Goal: Task Accomplishment & Management: Use online tool/utility

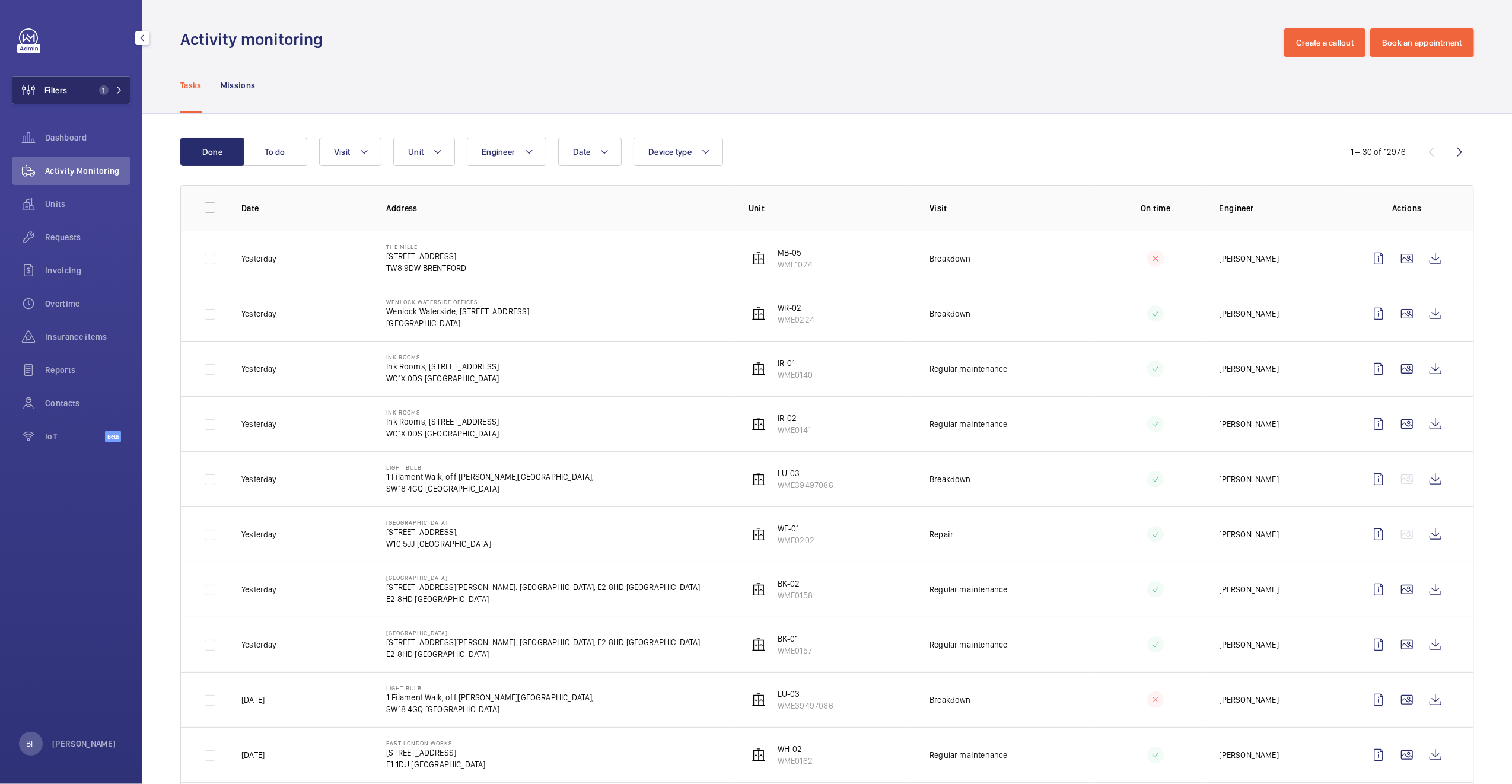
click at [100, 91] on span "1" at bounding box center [104, 90] width 10 height 10
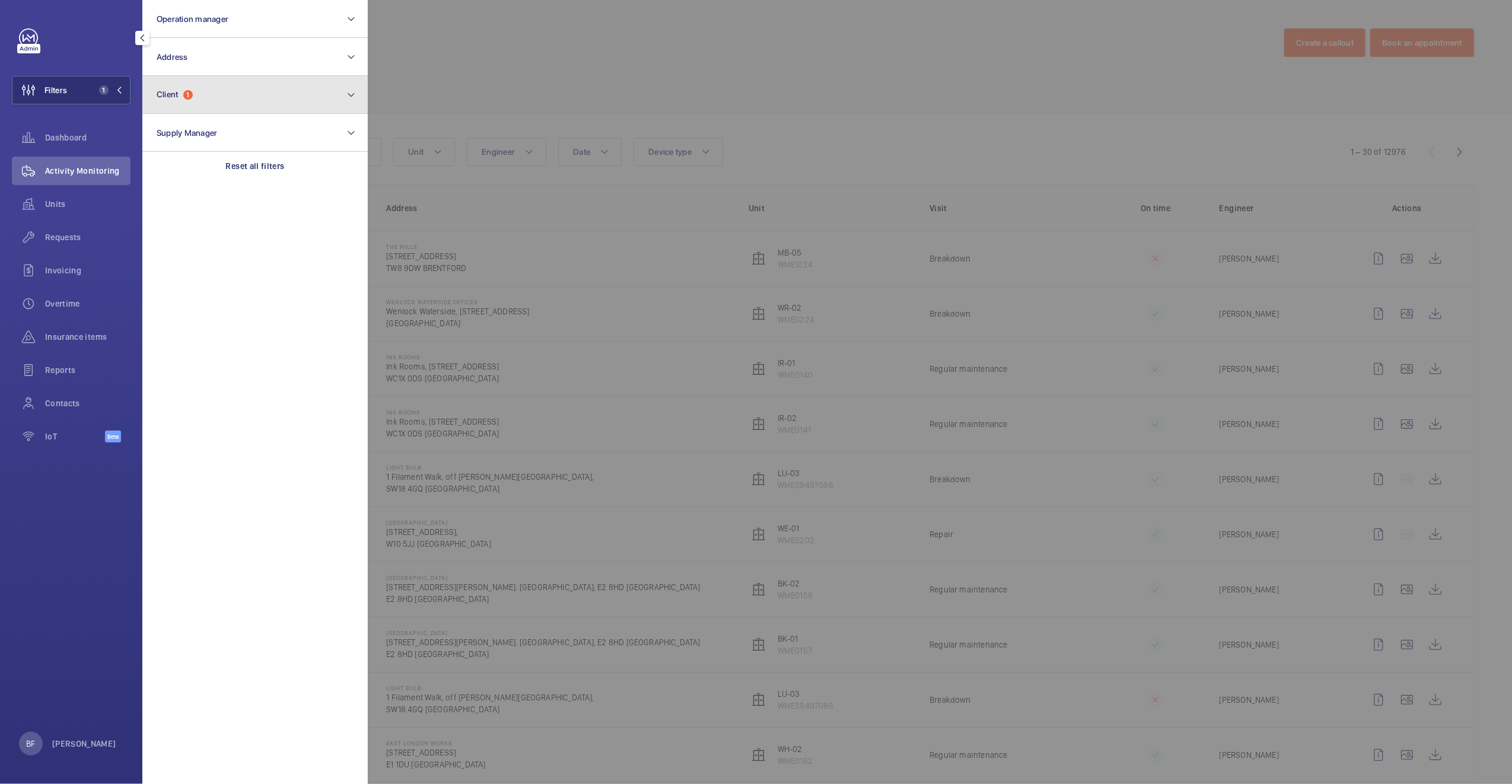
click at [194, 92] on button "Client 1" at bounding box center [256, 94] width 225 height 38
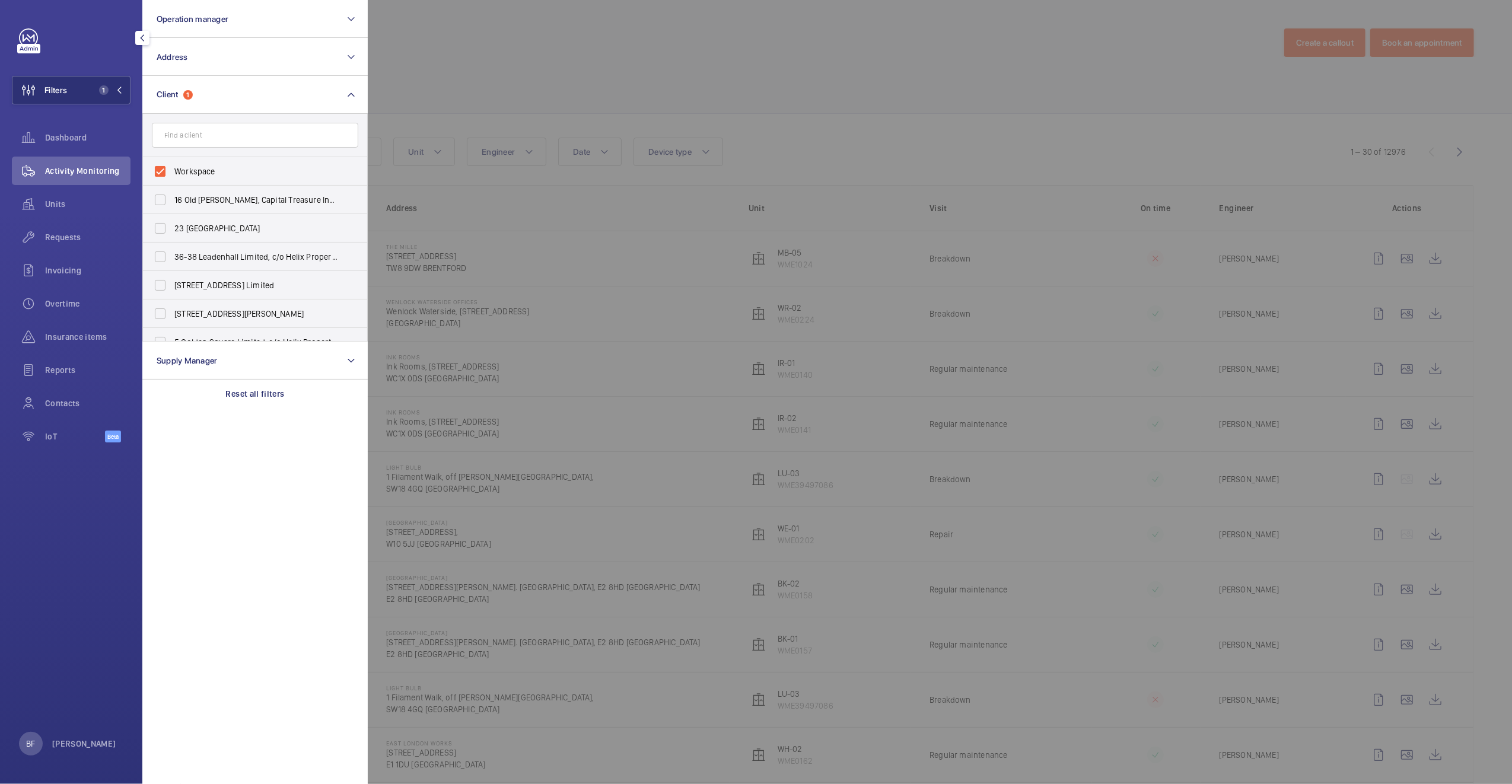
click at [503, 305] on div at bounding box center [1123, 392] width 1512 height 784
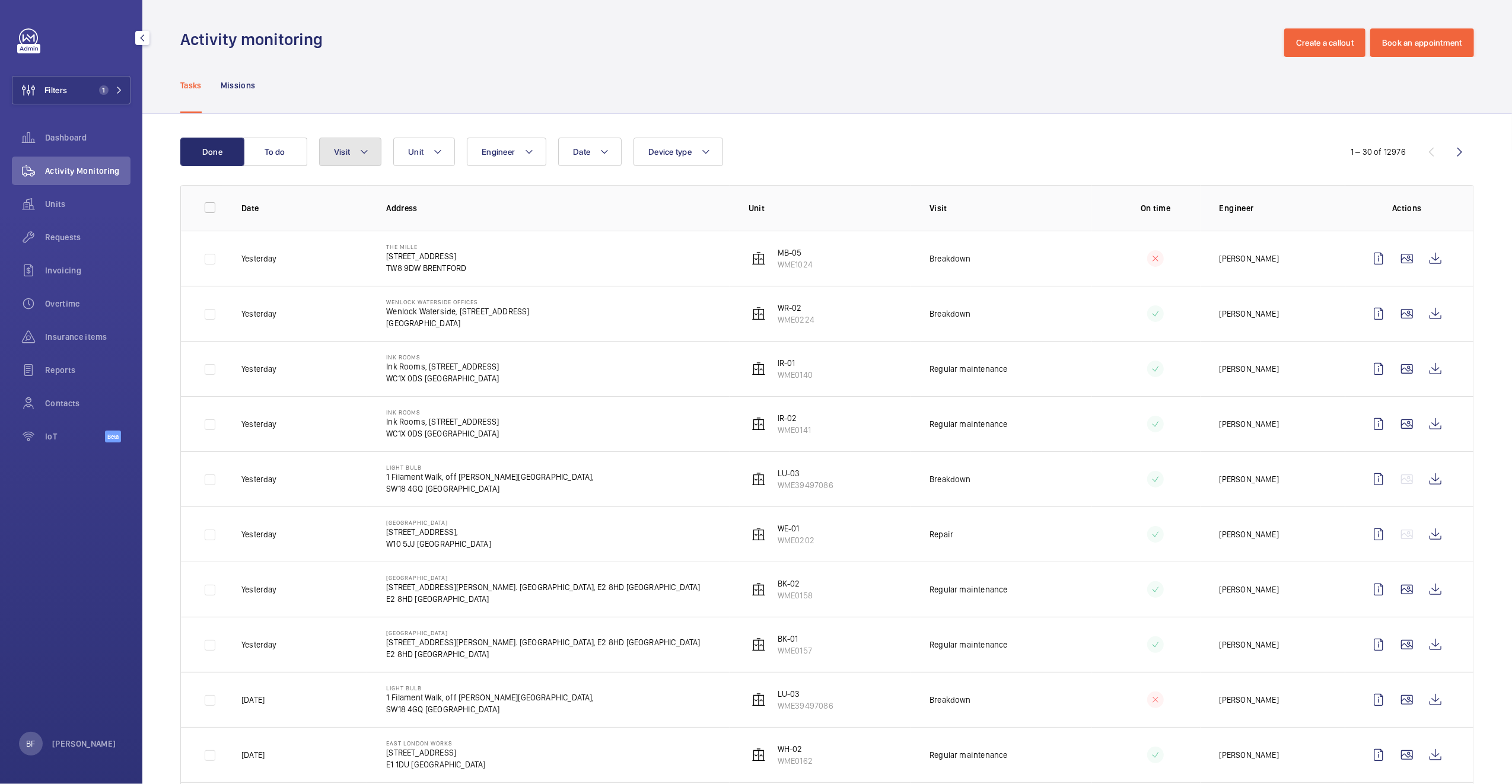
click at [355, 152] on button "Visit" at bounding box center [350, 152] width 62 height 28
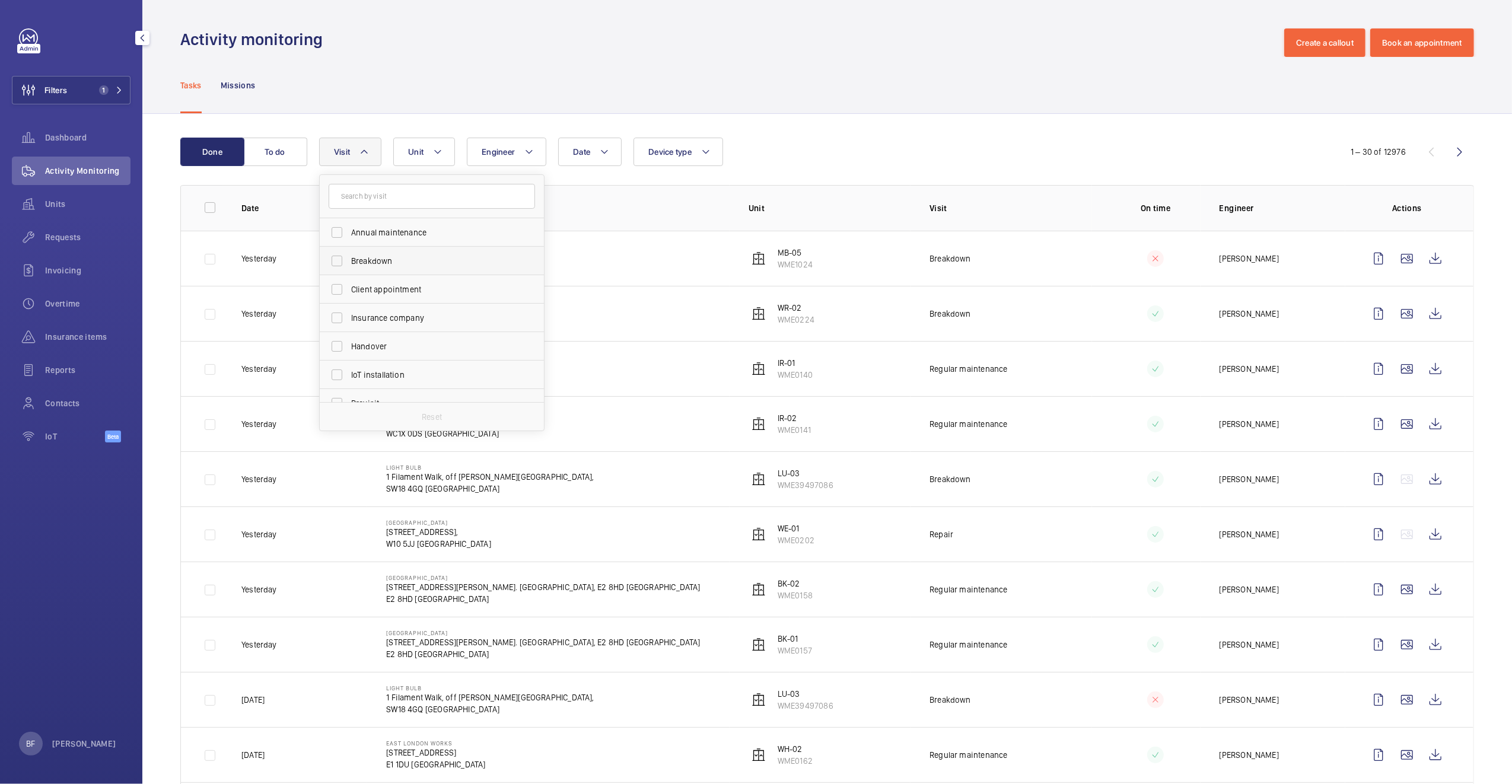
click at [413, 265] on span "Breakdown" at bounding box center [432, 260] width 163 height 12
click at [349, 265] on input "Breakdown" at bounding box center [337, 260] width 23 height 23
checkbox input "true"
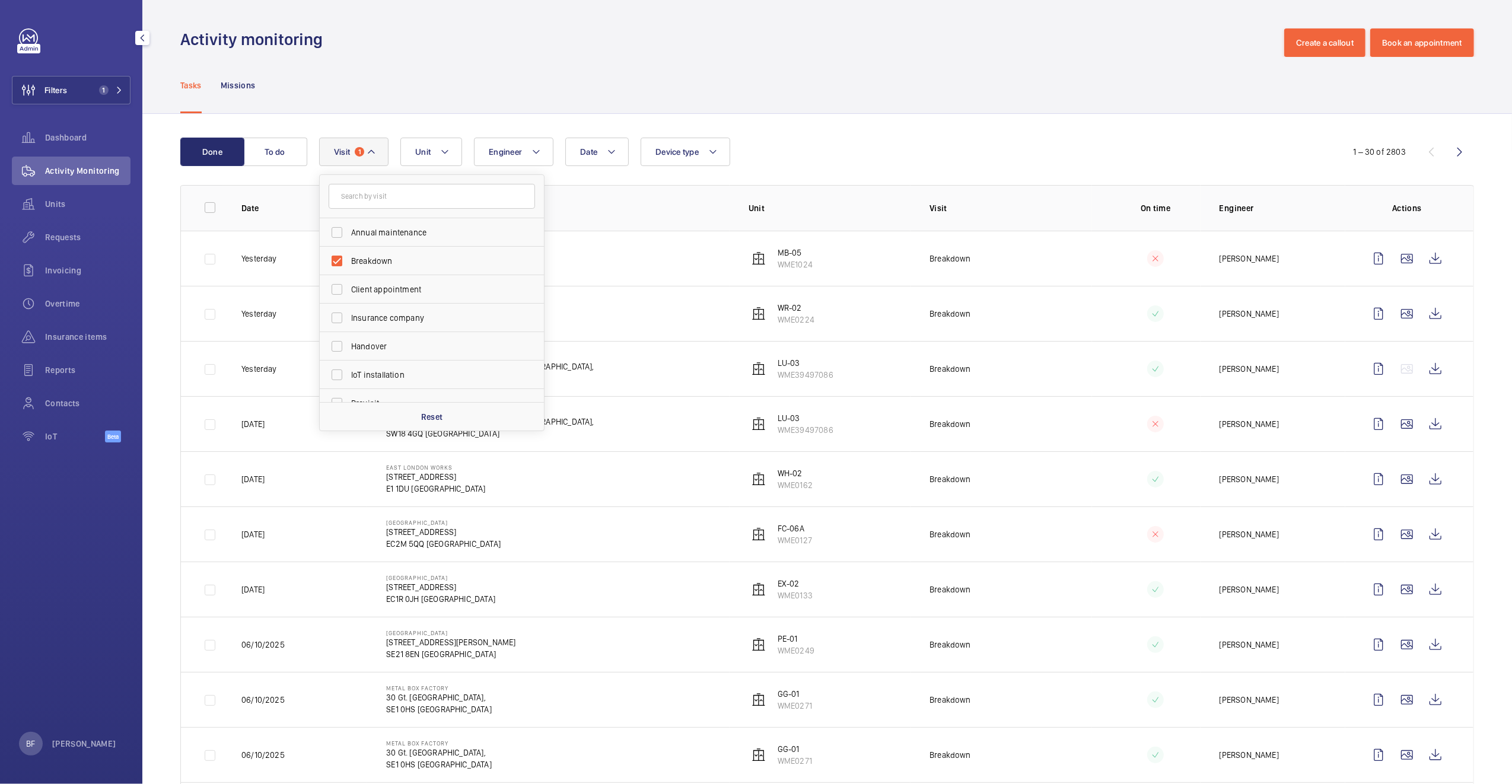
click at [519, 95] on div "Tasks Missions" at bounding box center [827, 85] width 1293 height 56
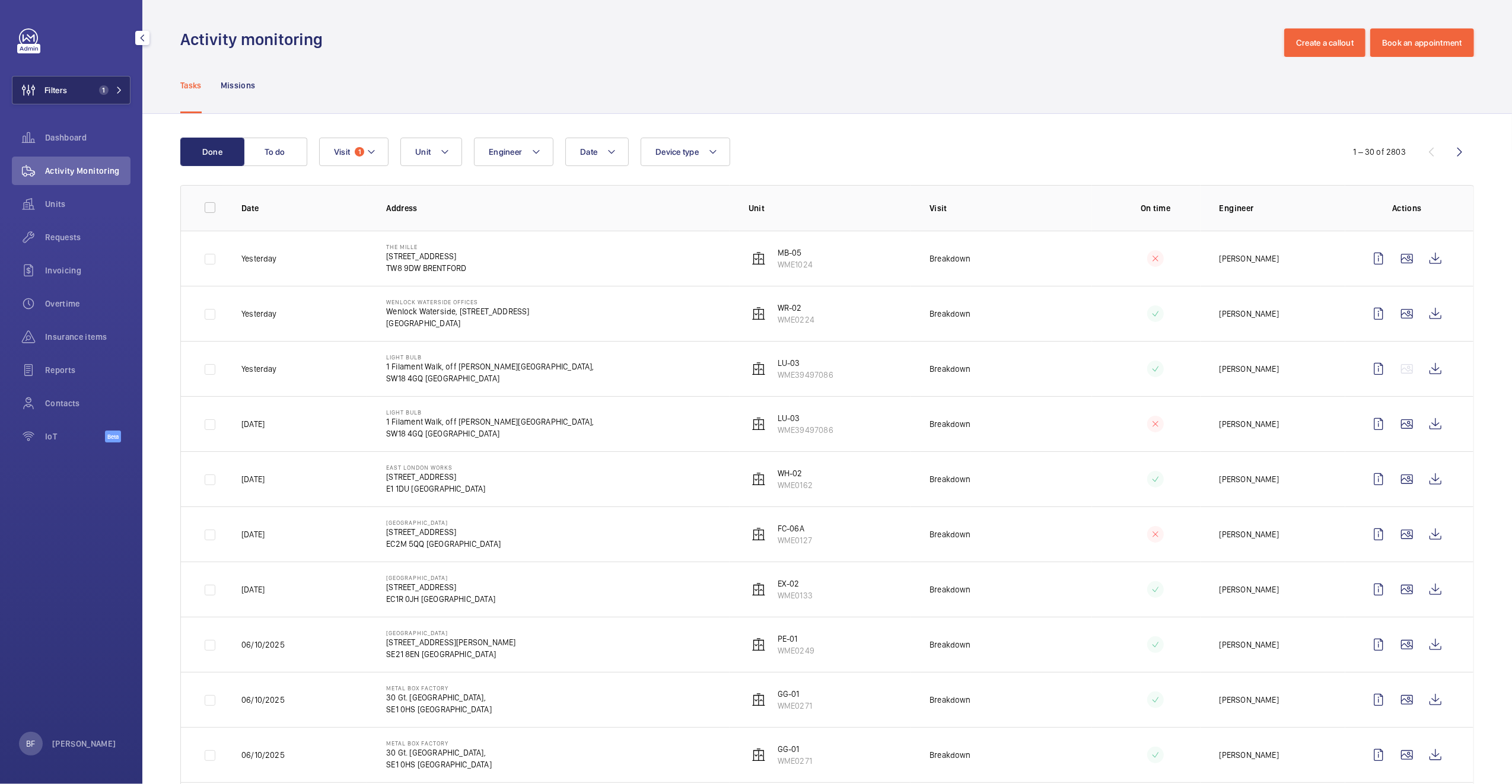
click at [117, 89] on mat-icon at bounding box center [119, 89] width 7 height 7
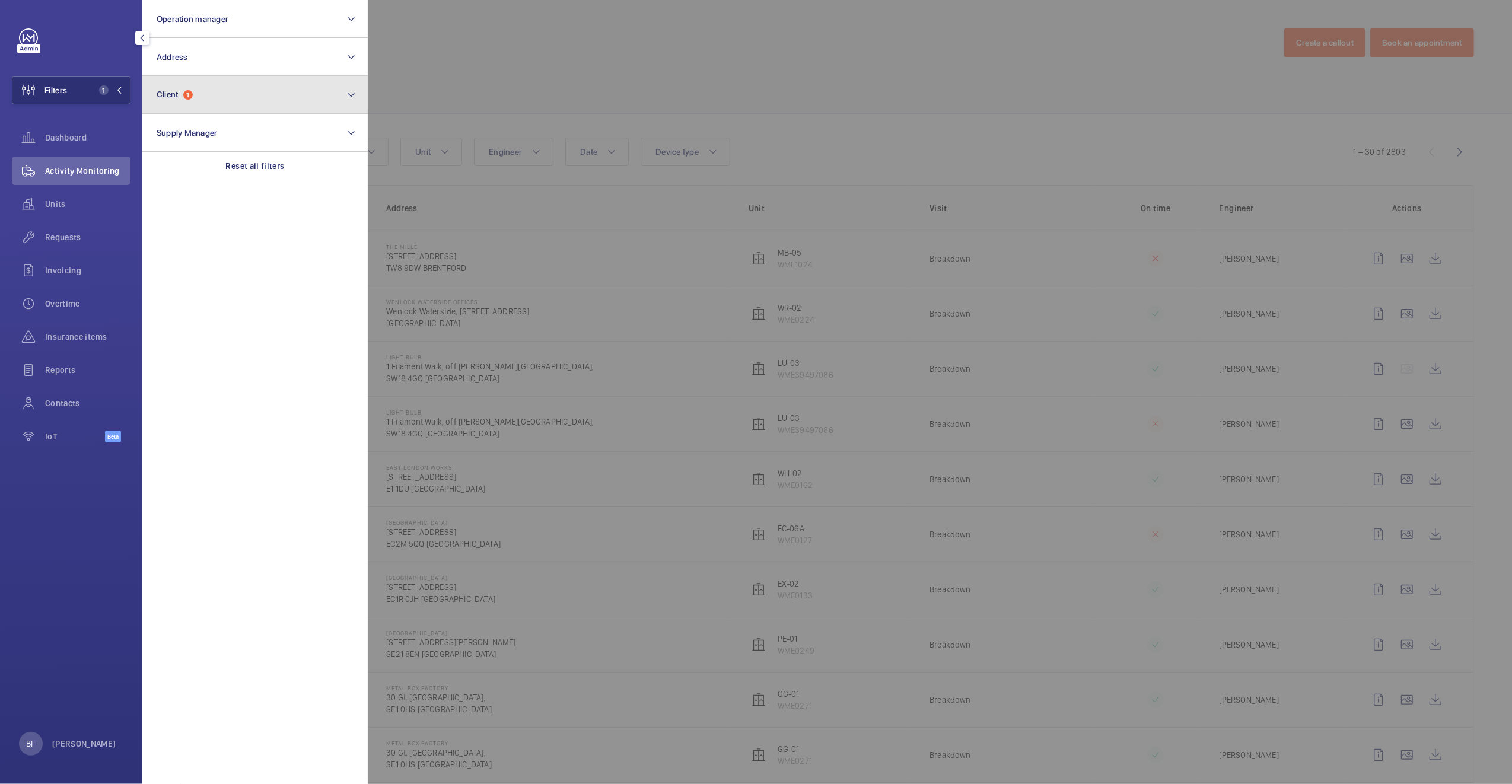
click at [210, 97] on button "Client 1" at bounding box center [256, 94] width 225 height 38
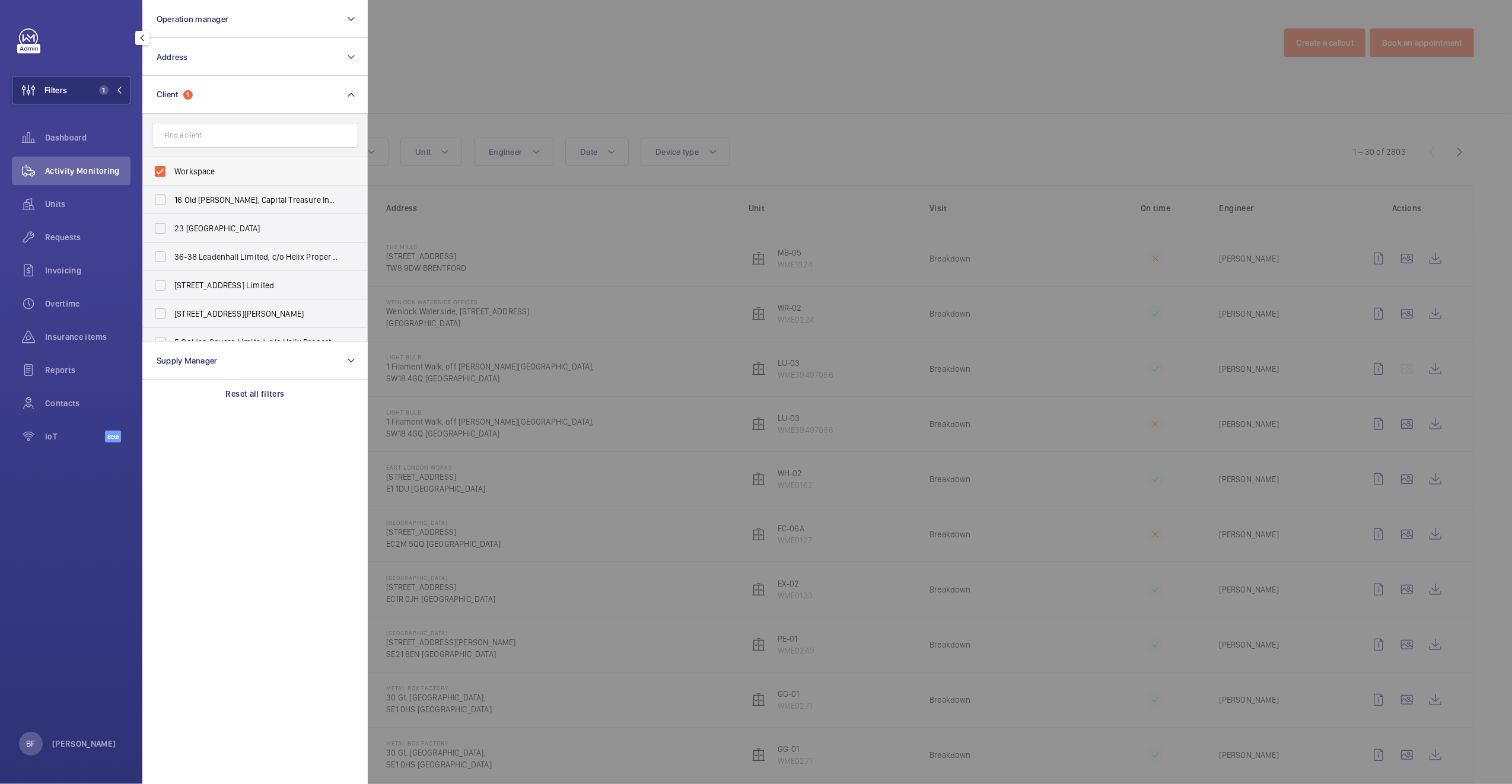
click at [195, 171] on span "Workspace" at bounding box center [256, 171] width 163 height 12
click at [172, 171] on input "Workspace" at bounding box center [160, 171] width 23 height 23
click at [195, 171] on span "Workspace" at bounding box center [256, 171] width 163 height 12
click at [172, 171] on input "Workspace" at bounding box center [160, 171] width 23 height 23
checkbox input "true"
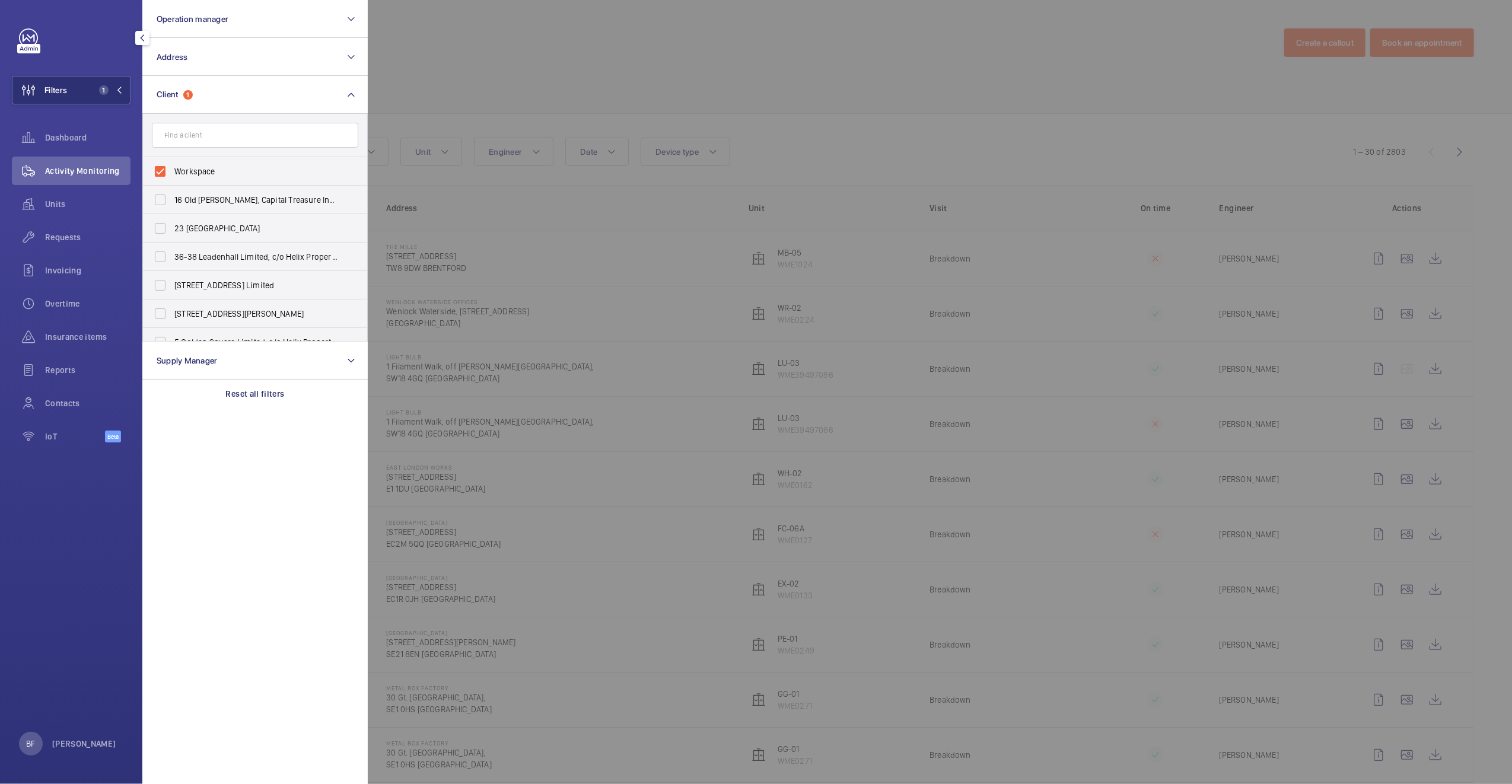
click at [504, 65] on div at bounding box center [1123, 392] width 1512 height 784
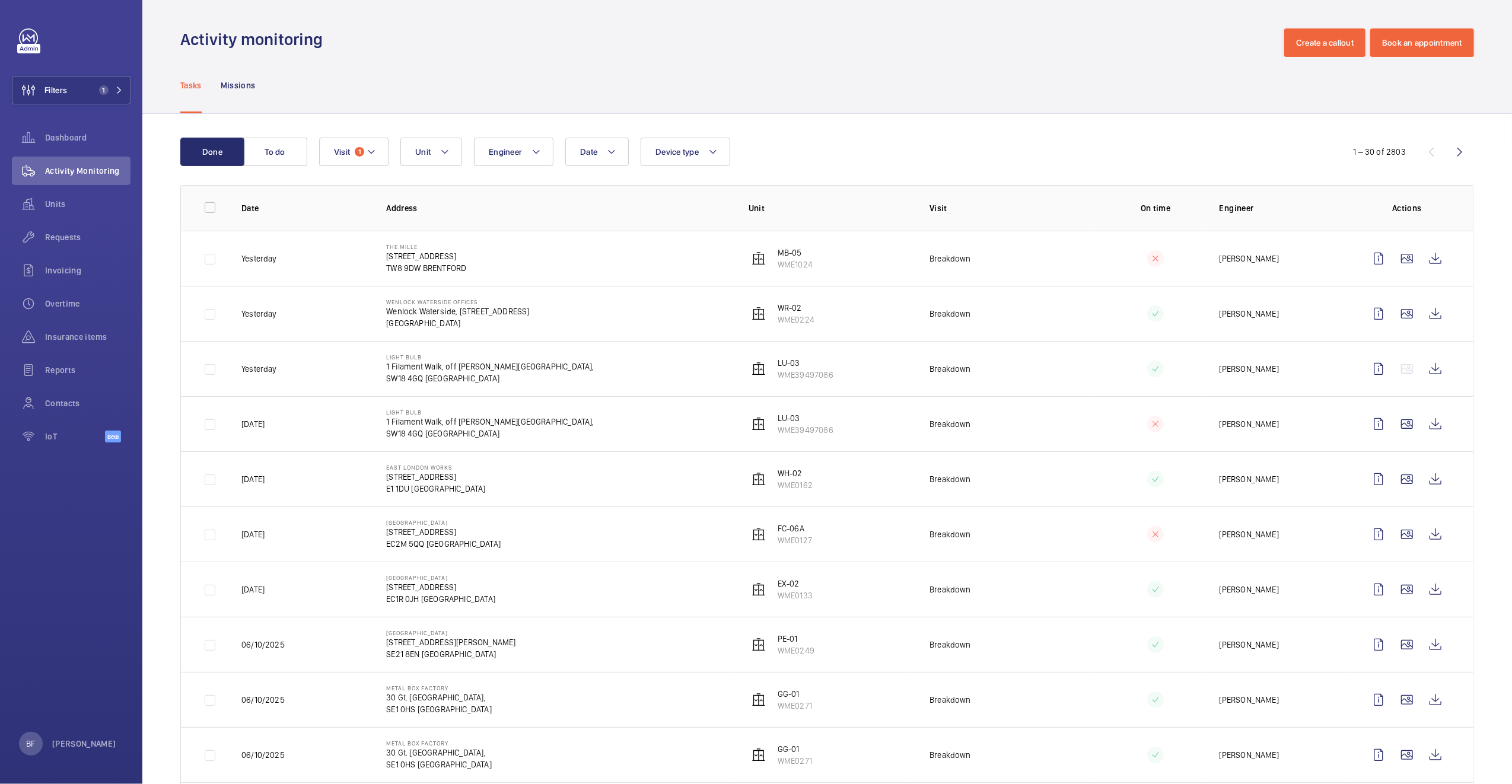
drag, startPoint x: 180, startPoint y: 389, endPoint x: 165, endPoint y: 379, distance: 18.0
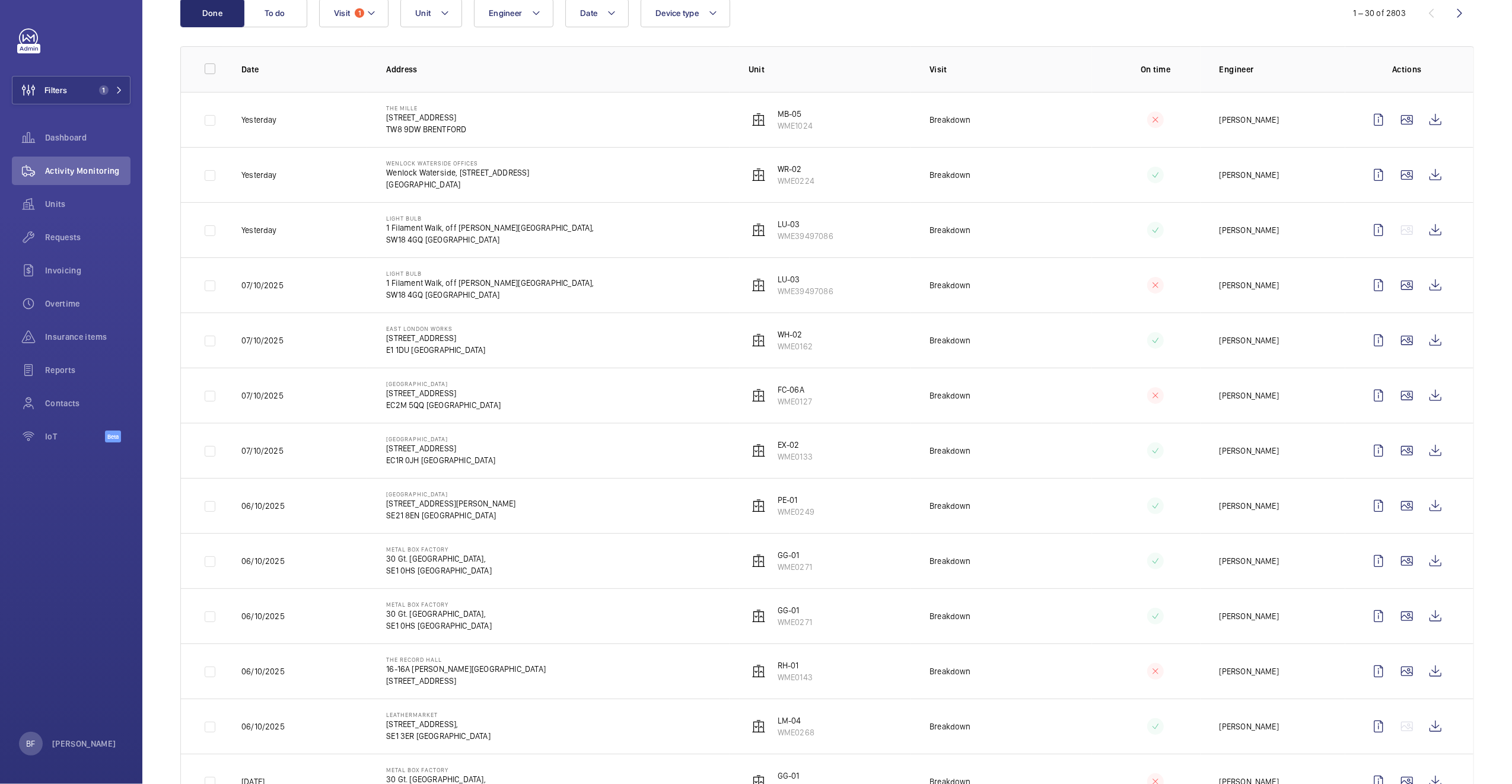
scroll to position [378, 0]
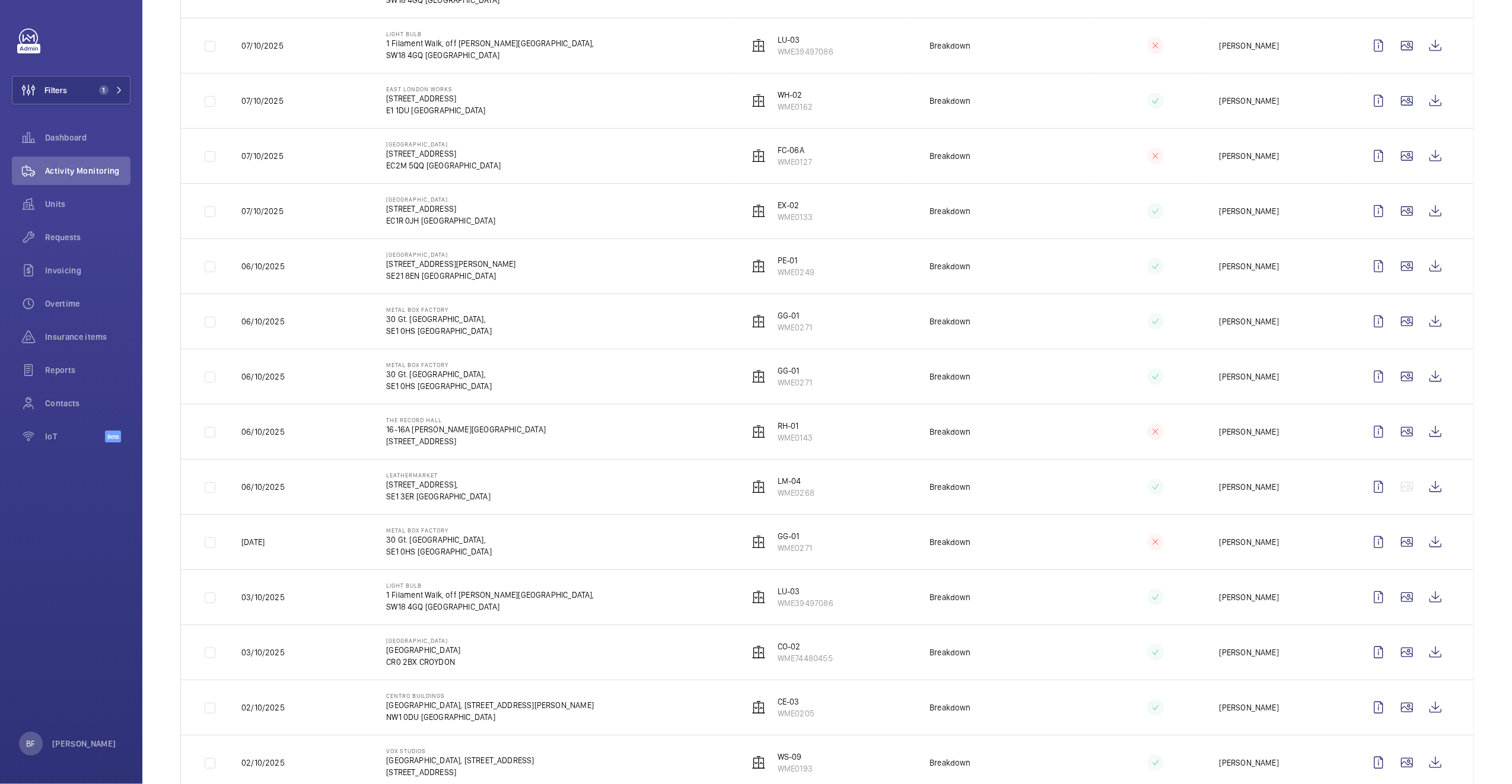
click at [1300, 660] on td "[PERSON_NAME]" at bounding box center [1273, 652] width 145 height 55
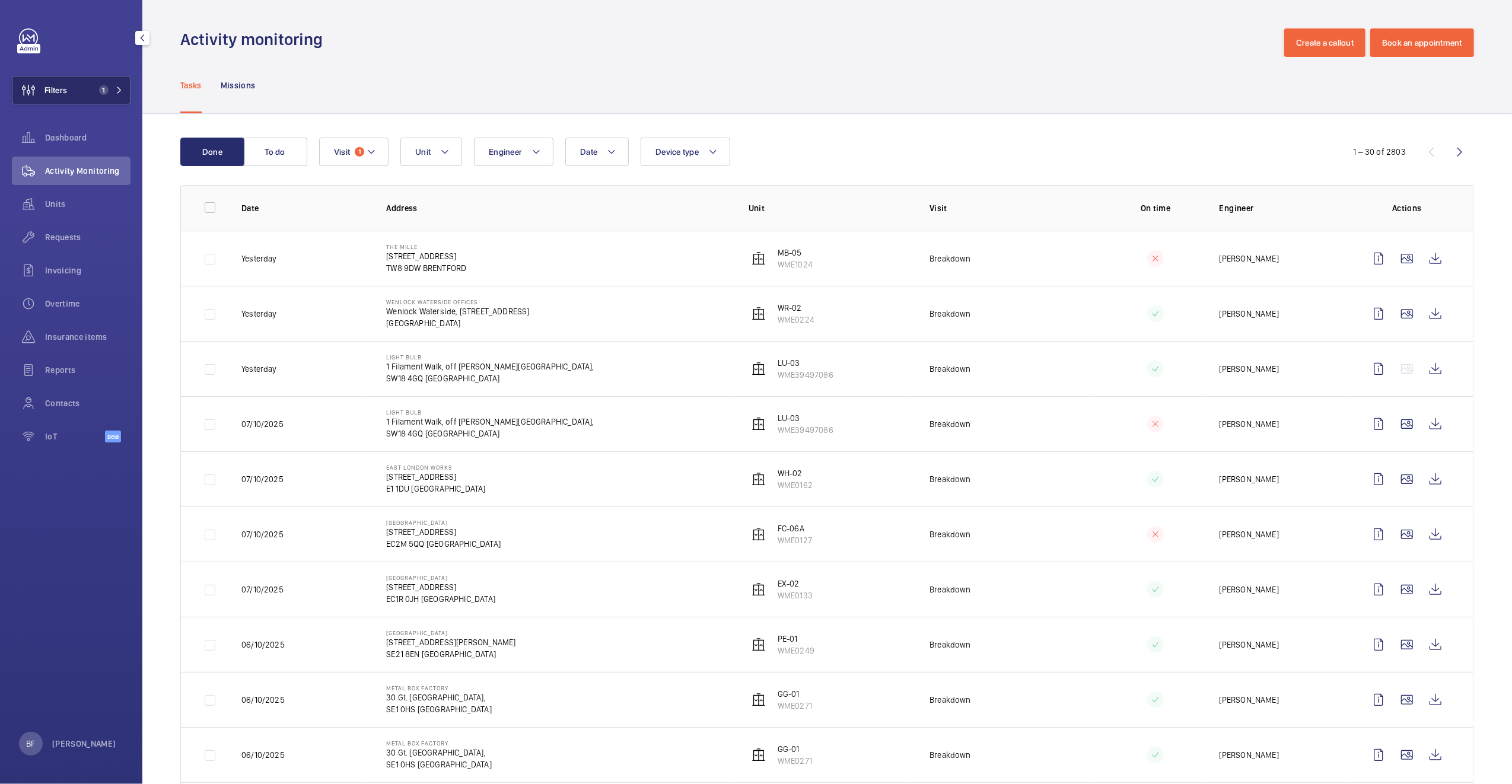
click at [47, 93] on span "Filters" at bounding box center [55, 90] width 22 height 12
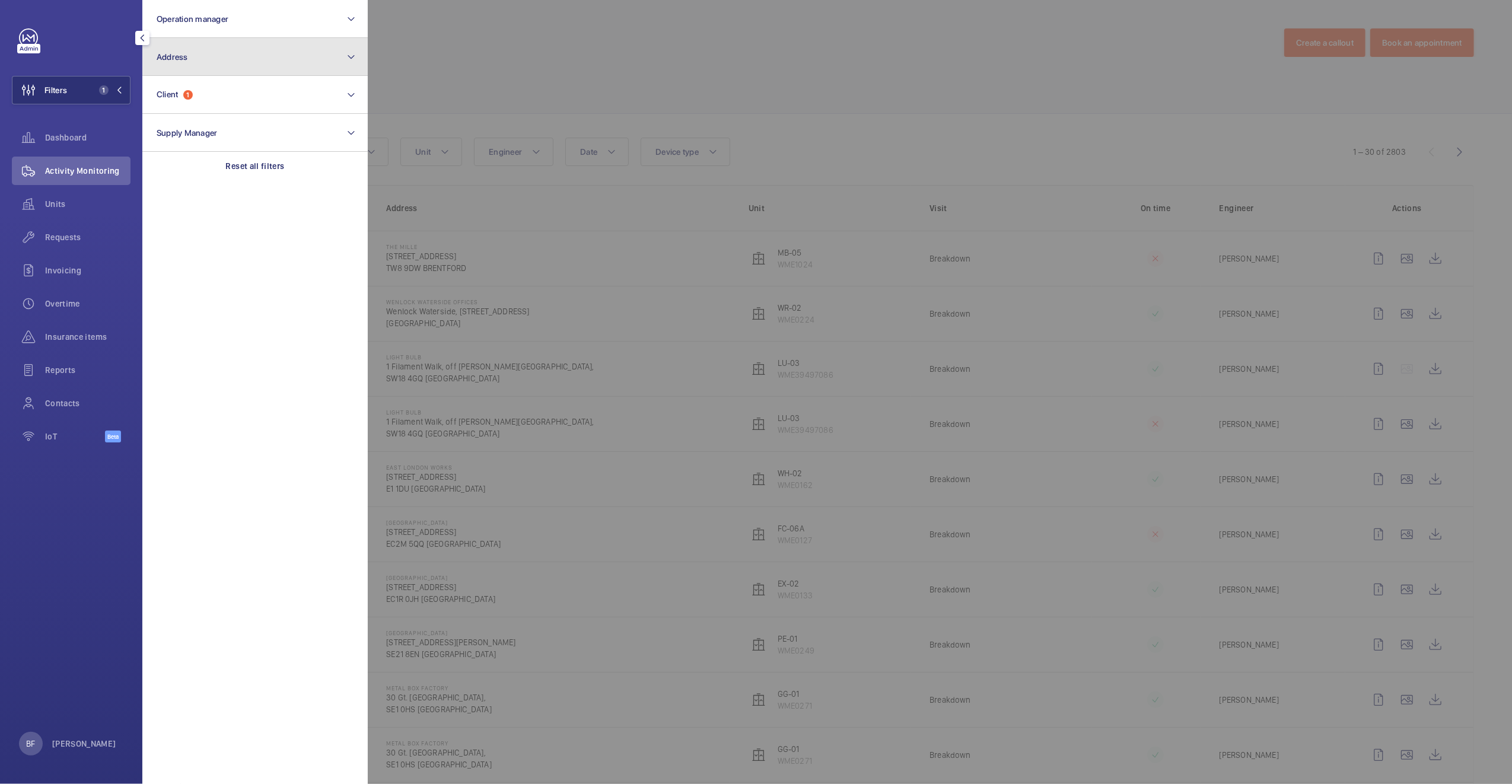
click at [234, 60] on button "Address" at bounding box center [256, 56] width 225 height 38
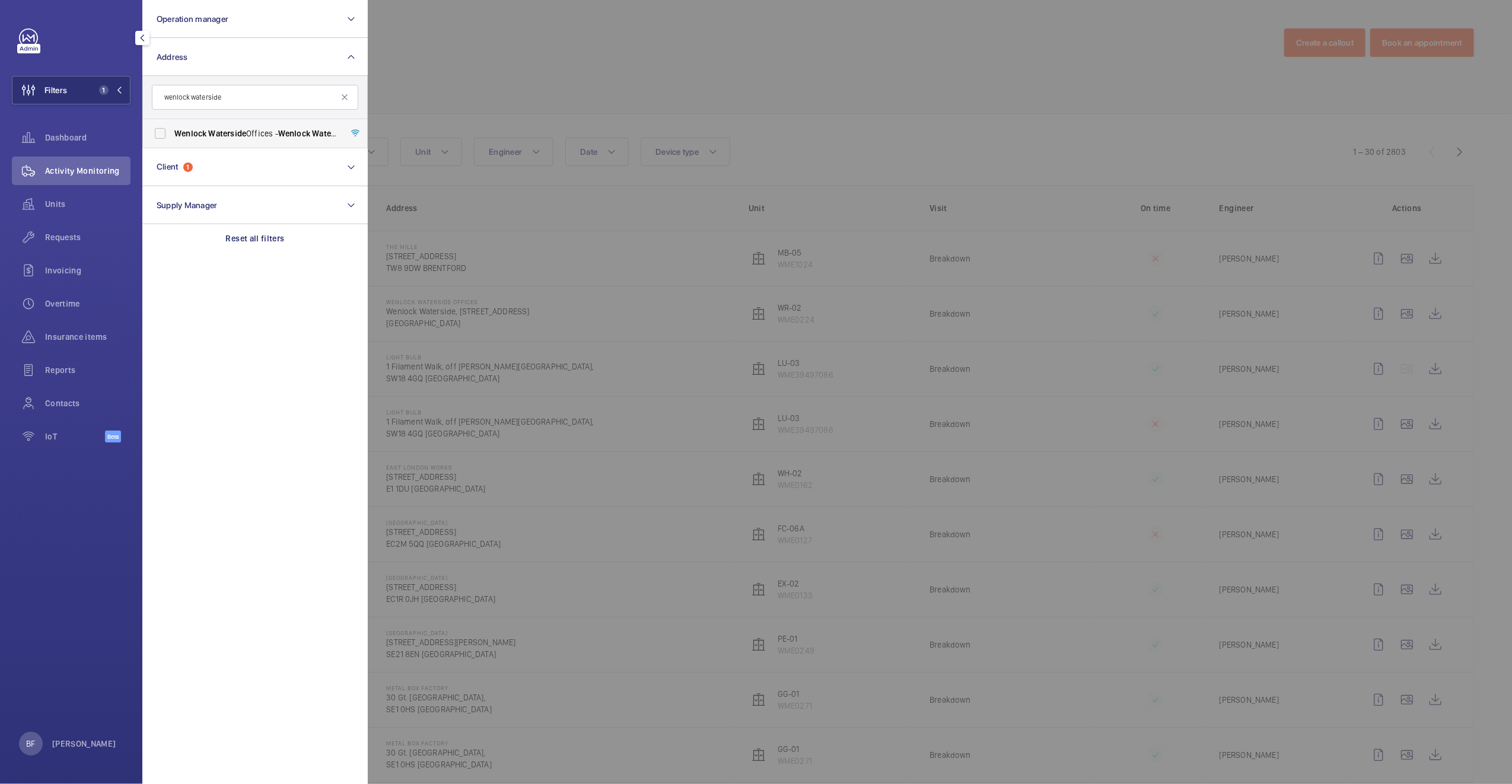
type input "wenlock waterside"
click at [225, 131] on span "Waterside" at bounding box center [226, 133] width 38 height 10
click at [172, 131] on input "Wenlock Waterside Offices - Wenlock Waterside , 50-52 Wharf Road, LONDON N1 7EU" at bounding box center [160, 133] width 23 height 23
checkbox input "true"
click at [421, 95] on div at bounding box center [1123, 392] width 1512 height 784
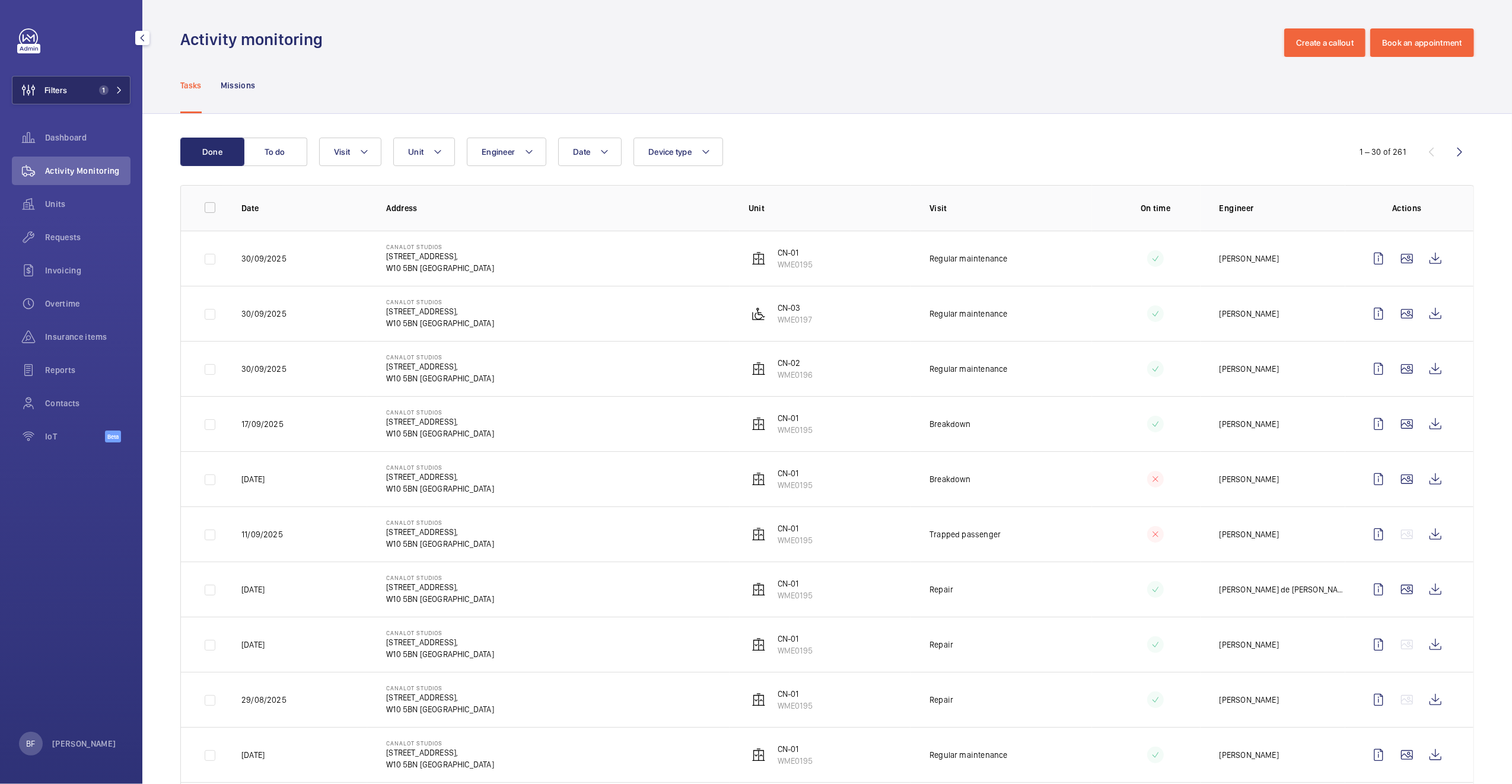
click at [73, 95] on button "Filters 1" at bounding box center [71, 89] width 119 height 28
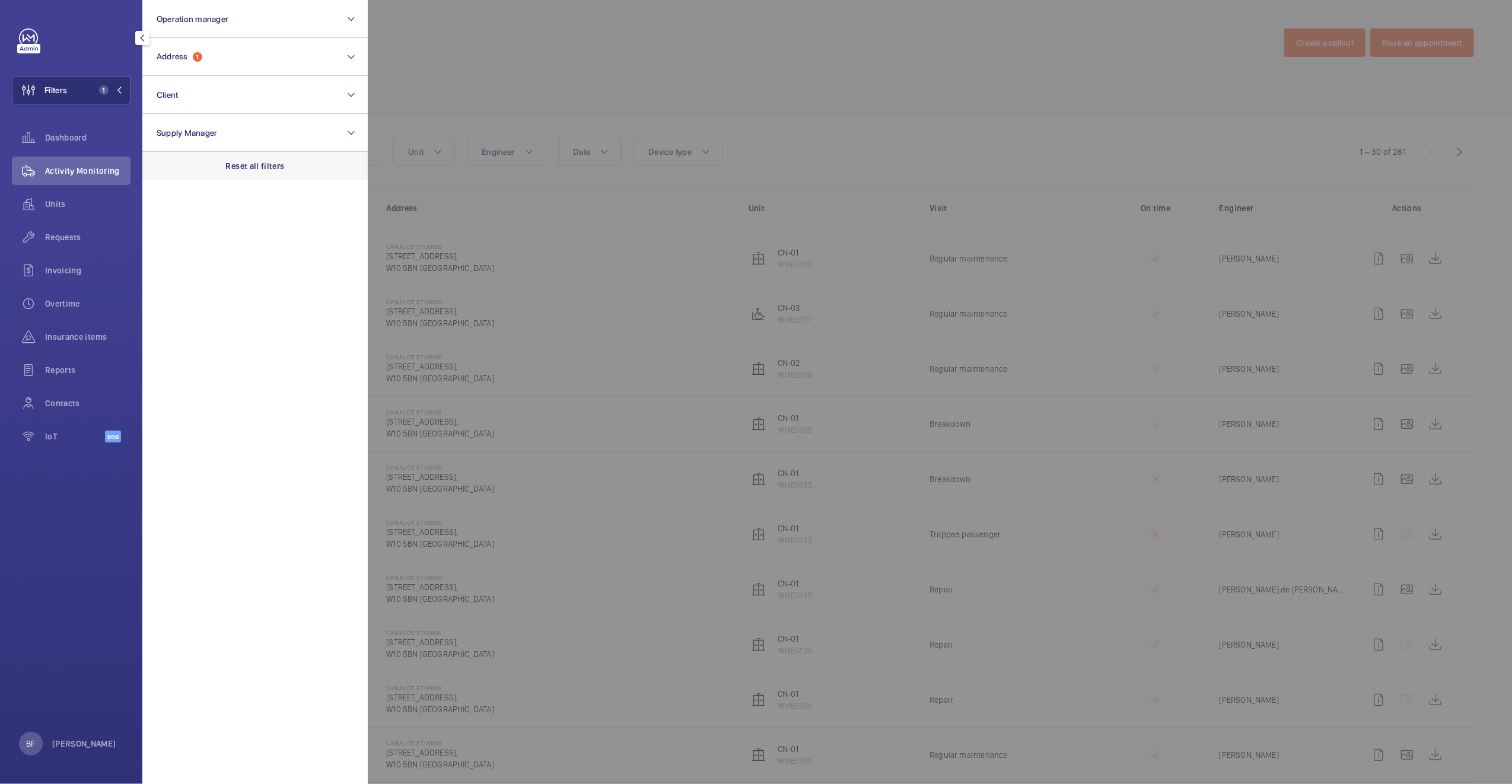
click at [244, 166] on p "Reset all filters" at bounding box center [256, 166] width 58 height 12
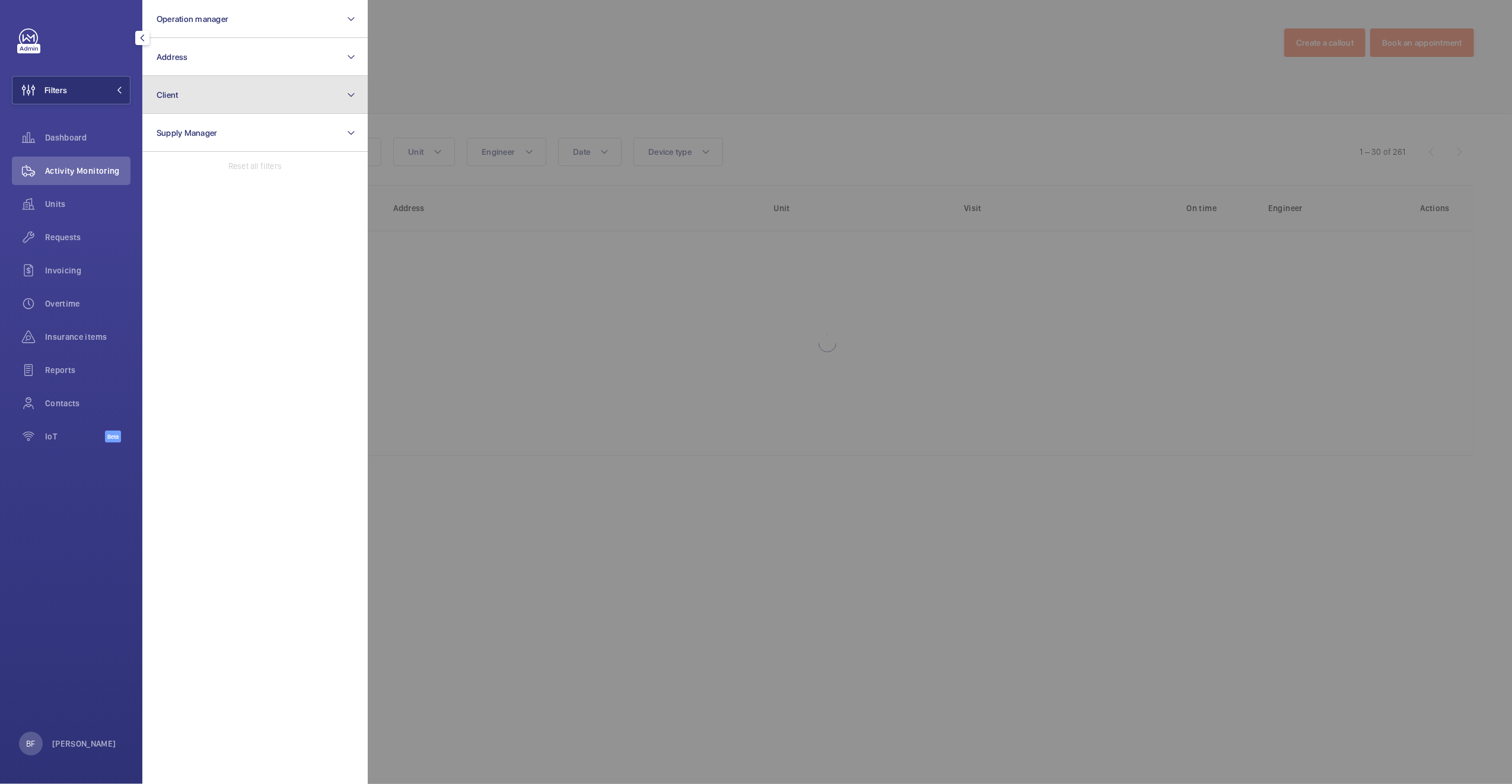
click at [228, 98] on button "Client" at bounding box center [256, 94] width 225 height 38
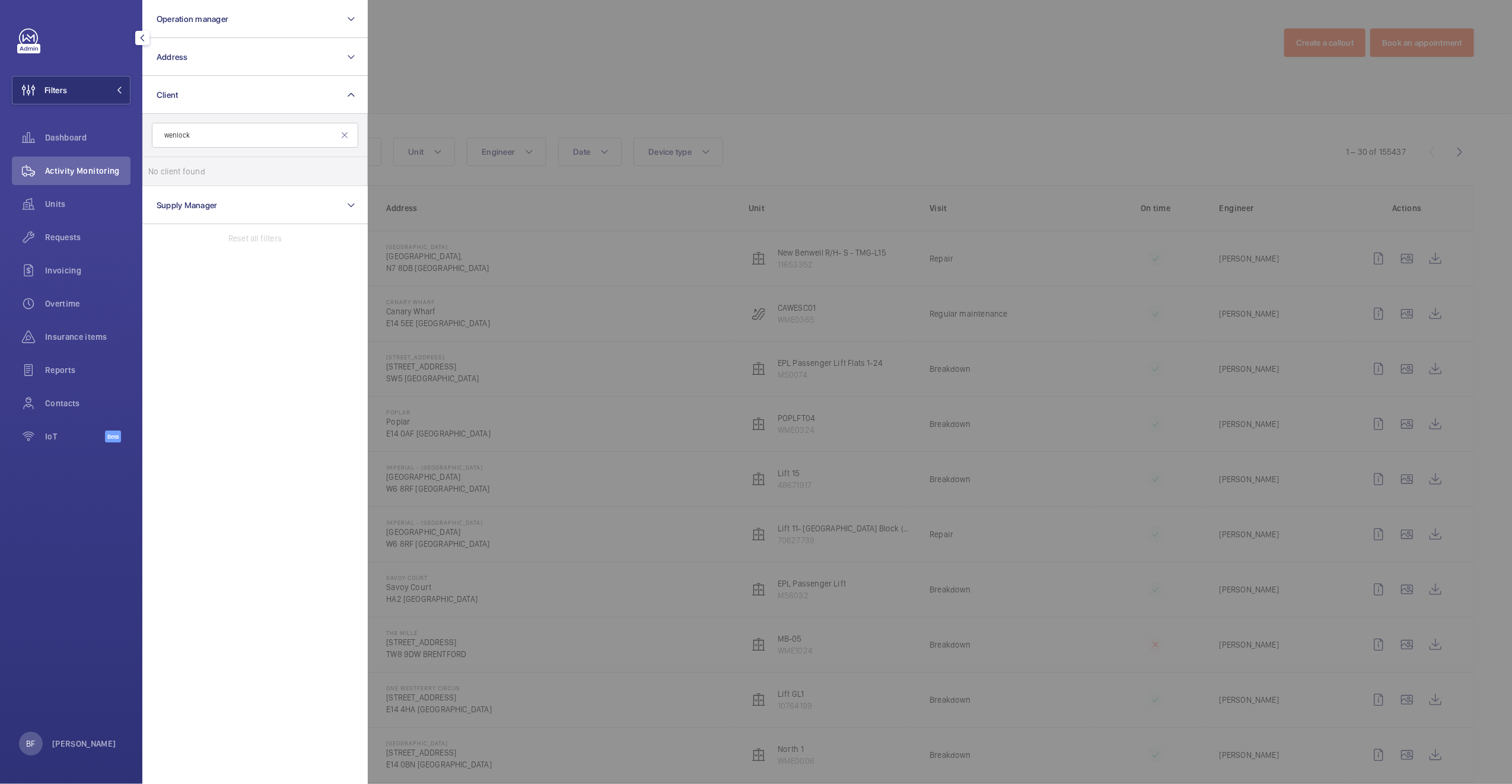
click at [236, 129] on input "wenlock" at bounding box center [255, 135] width 206 height 25
type input "works"
click at [198, 203] on span "Works pace" at bounding box center [256, 200] width 163 height 12
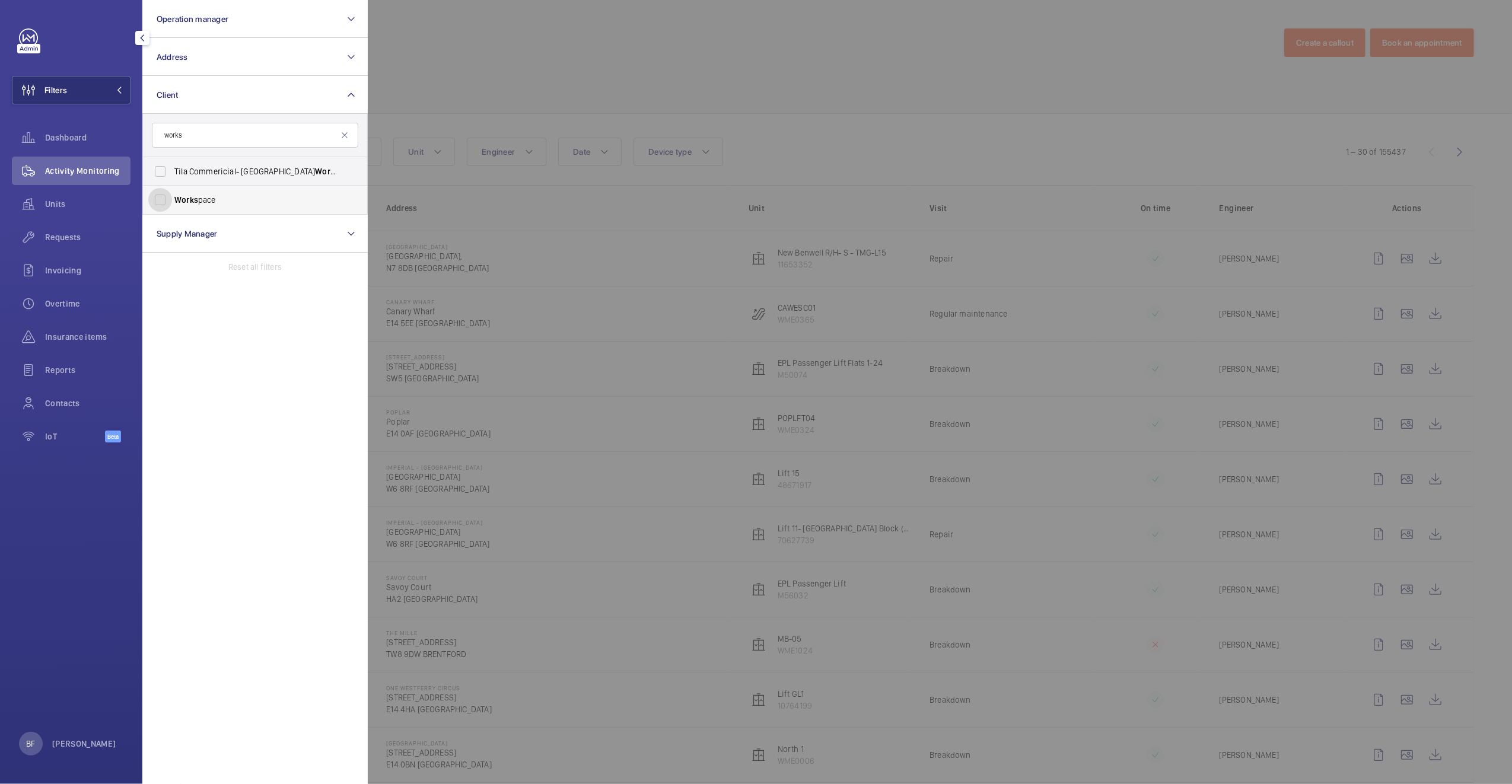
click at [172, 203] on input "Works pace" at bounding box center [160, 200] width 23 height 23
checkbox input "true"
click at [473, 109] on div at bounding box center [1123, 392] width 1512 height 784
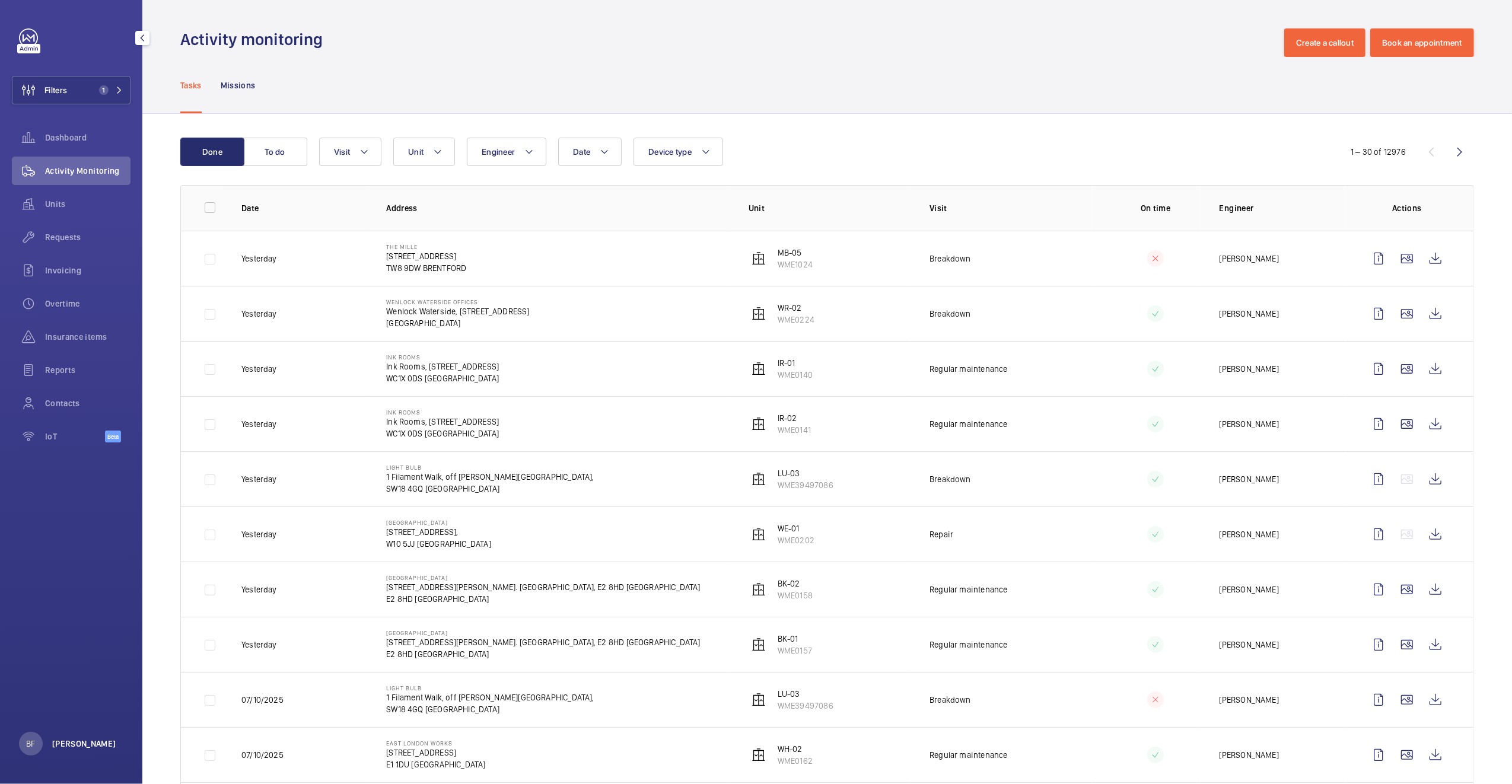
click at [79, 749] on p "[PERSON_NAME]" at bounding box center [85, 743] width 64 height 12
click at [86, 723] on p "Log out" at bounding box center [86, 717] width 111 height 12
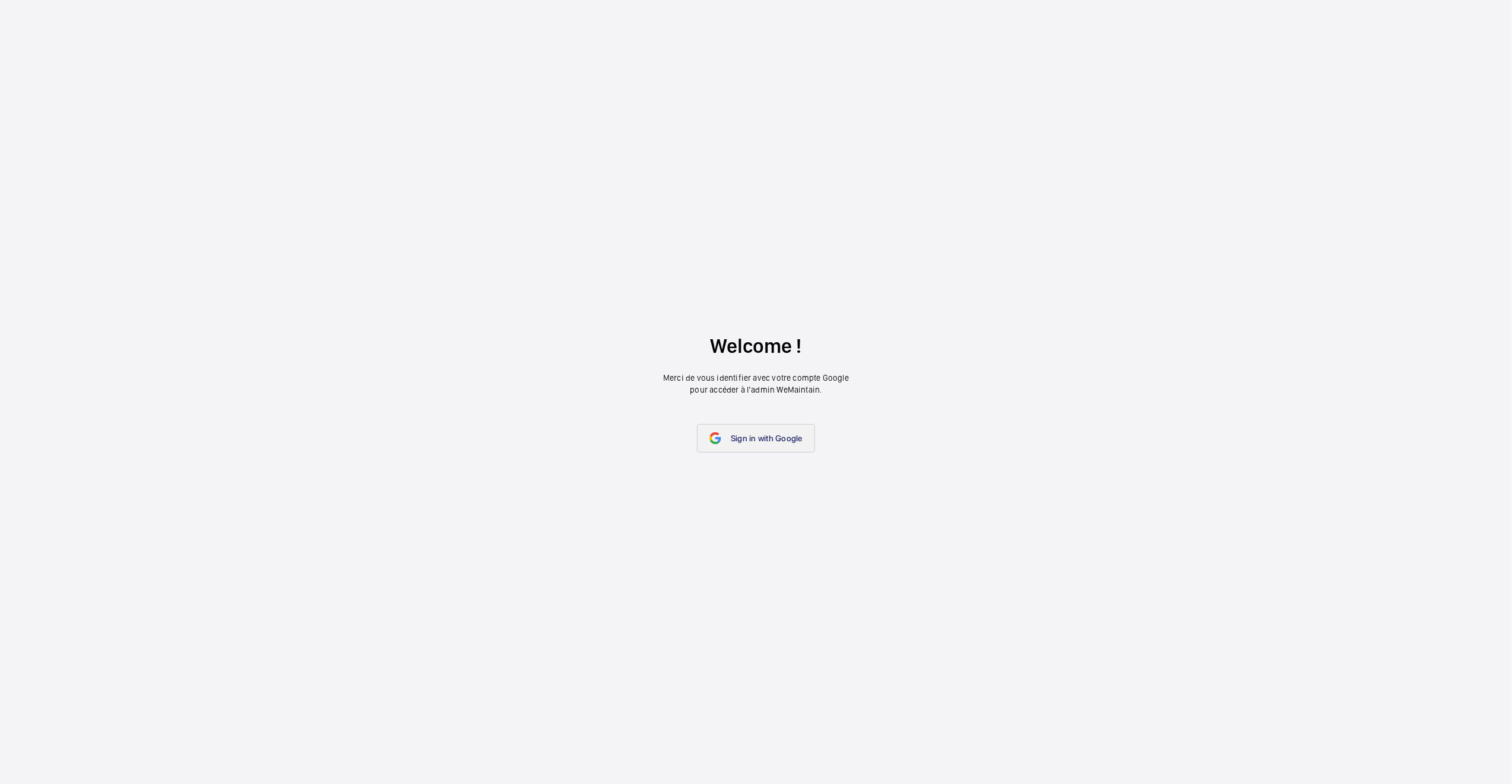
click at [754, 436] on span "Sign in with Google" at bounding box center [767, 438] width 72 height 10
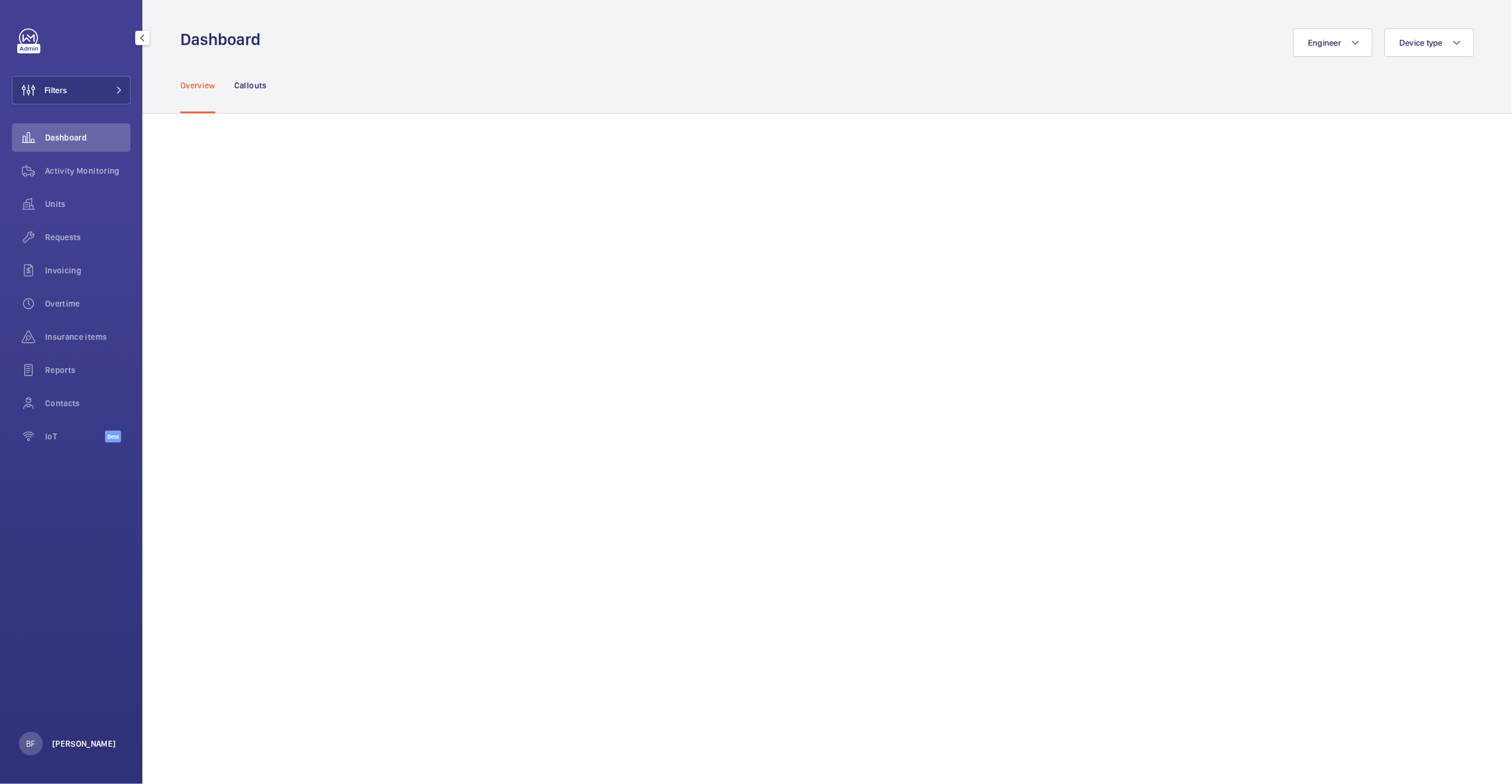
click at [63, 744] on p "[PERSON_NAME]" at bounding box center [85, 743] width 64 height 12
click at [64, 718] on p "Log out" at bounding box center [86, 717] width 111 height 12
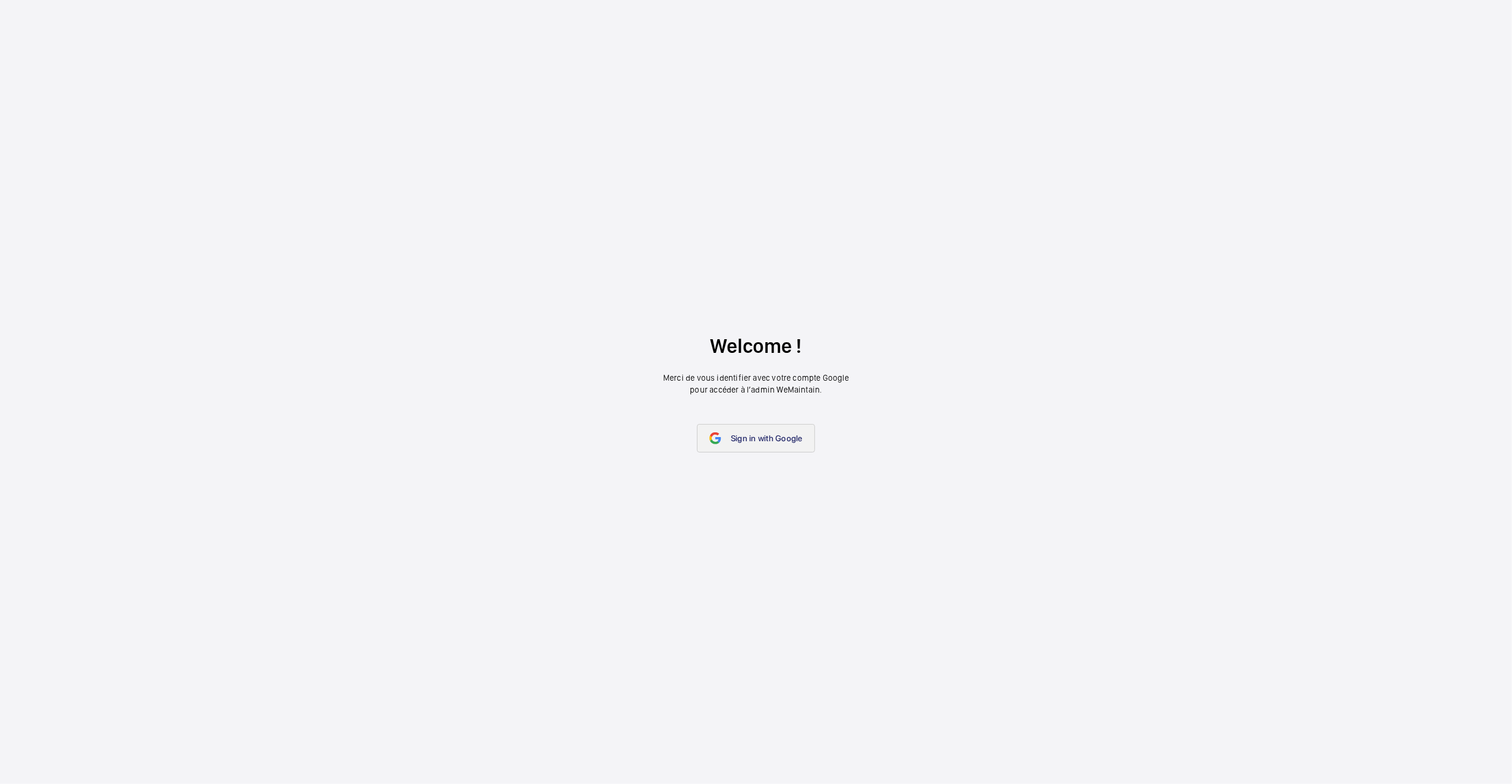
click at [785, 435] on span "Sign in with Google" at bounding box center [767, 438] width 72 height 10
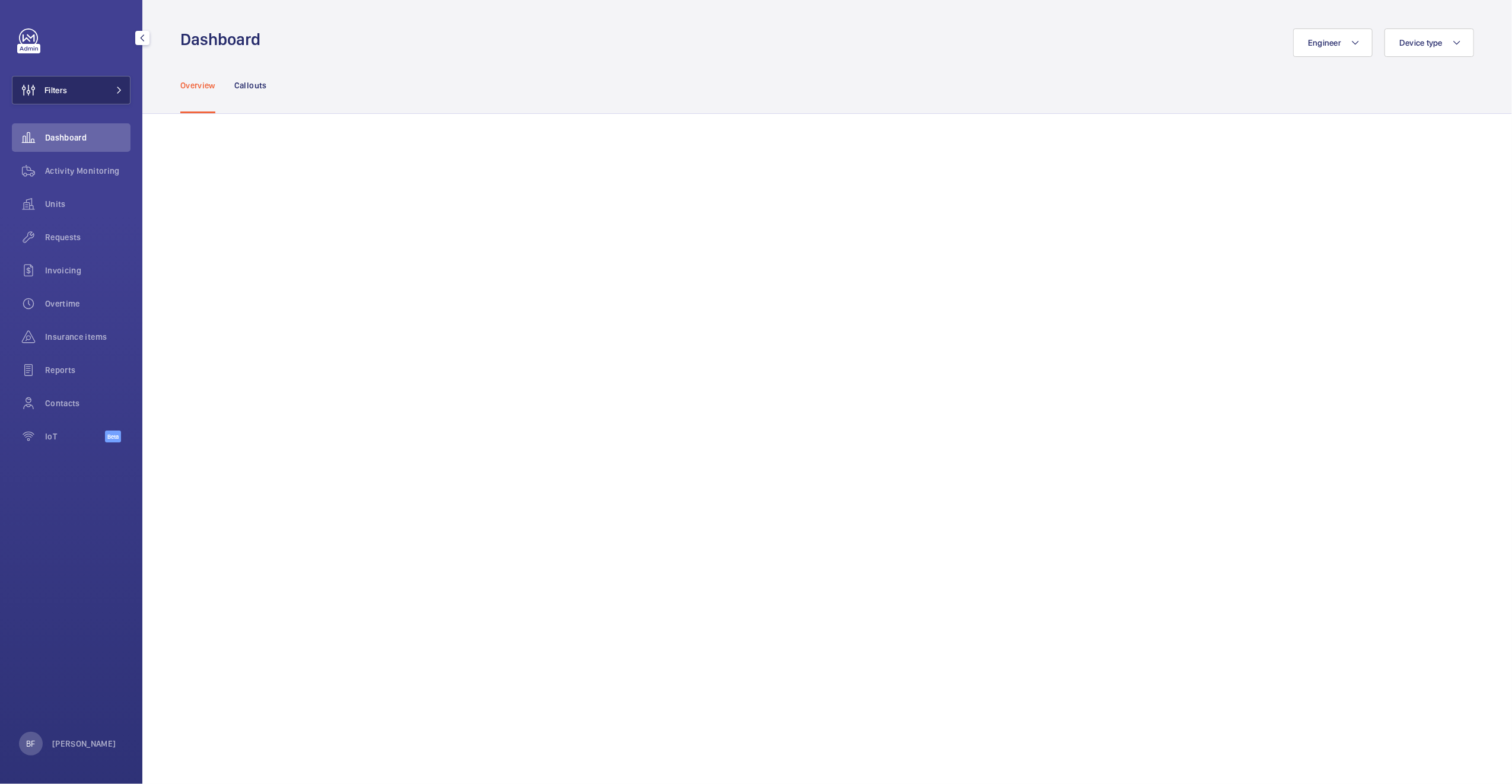
click at [82, 91] on button "Filters" at bounding box center [71, 89] width 119 height 28
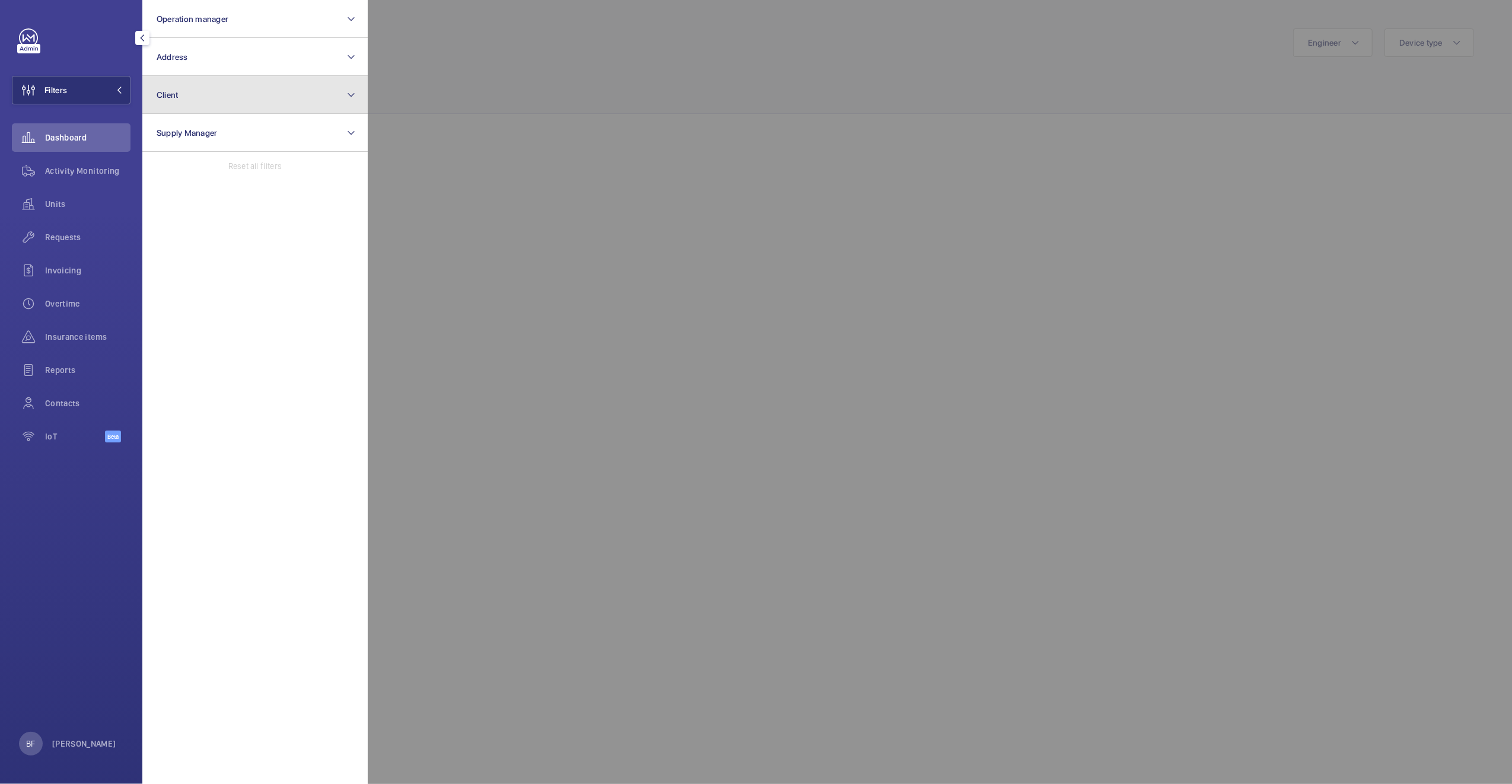
click at [208, 97] on button "Client" at bounding box center [256, 94] width 225 height 38
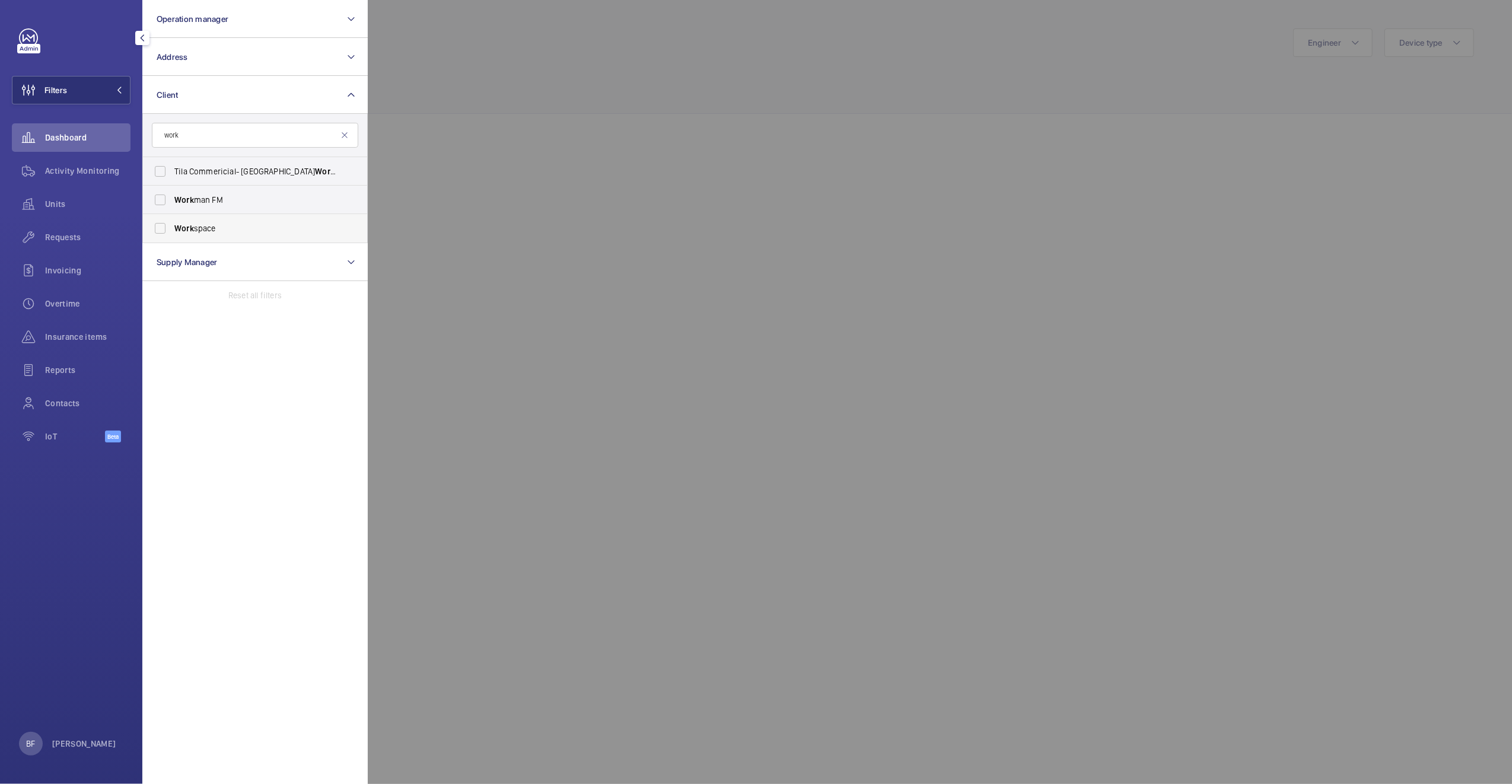
type input "work"
click at [198, 233] on span "Work space" at bounding box center [256, 228] width 163 height 12
click at [172, 233] on input "Work space" at bounding box center [160, 228] width 23 height 23
checkbox input "true"
click at [516, 196] on div at bounding box center [1123, 392] width 1512 height 784
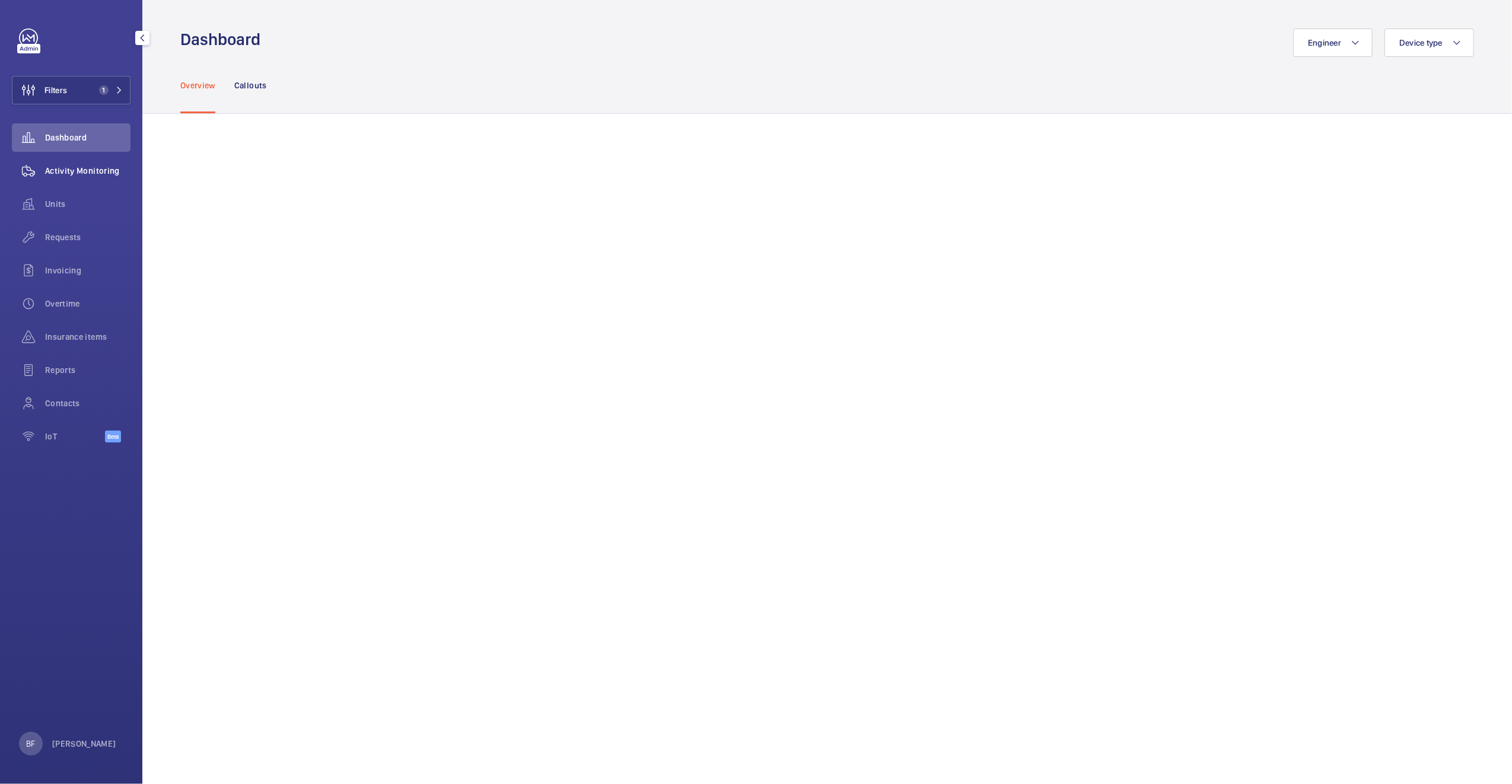
click at [98, 177] on div "Activity Monitoring" at bounding box center [71, 170] width 119 height 28
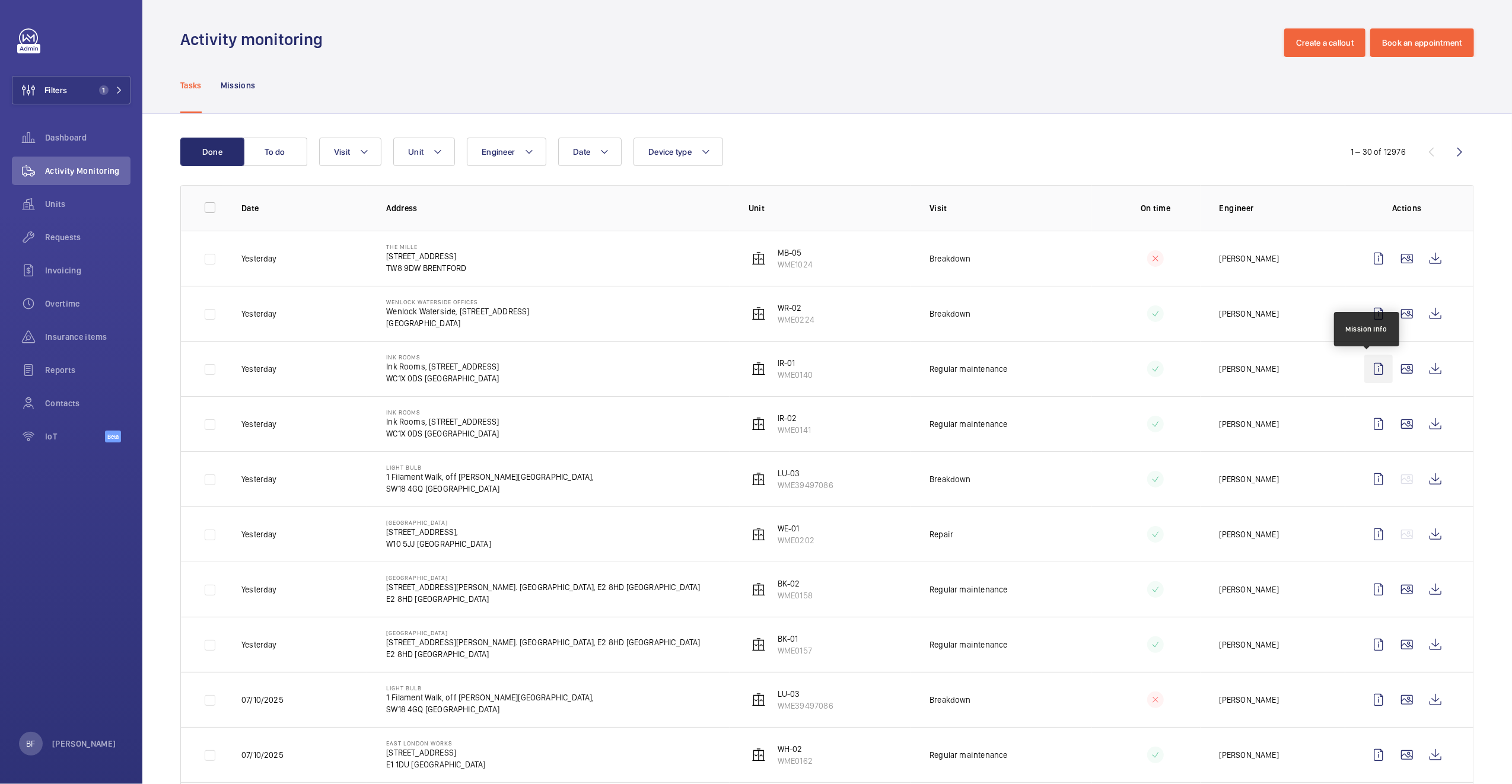
click at [1369, 365] on wm-front-icon-button at bounding box center [1378, 368] width 28 height 28
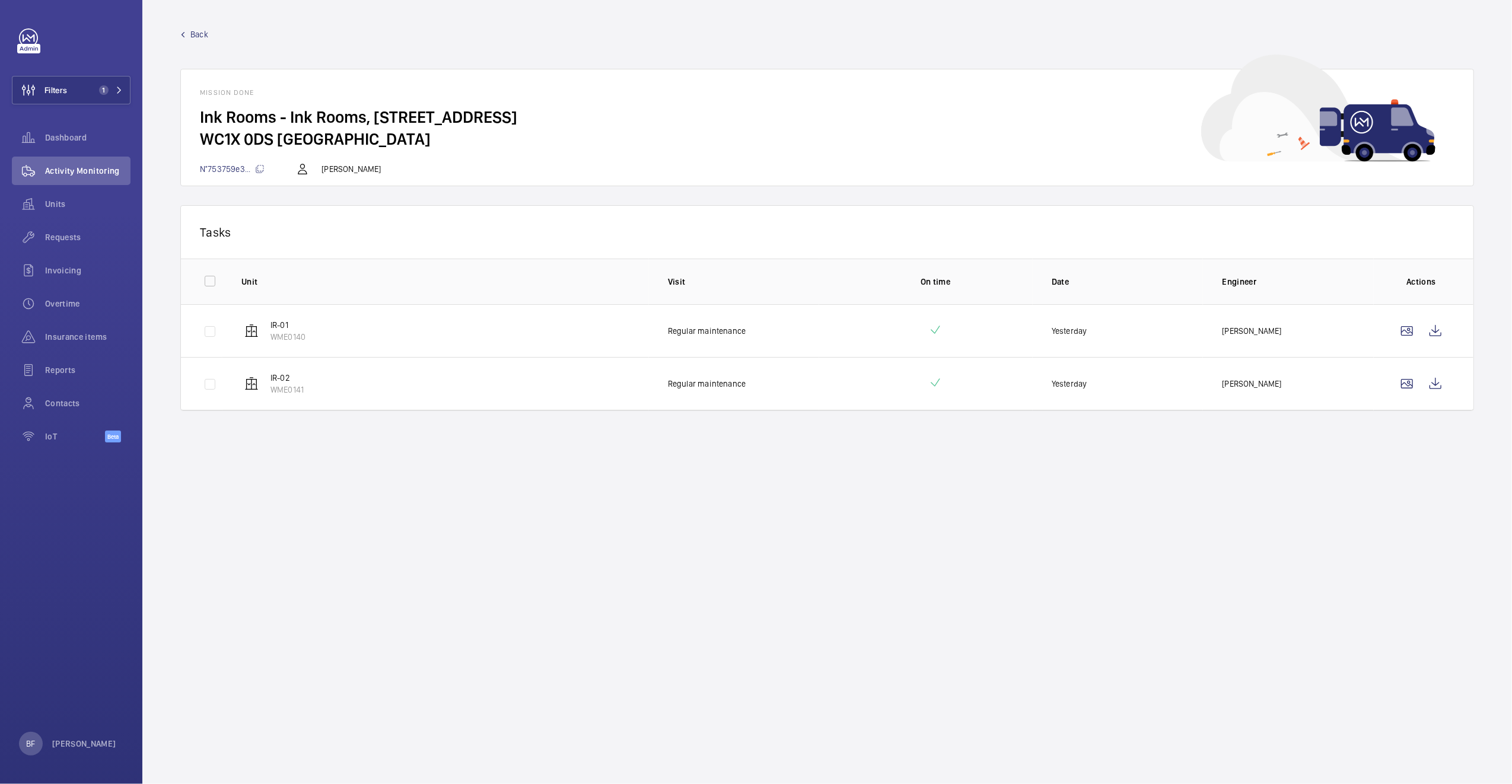
click at [195, 37] on span "Back" at bounding box center [199, 34] width 17 height 12
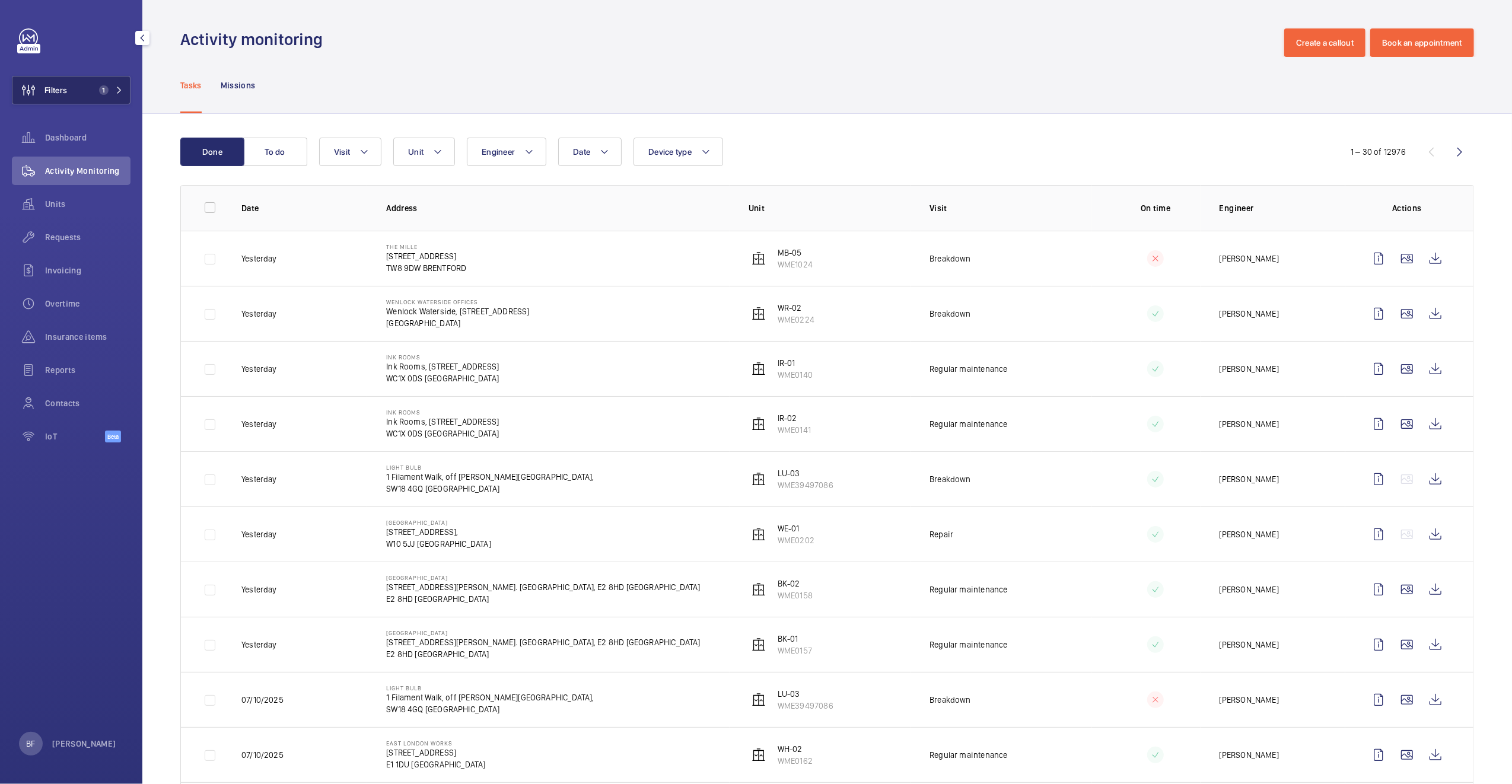
click at [79, 99] on button "Filters 1" at bounding box center [71, 89] width 119 height 28
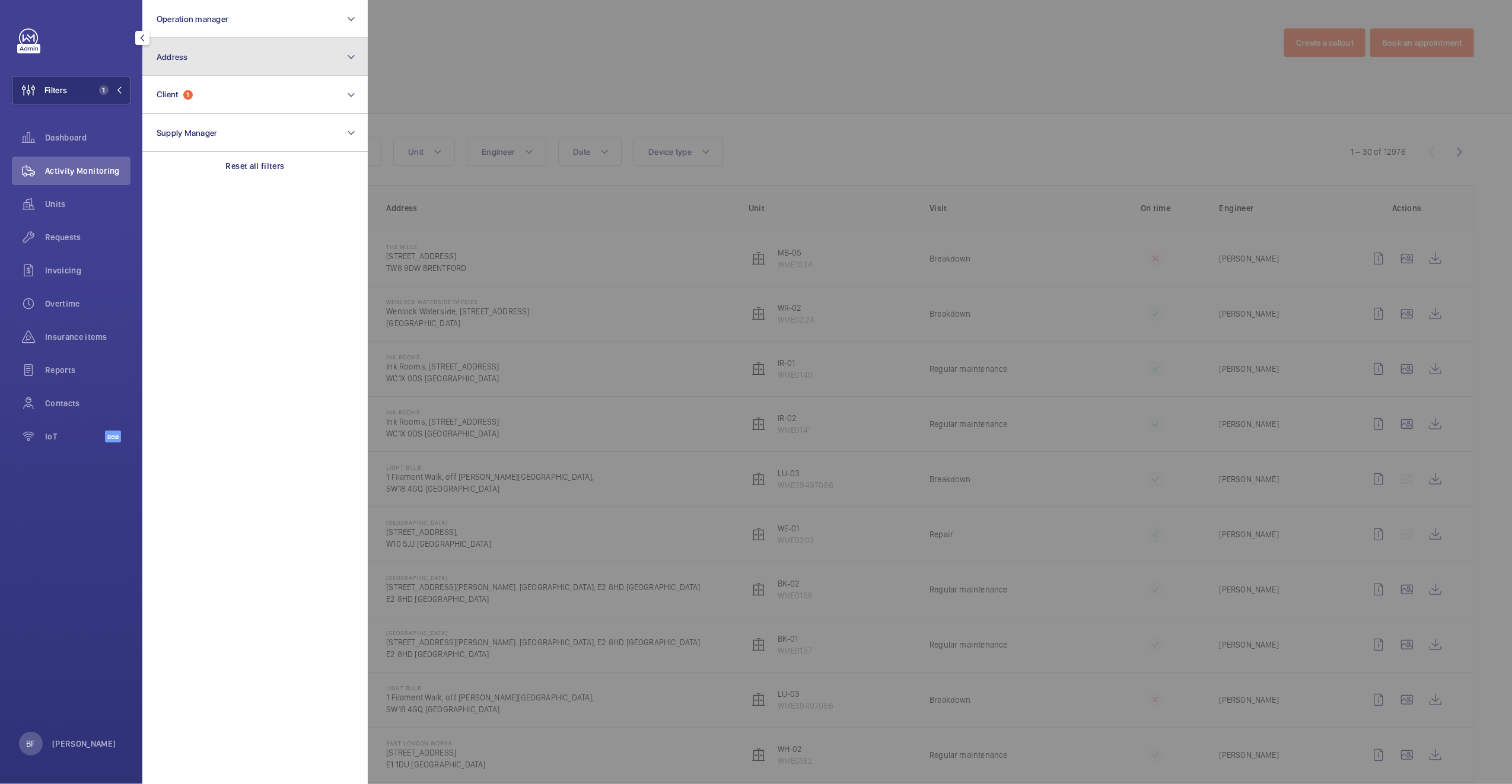
click at [225, 48] on button "Address" at bounding box center [256, 56] width 225 height 38
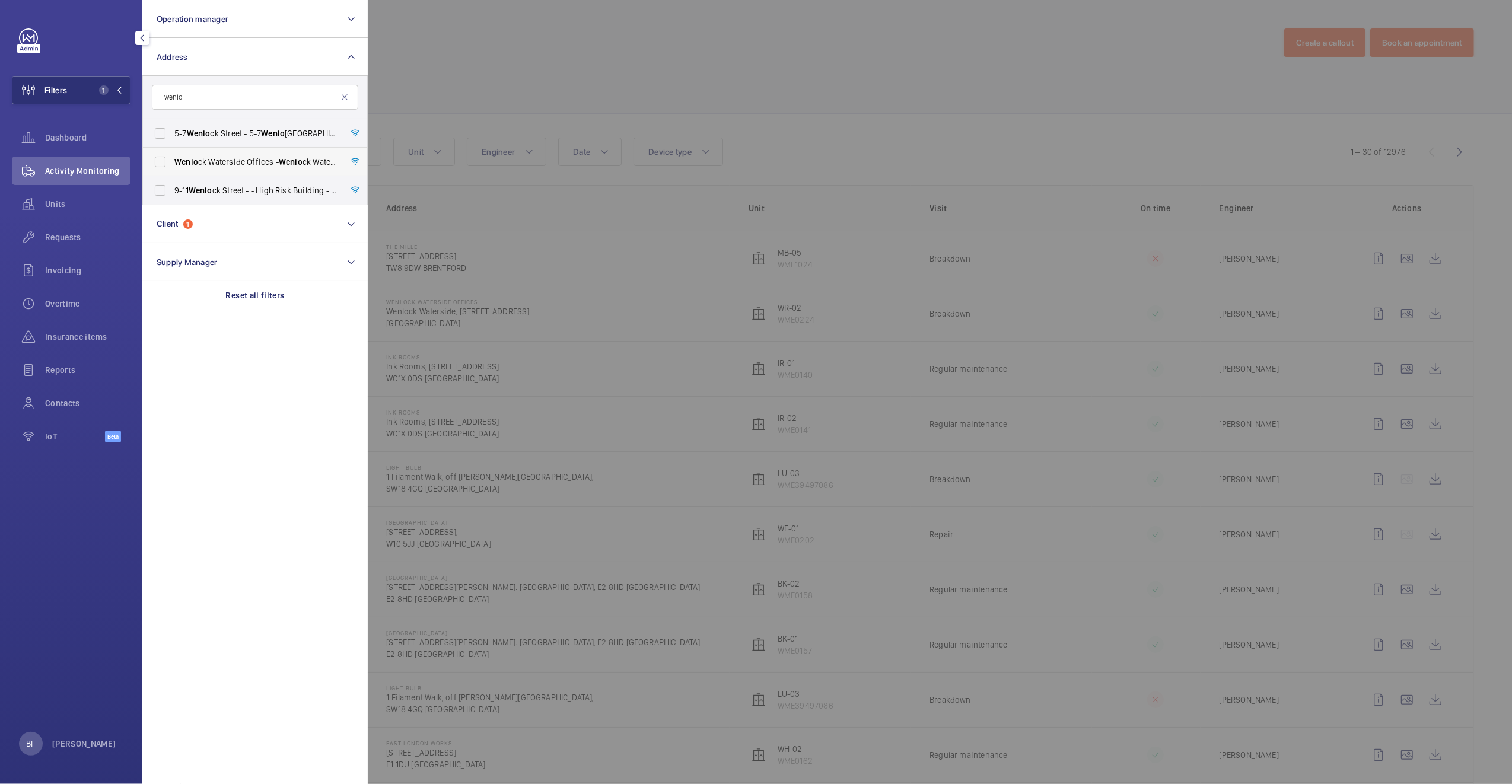
type input "wenlo"
click at [230, 168] on label "Wenlo ck Waterside Offices - Wenlo ck Waterside, 50-52 Wharf Road, LONDON N1 7EU" at bounding box center [246, 161] width 206 height 28
click at [172, 168] on input "Wenlo ck Waterside Offices - Wenlo ck Waterside, 50-52 Wharf Road, LONDON N1 7EU" at bounding box center [160, 161] width 23 height 23
checkbox input "true"
click at [652, 117] on div at bounding box center [1123, 392] width 1512 height 784
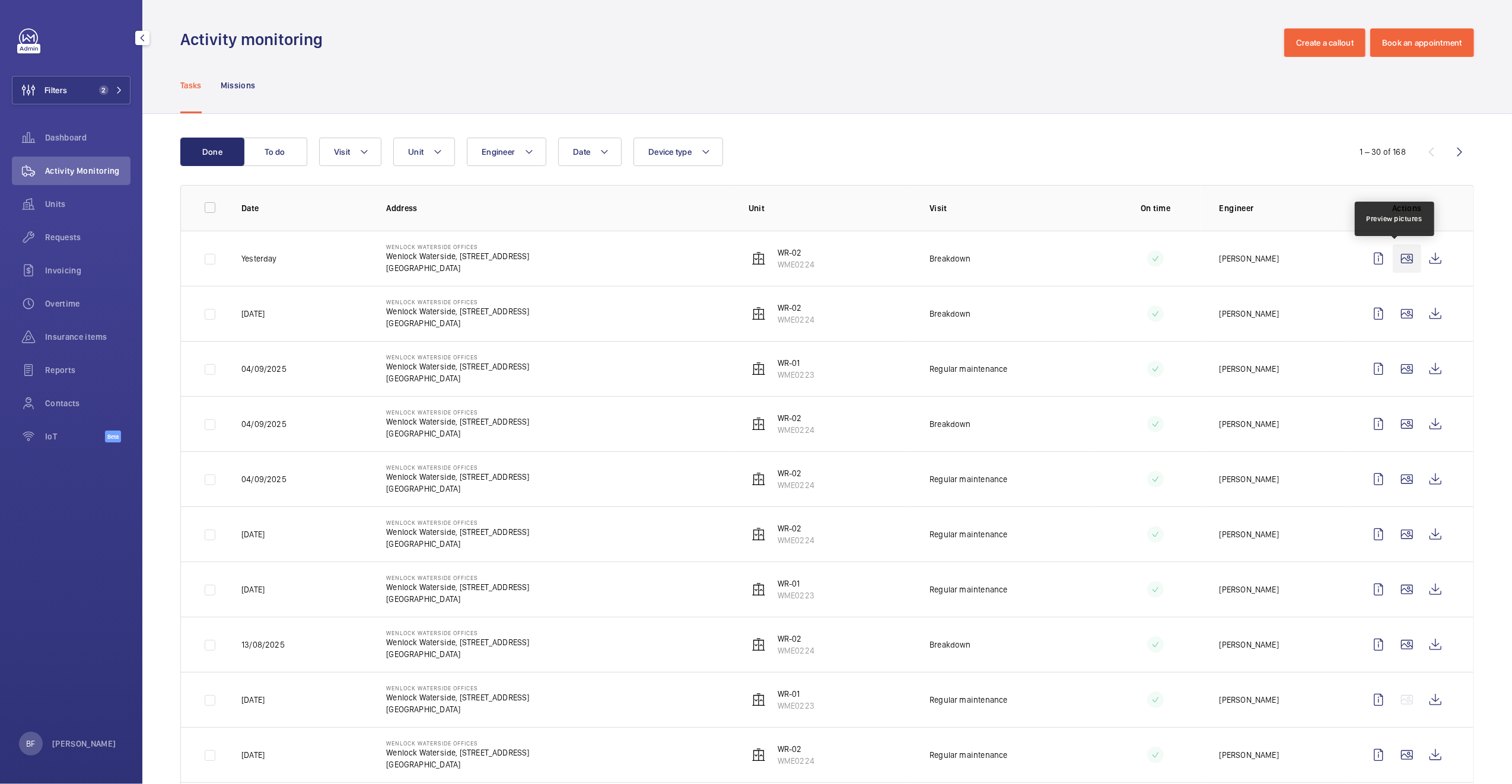
click at [1403, 260] on wm-front-icon-button at bounding box center [1406, 258] width 28 height 28
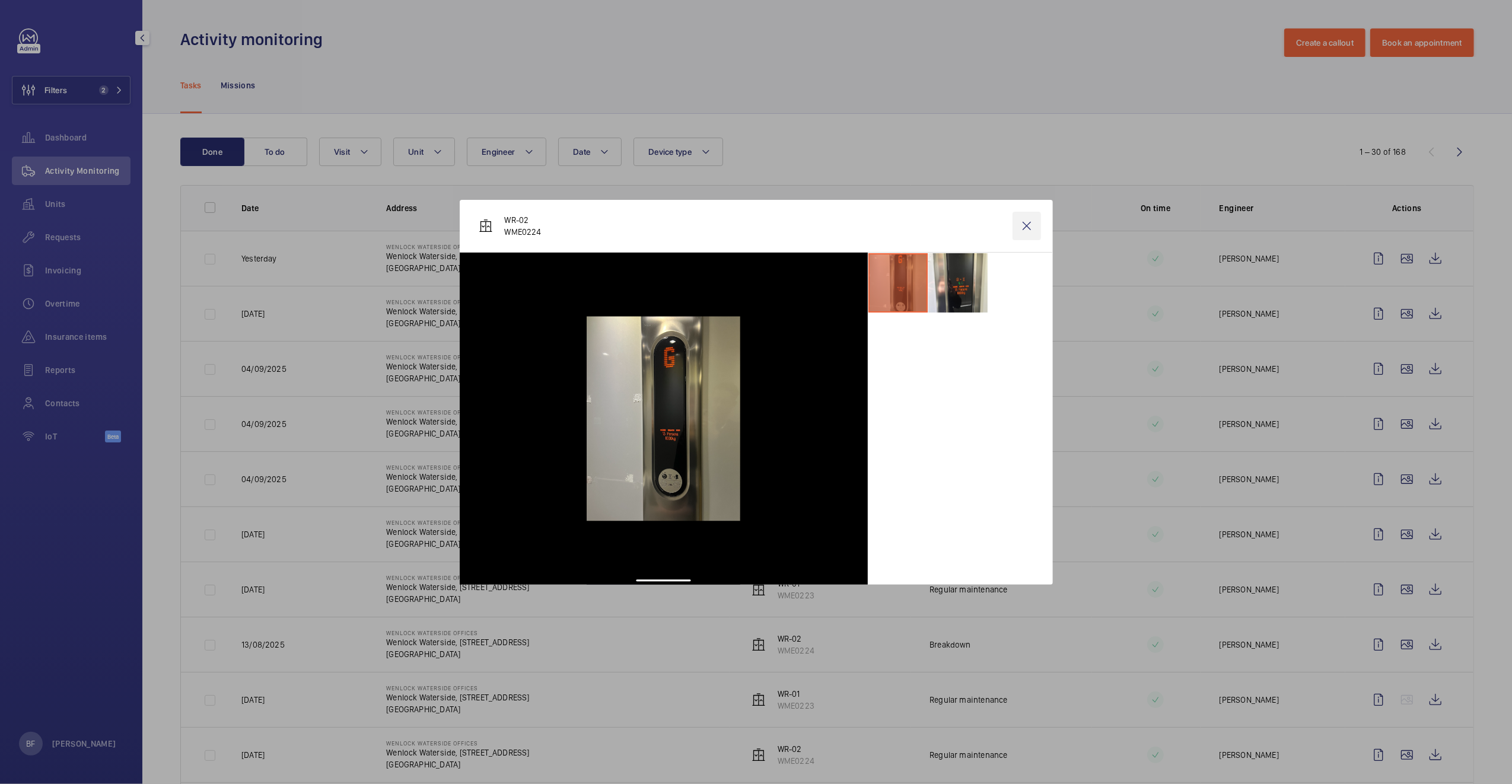
click at [1030, 226] on wm-front-icon-button at bounding box center [1026, 225] width 28 height 28
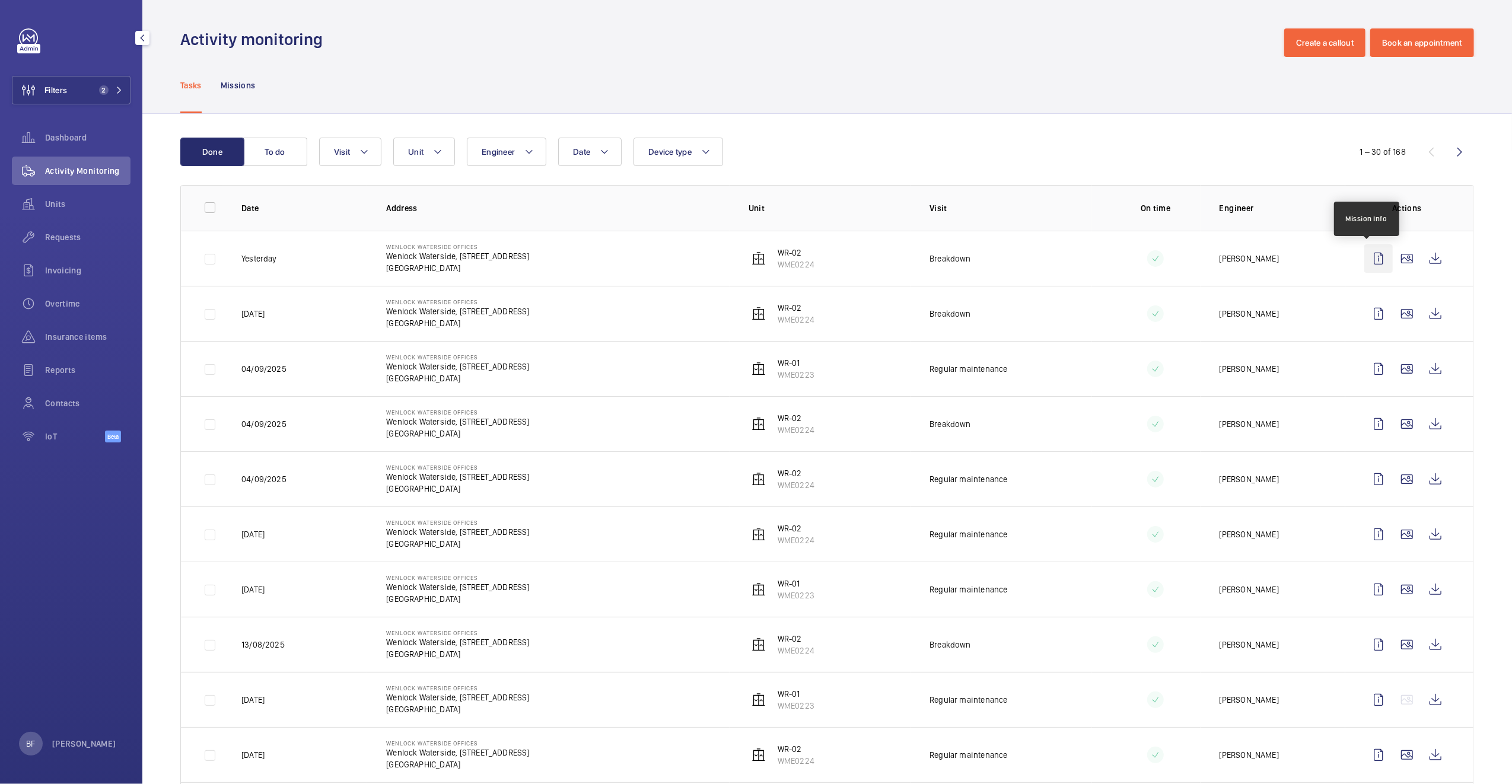
click at [1364, 260] on wm-front-icon-button at bounding box center [1378, 258] width 28 height 28
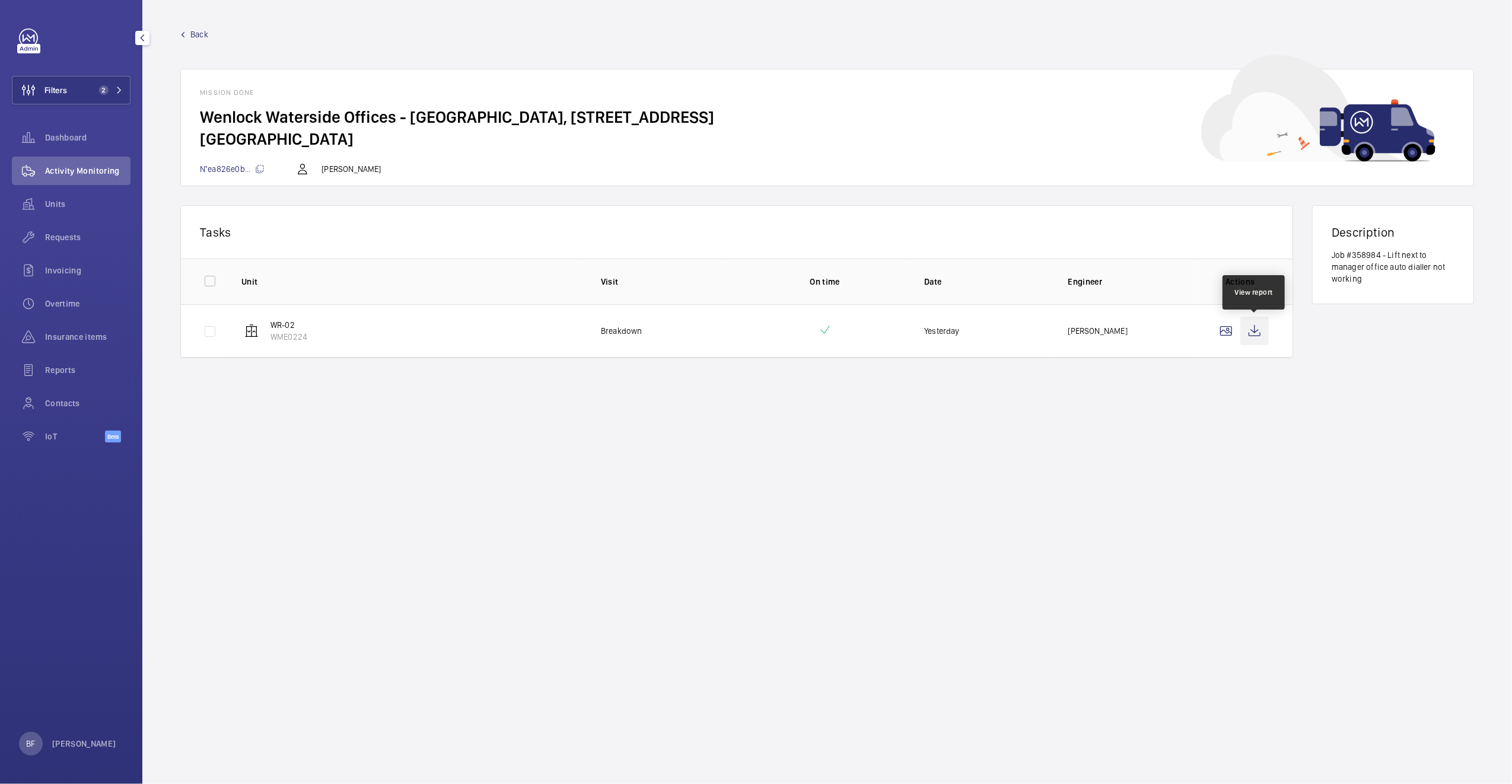
click at [1257, 332] on wm-front-icon-button at bounding box center [1254, 330] width 28 height 28
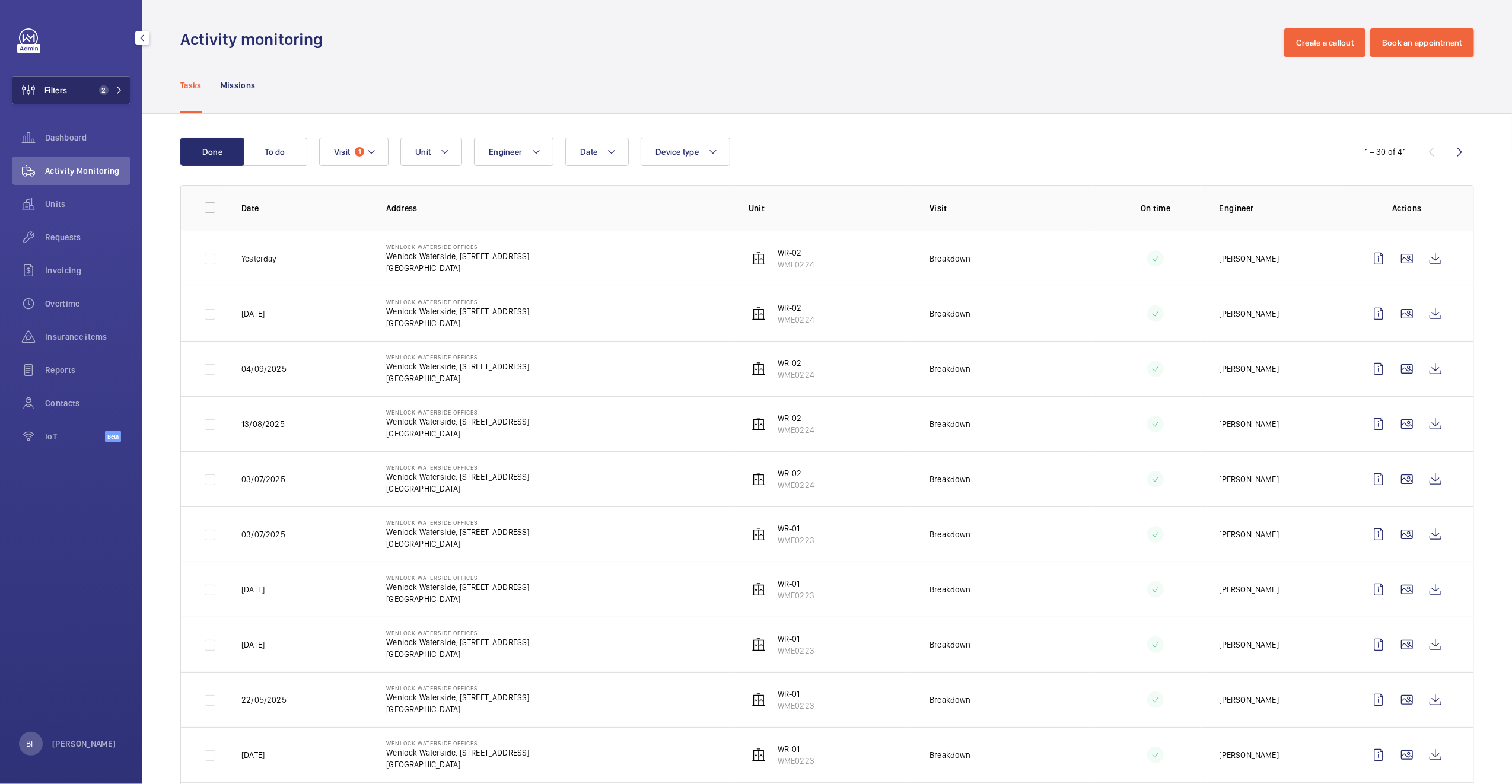
click at [101, 98] on button "Filters 2" at bounding box center [71, 89] width 119 height 28
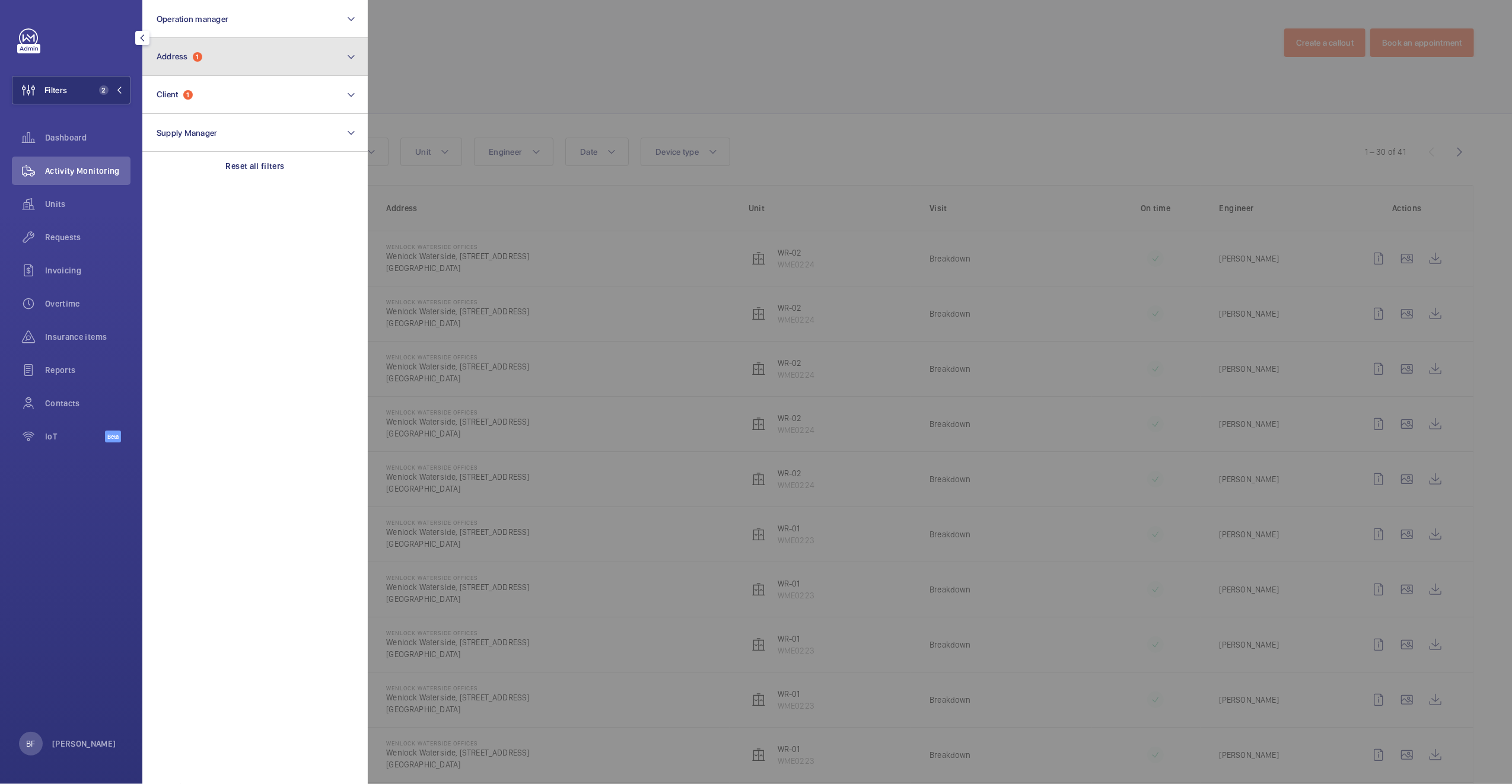
click at [208, 58] on button "Address 1" at bounding box center [256, 56] width 225 height 38
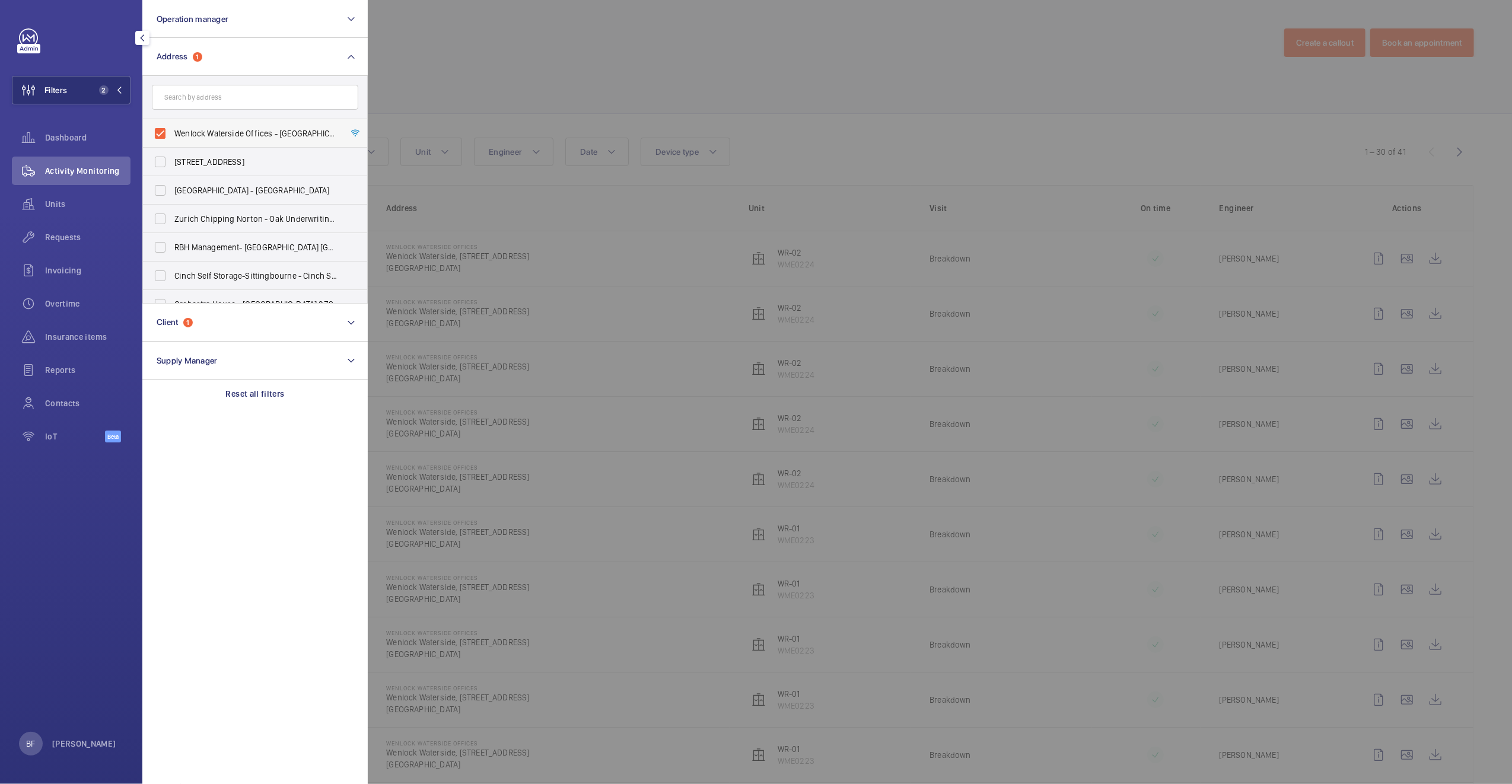
click at [216, 132] on span "Wenlock Waterside Offices - Wenlock Waterside, 50-52 Wharf Road, LONDON N1 7EU" at bounding box center [256, 133] width 163 height 12
click at [172, 132] on input "Wenlock Waterside Offices - Wenlock Waterside, 50-52 Wharf Road, LONDON N1 7EU" at bounding box center [160, 133] width 23 height 23
checkbox input "false"
click at [413, 101] on div at bounding box center [1123, 392] width 1512 height 784
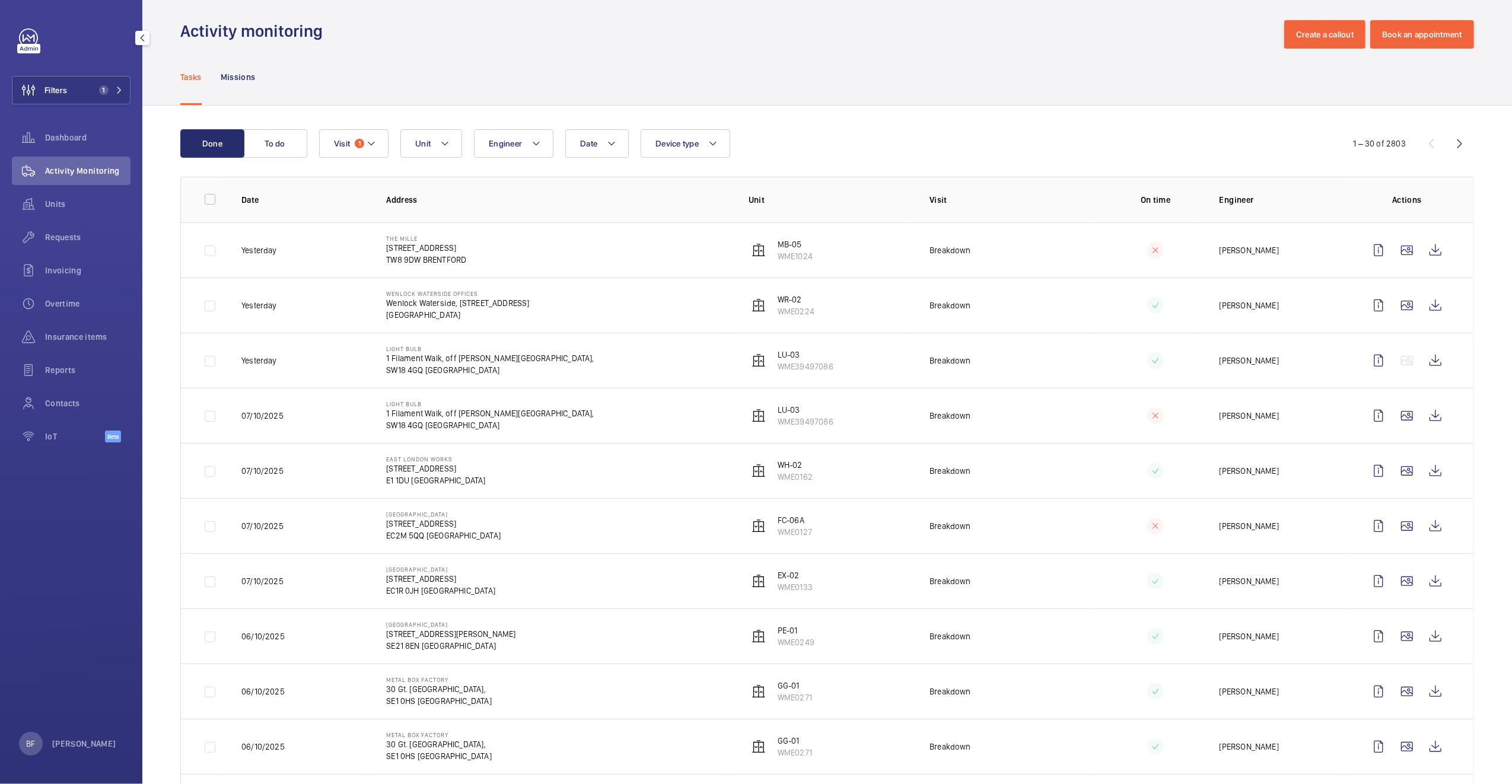
scroll to position [13, 0]
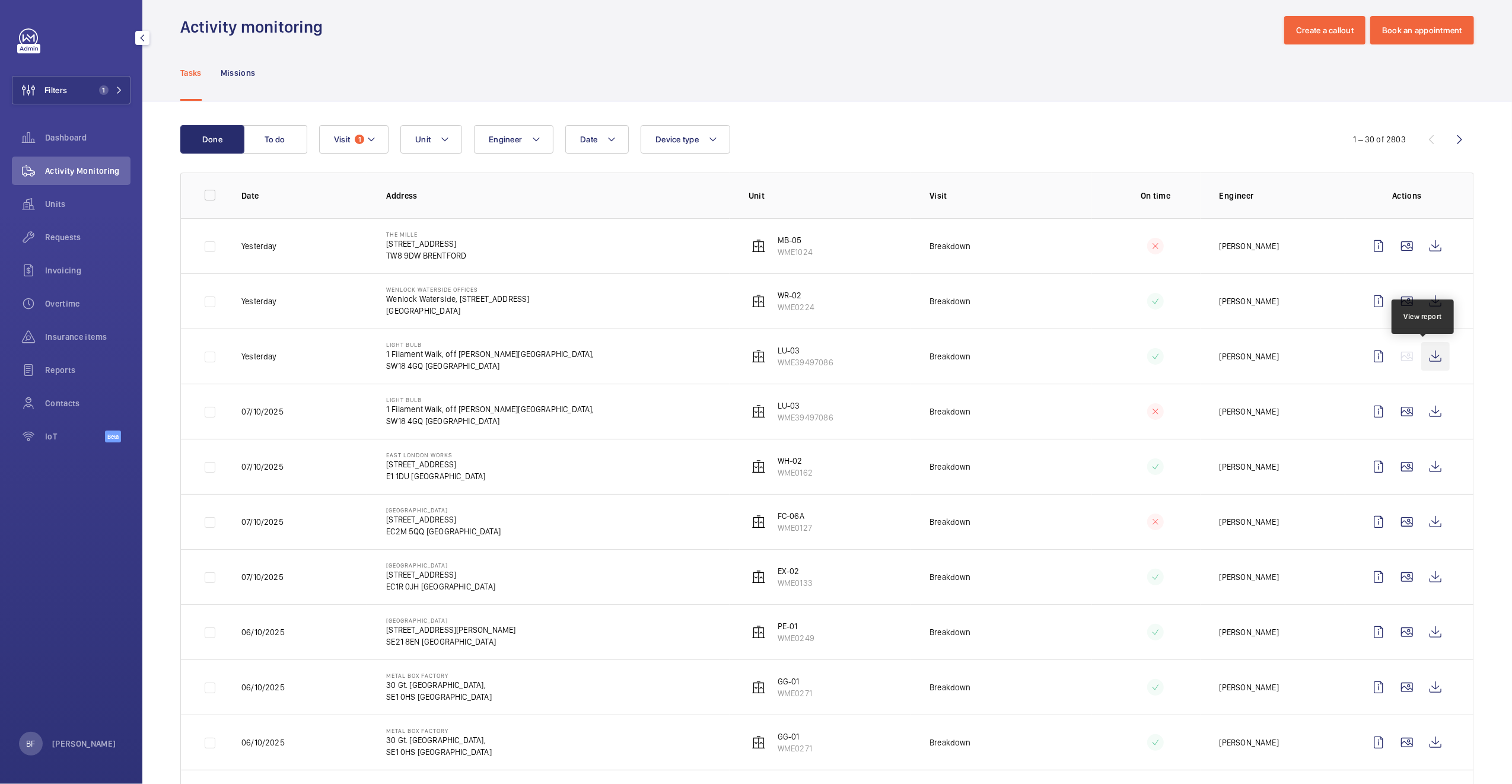
click at [1422, 352] on wm-front-icon-button at bounding box center [1435, 356] width 28 height 28
click at [123, 90] on button "Filters 1" at bounding box center [71, 89] width 119 height 28
click at [117, 93] on mat-icon at bounding box center [119, 89] width 7 height 7
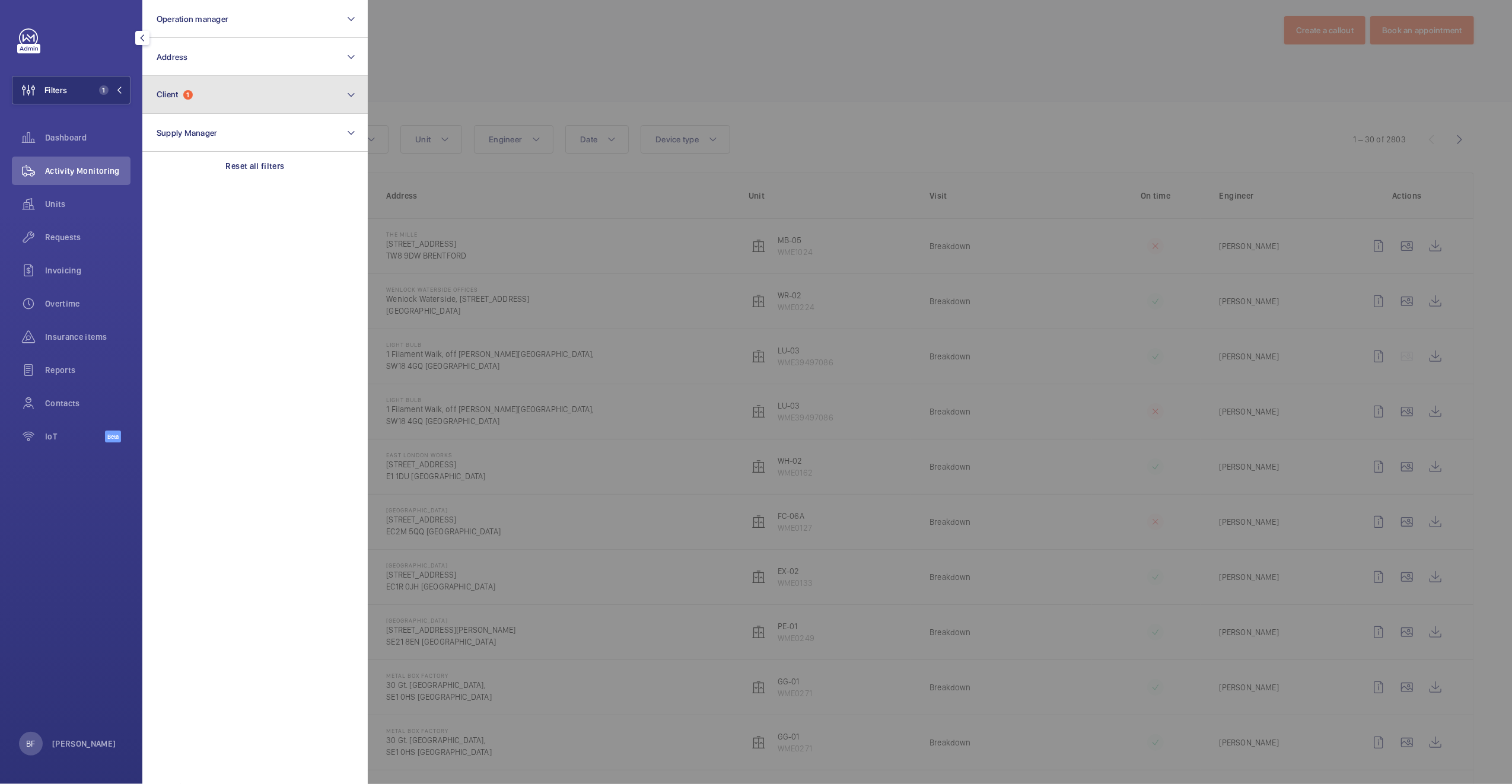
click at [237, 93] on button "Client 1" at bounding box center [256, 94] width 225 height 38
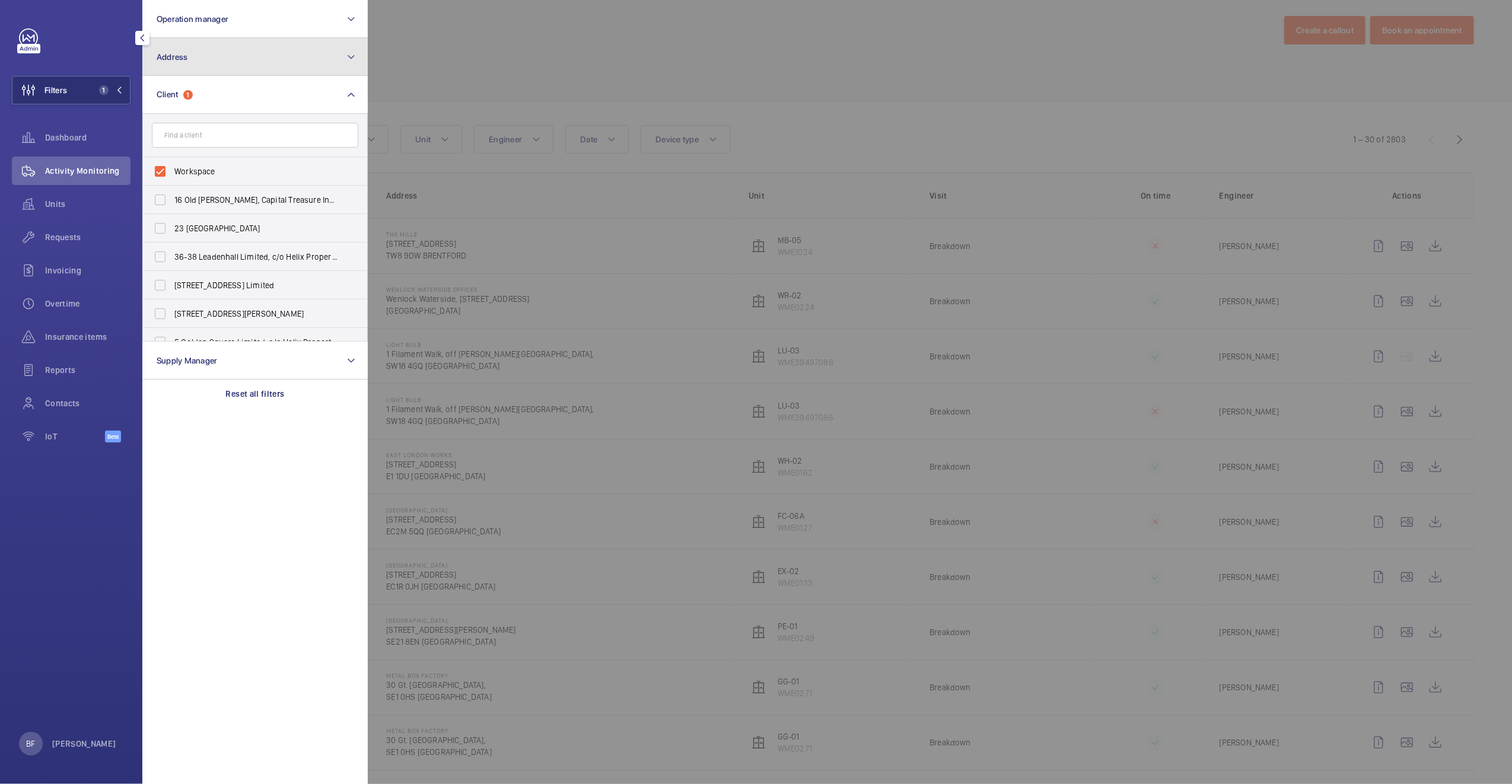
click at [267, 48] on button "Address" at bounding box center [256, 56] width 225 height 38
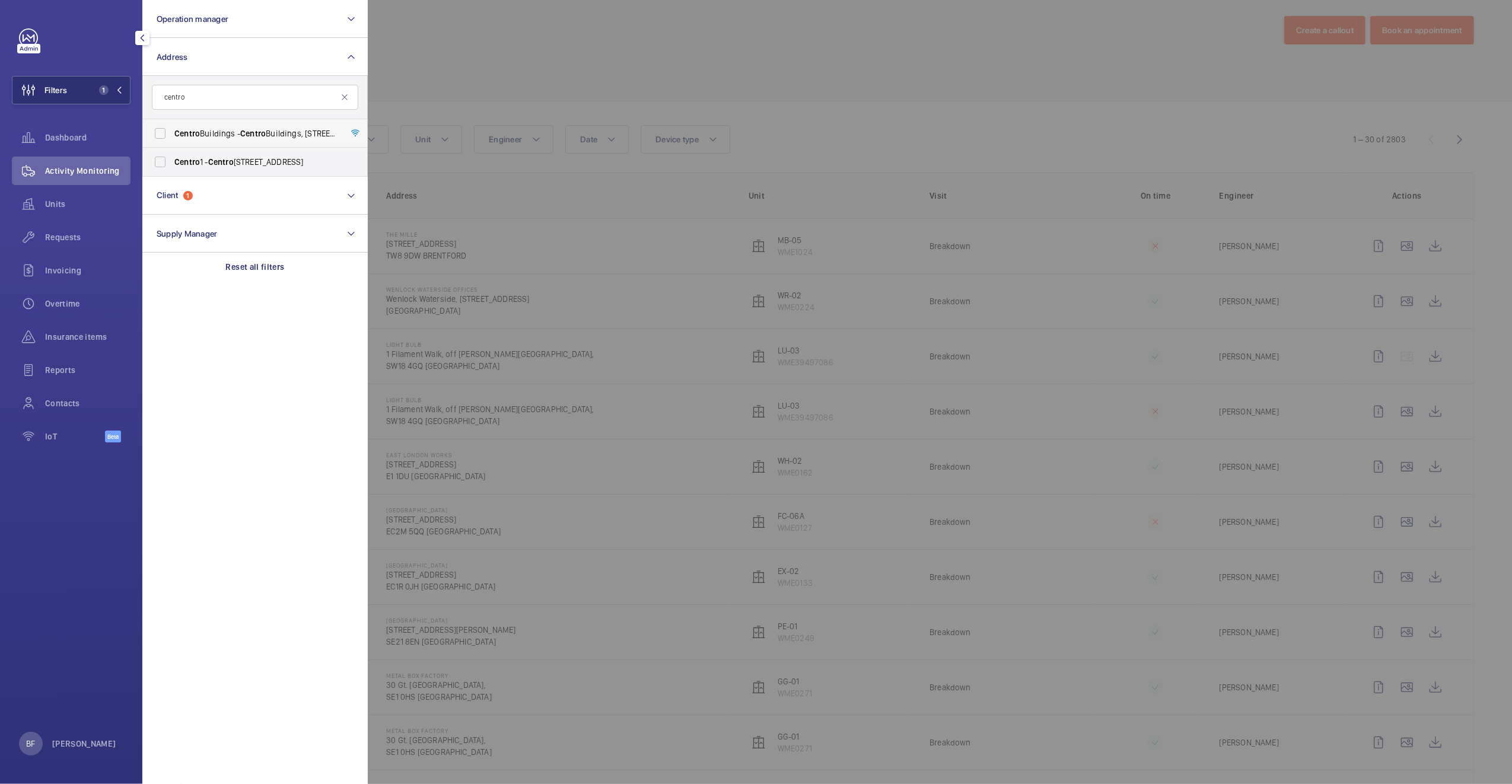
type input "centro"
click at [254, 135] on span "Centro" at bounding box center [253, 133] width 25 height 10
click at [172, 135] on input "Centro Buildings - Centro Buildings, 20-23 Mandela Street, Camden, London, NW1 …" at bounding box center [160, 133] width 23 height 23
checkbox input "true"
click at [449, 80] on div at bounding box center [1123, 392] width 1512 height 784
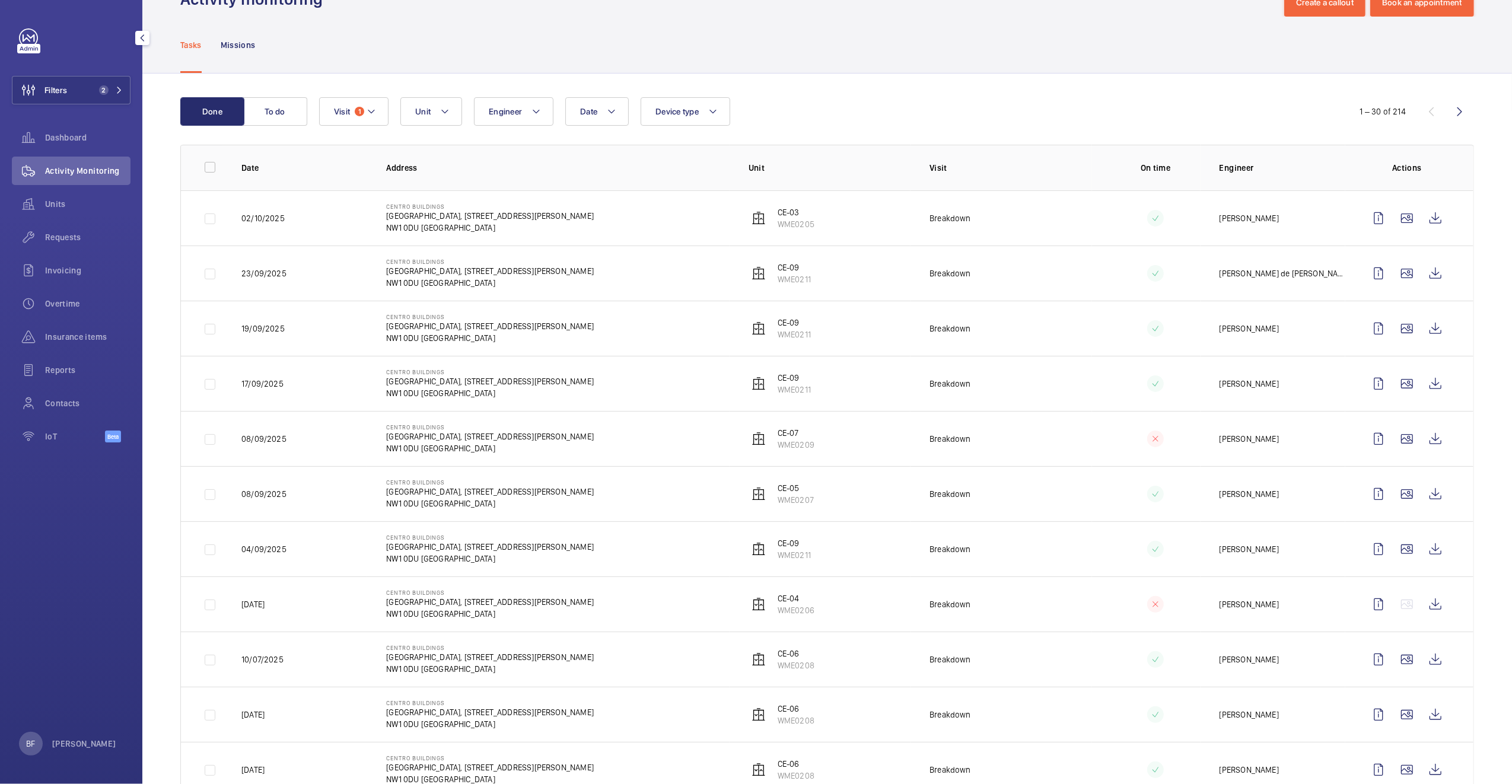
scroll to position [42, 0]
click at [83, 338] on span "Insurance items" at bounding box center [87, 337] width 86 height 12
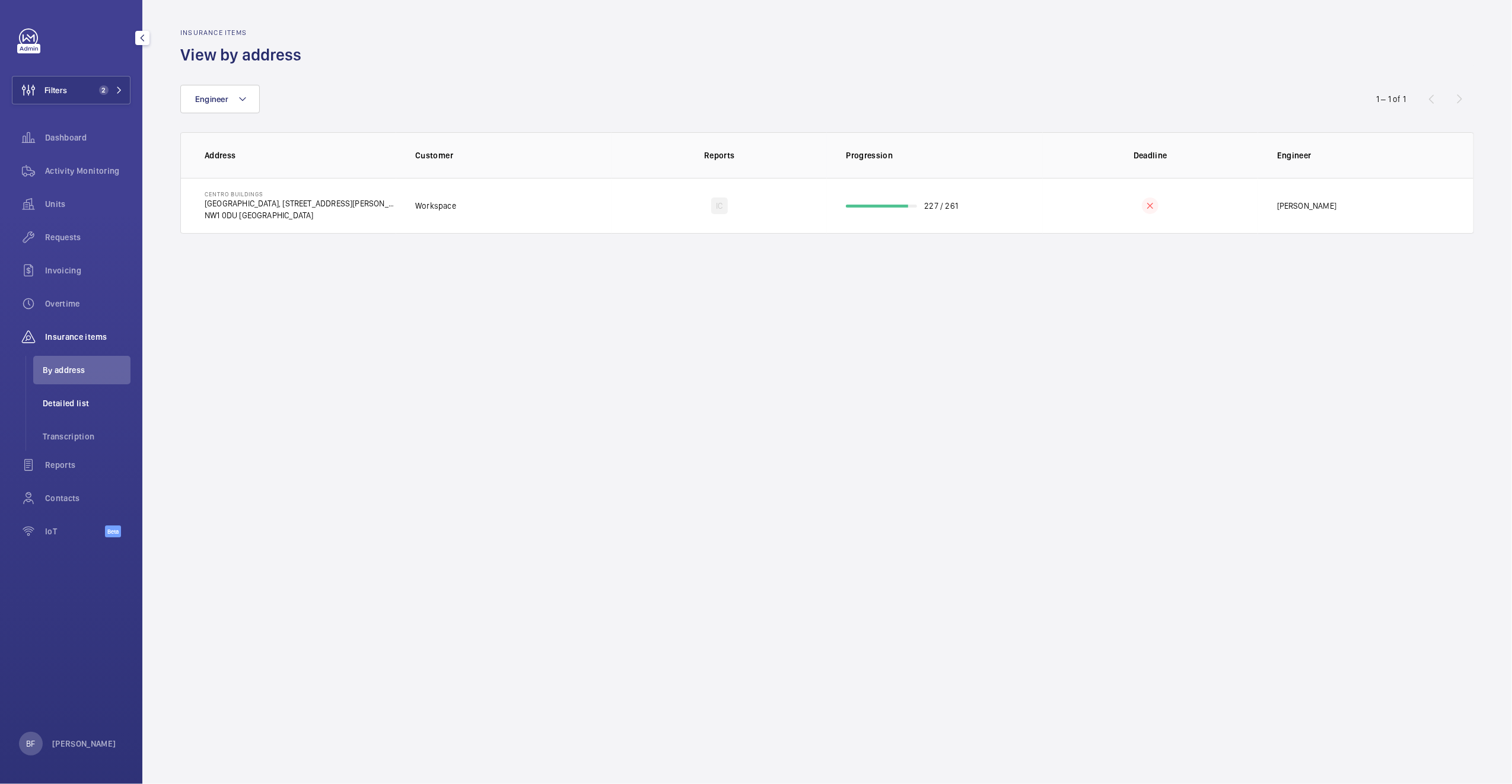
click at [70, 406] on span "Detailed list" at bounding box center [86, 403] width 87 height 12
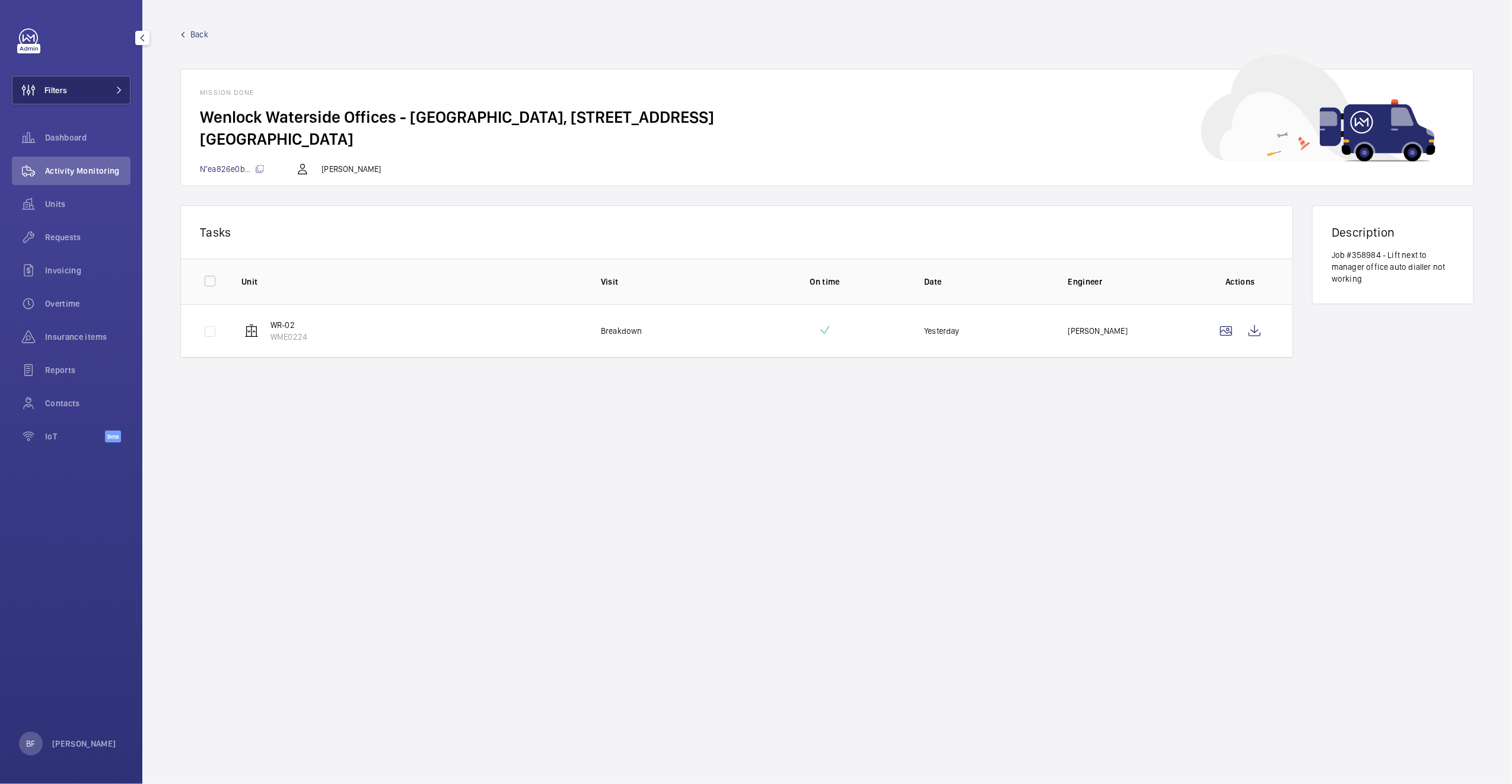
click at [79, 85] on button "Filters" at bounding box center [71, 89] width 119 height 28
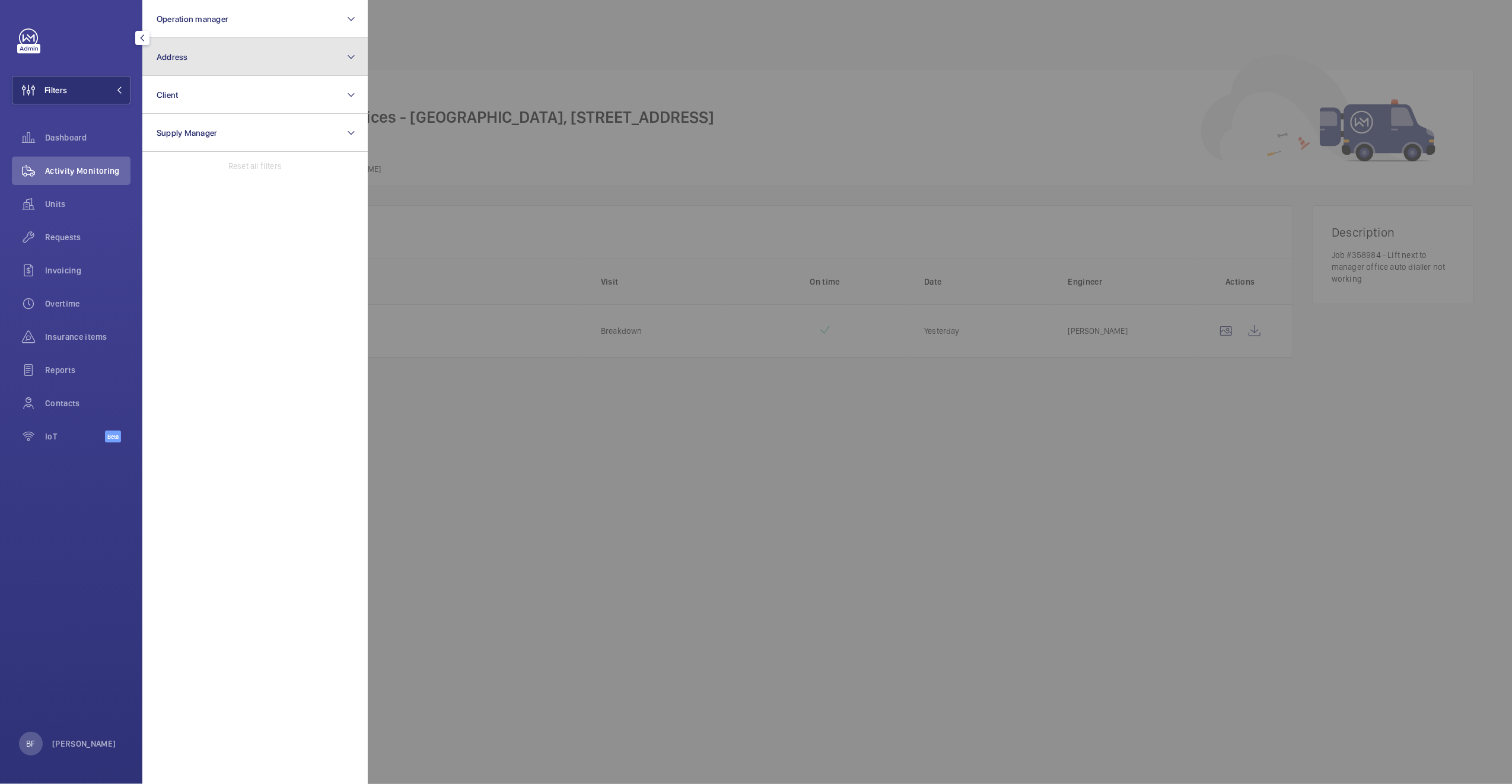
click at [234, 48] on button "Address" at bounding box center [256, 56] width 225 height 38
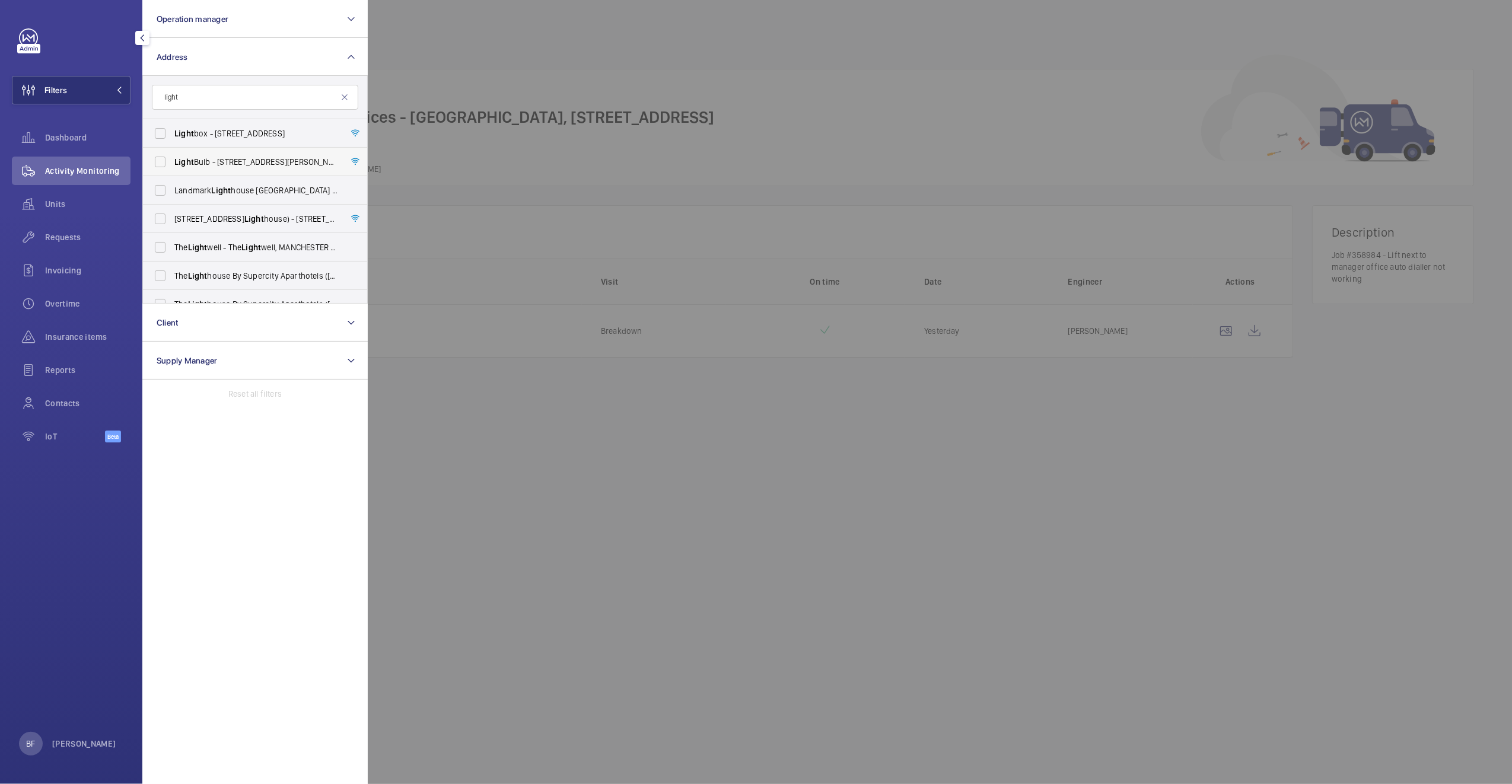
type input "light"
click at [227, 156] on span "Light Bulb - [STREET_ADDRESS][PERSON_NAME]" at bounding box center [256, 162] width 163 height 12
click at [172, 156] on input "Light Bulb - [STREET_ADDRESS][PERSON_NAME]" at bounding box center [160, 161] width 23 height 23
checkbox input "true"
click at [485, 153] on div at bounding box center [1123, 392] width 1512 height 784
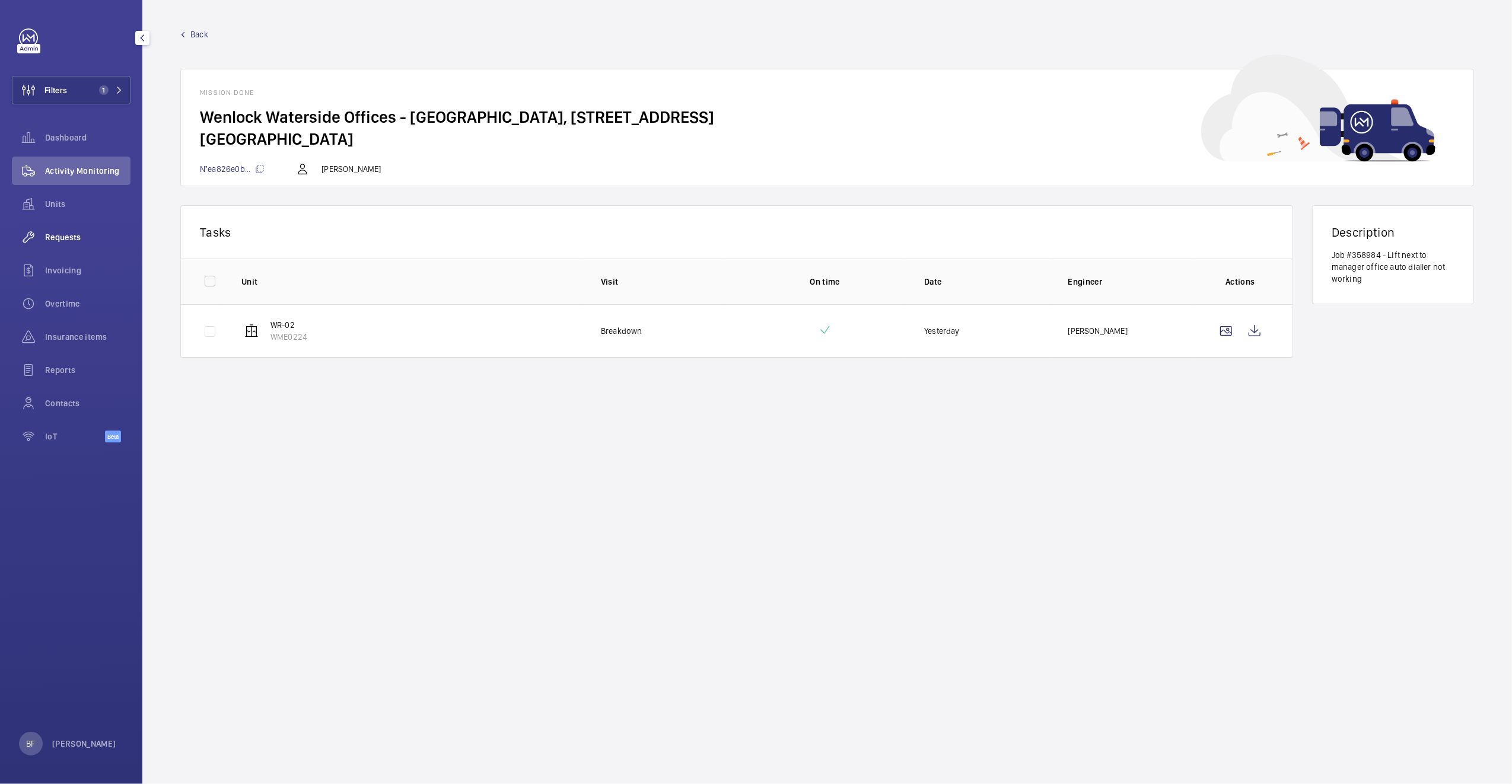
click at [47, 243] on span "Requests" at bounding box center [87, 237] width 86 height 12
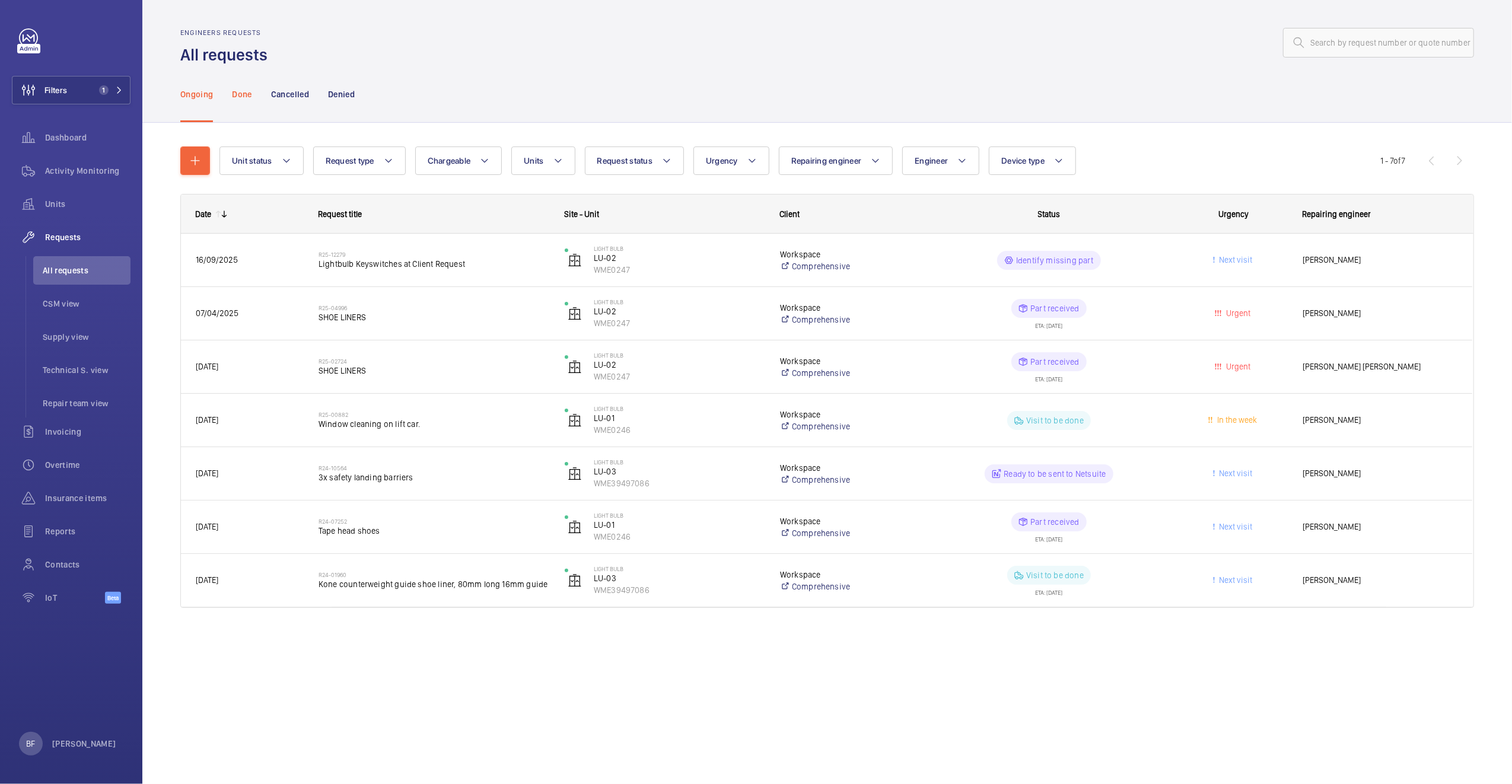
click at [243, 95] on p "Done" at bounding box center [242, 94] width 19 height 12
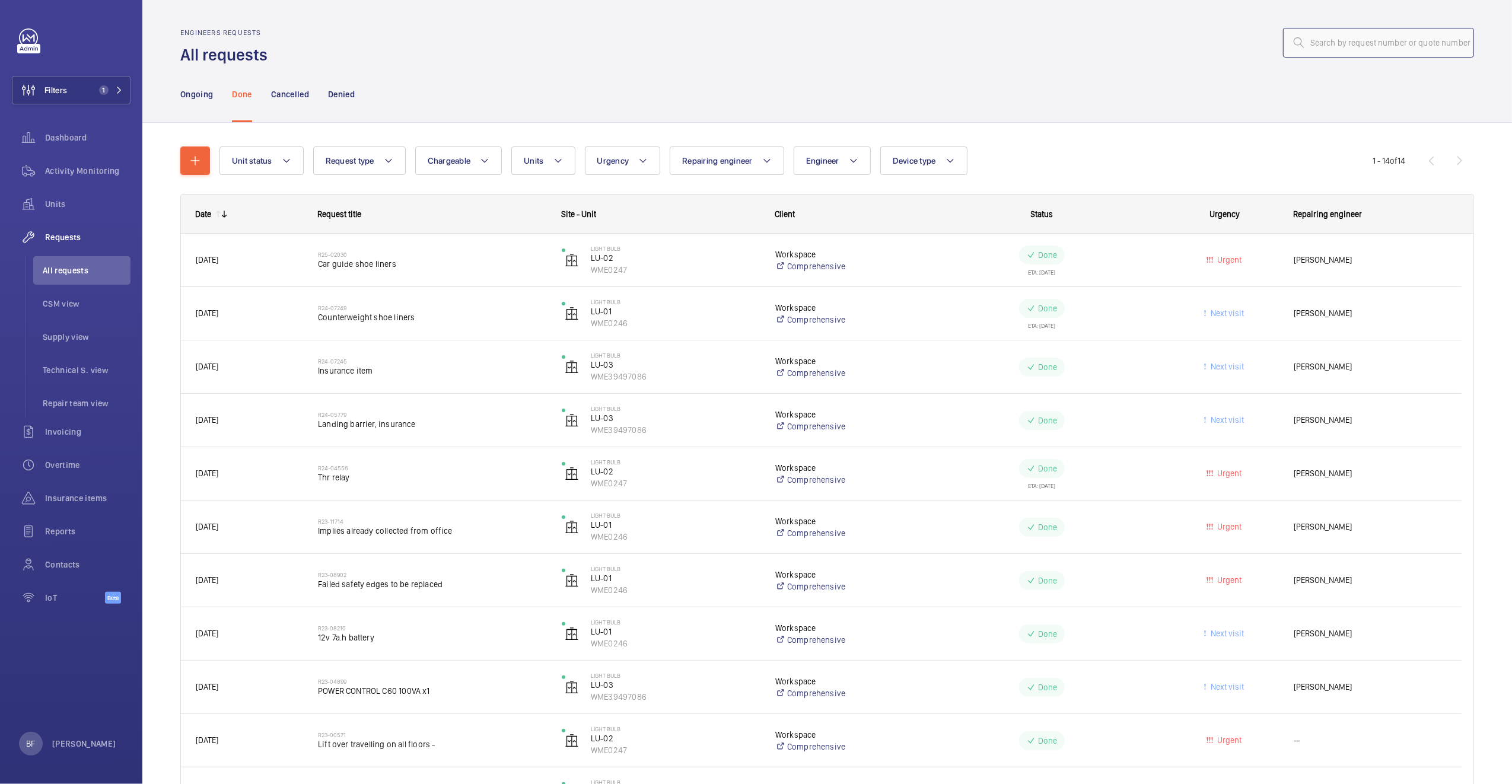
click at [1407, 36] on input "text" at bounding box center [1378, 43] width 191 height 30
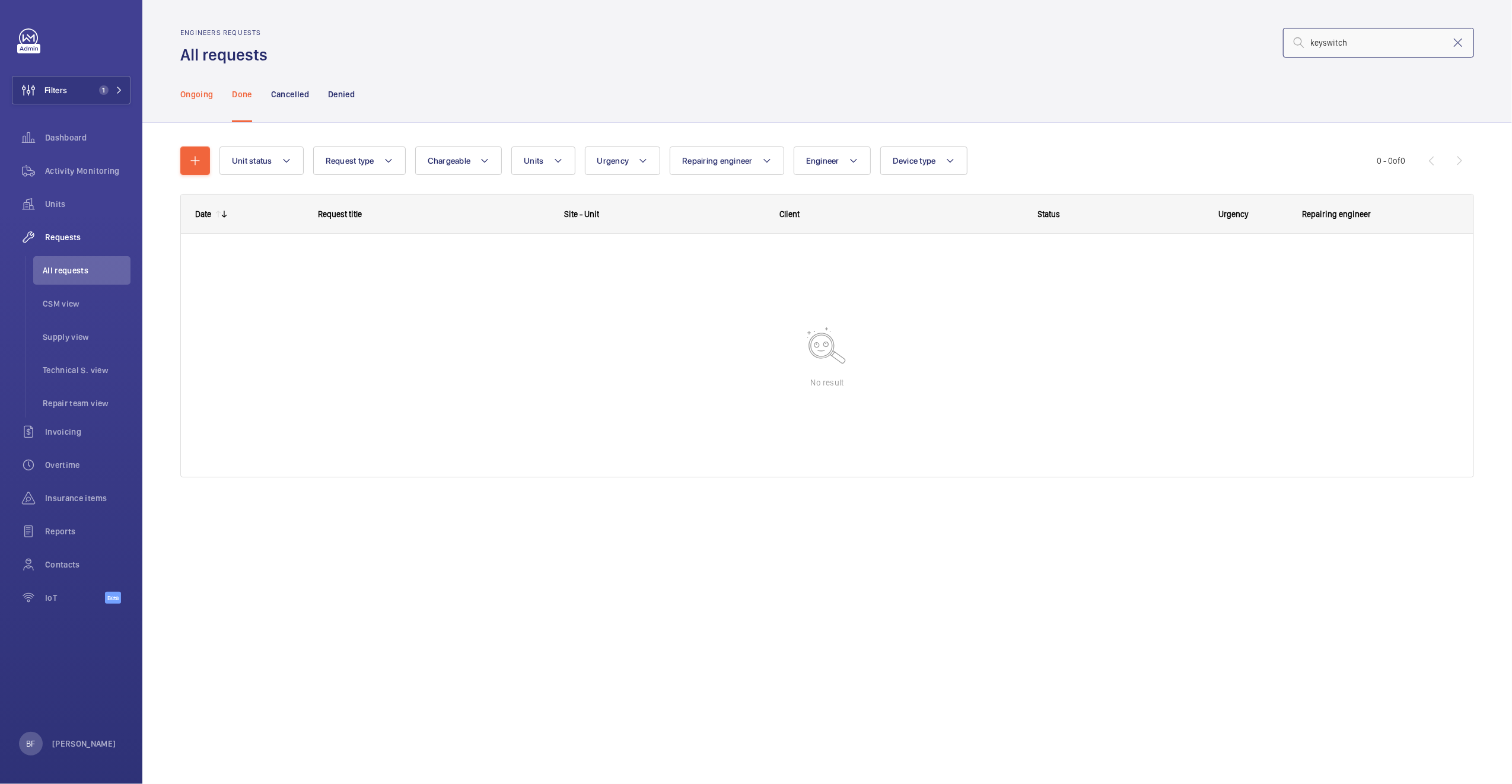
type input "keyswitch"
click at [203, 86] on div "Ongoing" at bounding box center [197, 94] width 33 height 56
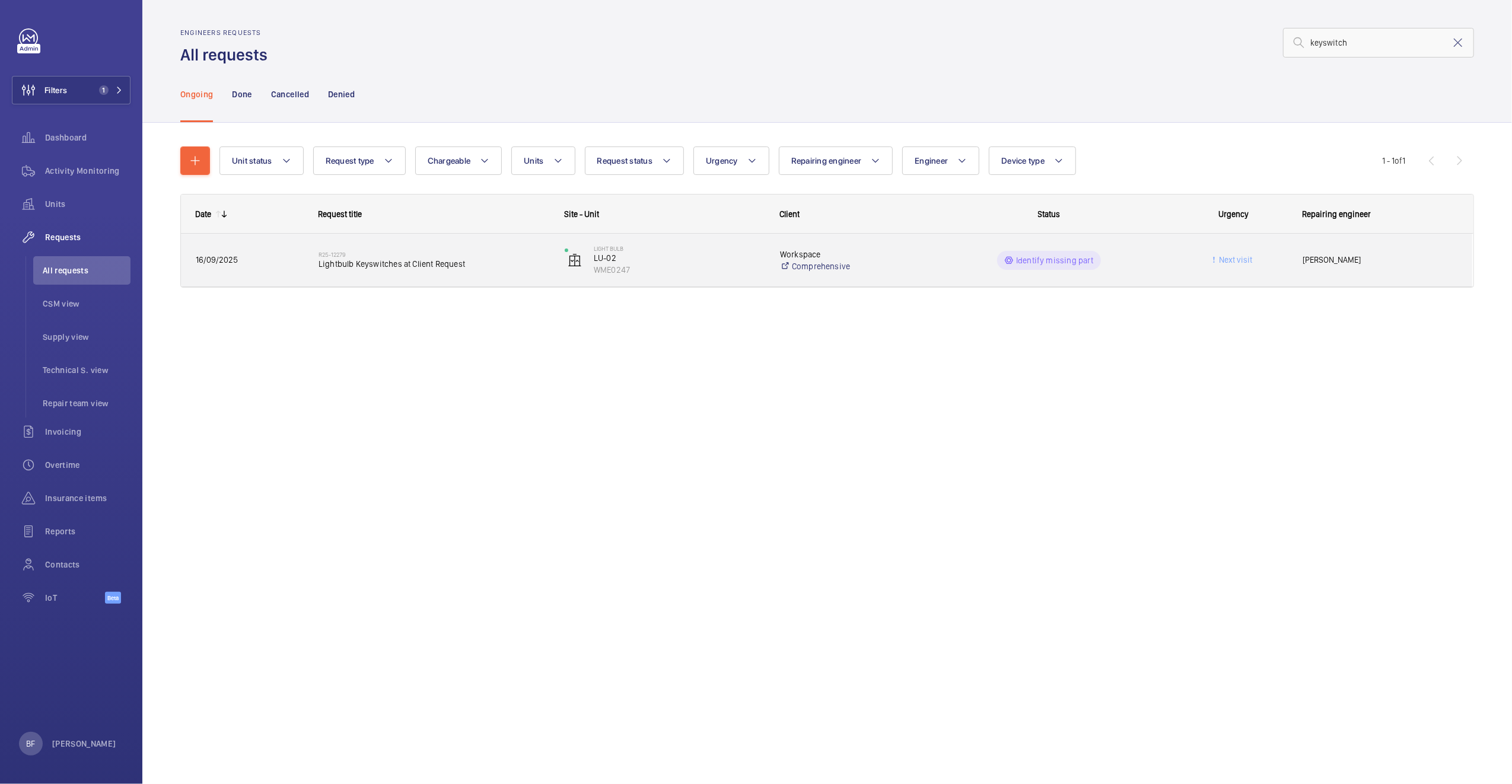
click at [291, 270] on div "16/09/2025" at bounding box center [242, 259] width 121 height 37
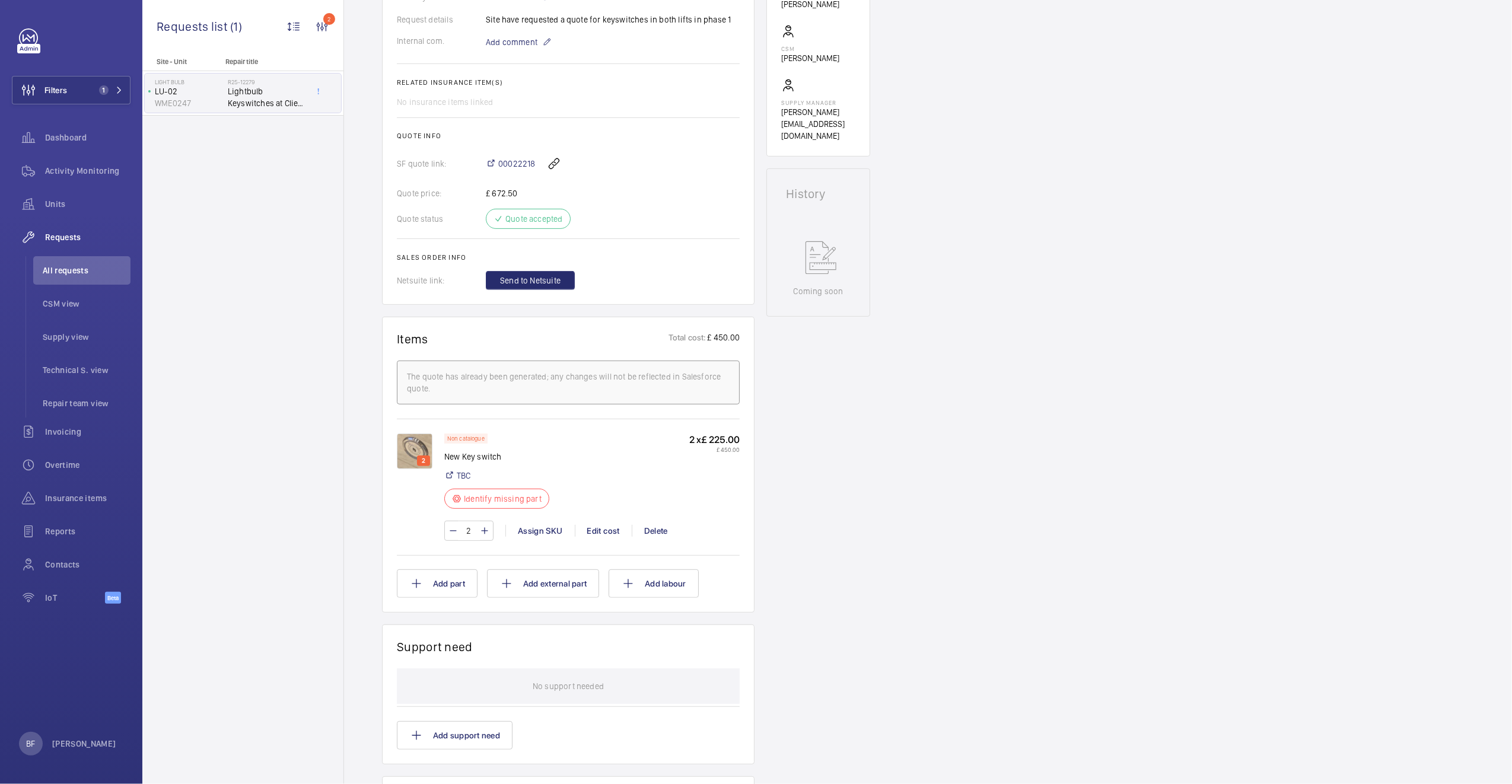
scroll to position [395, 0]
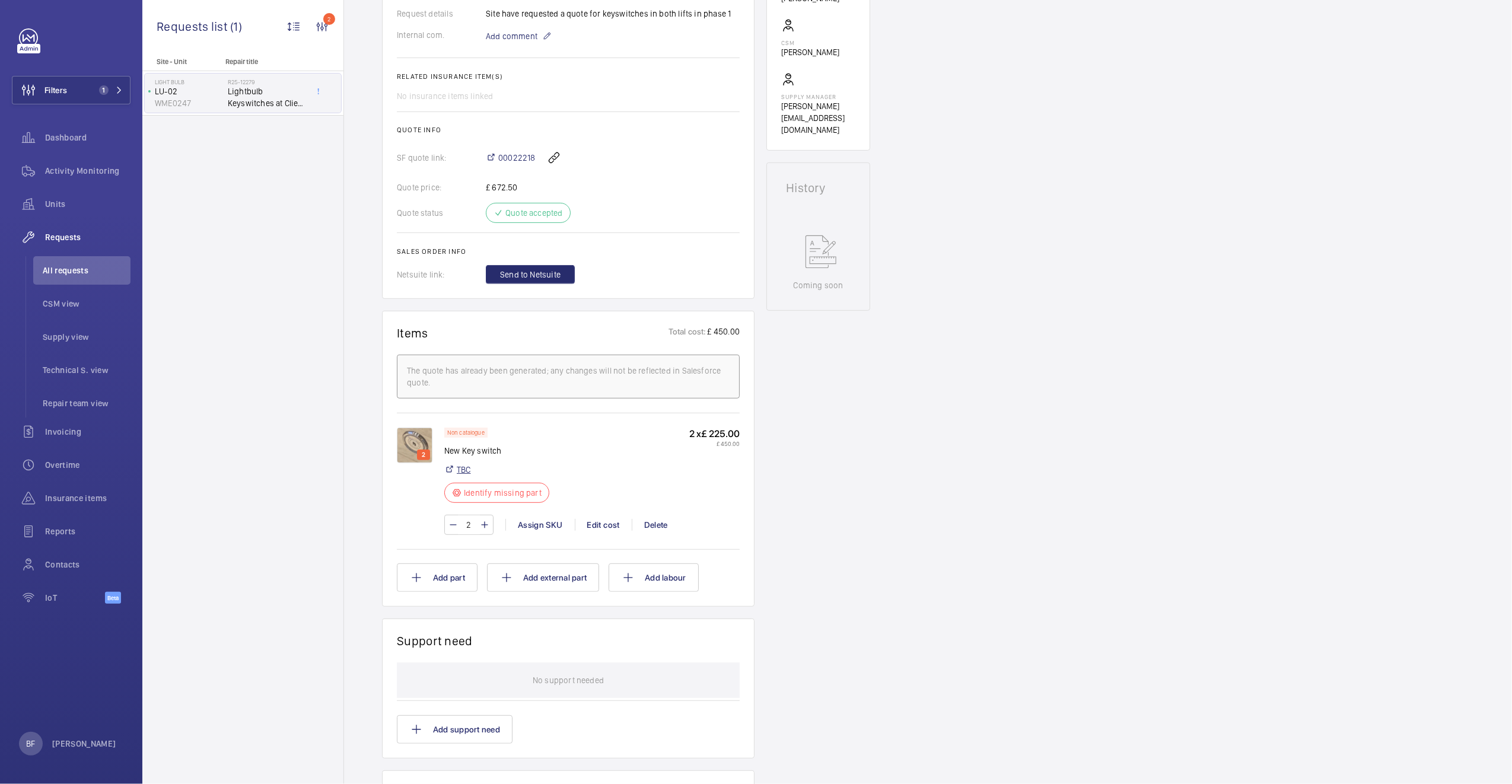
click at [463, 474] on link "TBC" at bounding box center [464, 469] width 15 height 12
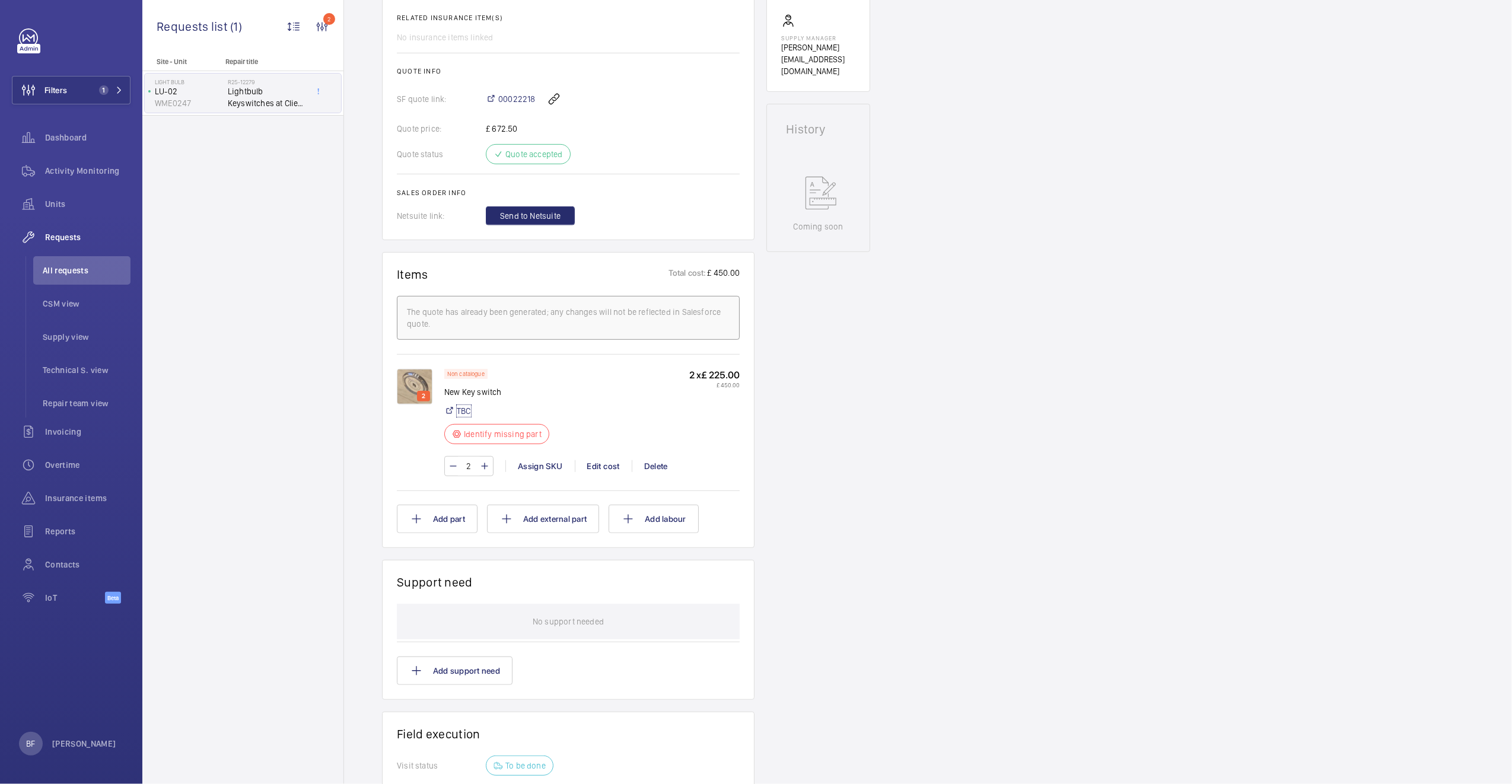
scroll to position [456, 0]
click at [412, 385] on img at bounding box center [414, 384] width 36 height 36
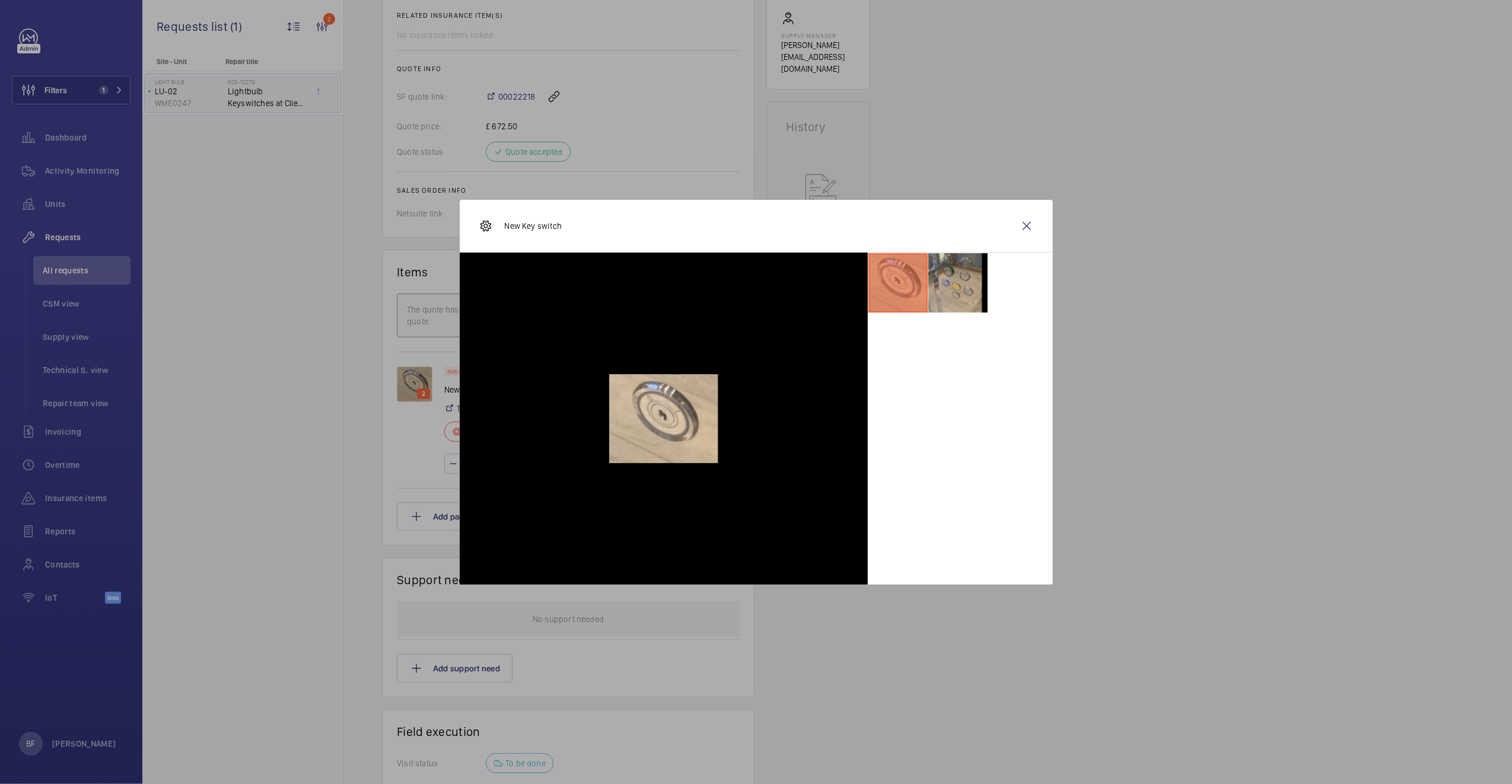
click at [971, 286] on li at bounding box center [957, 283] width 59 height 59
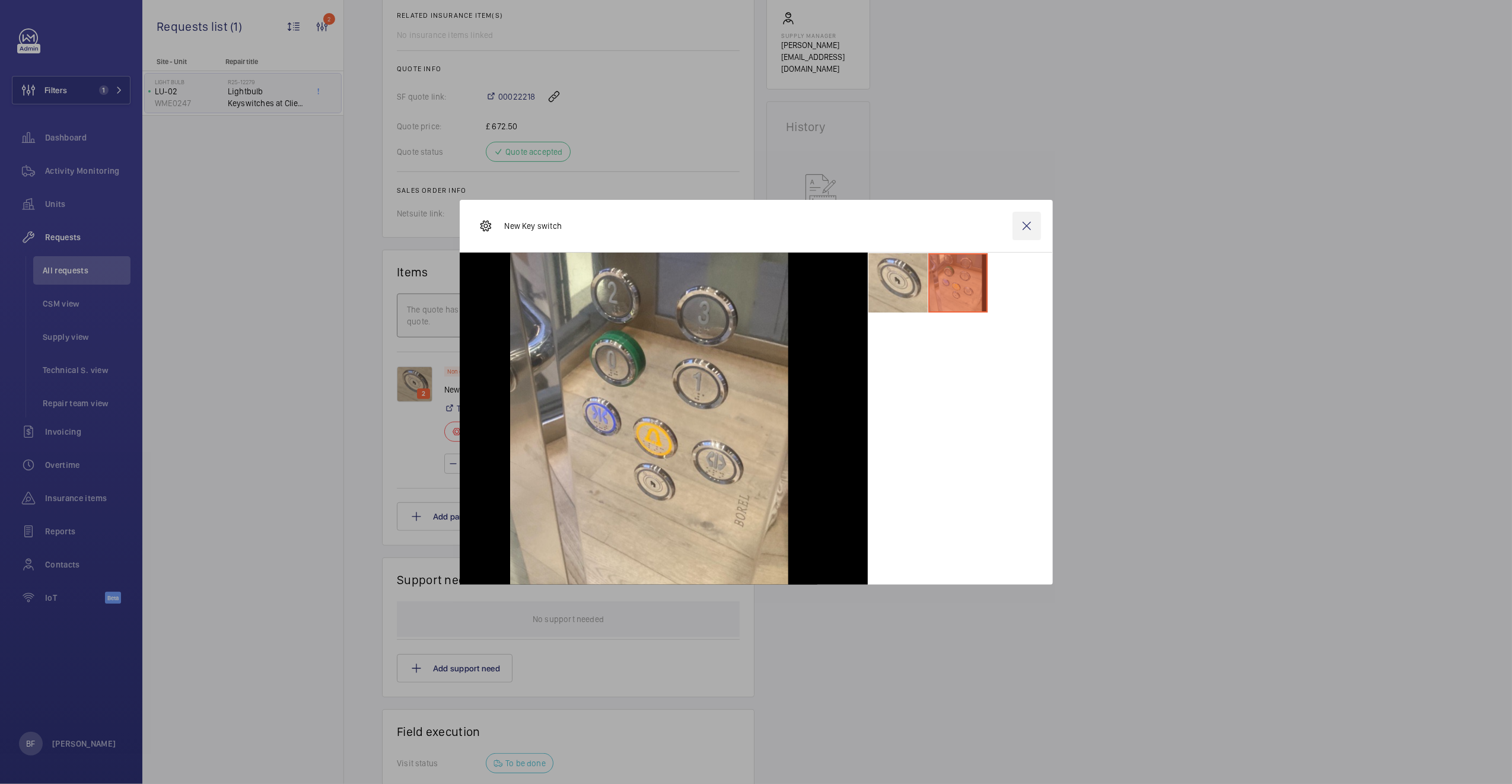
click at [1032, 231] on wm-front-icon-button at bounding box center [1026, 225] width 28 height 28
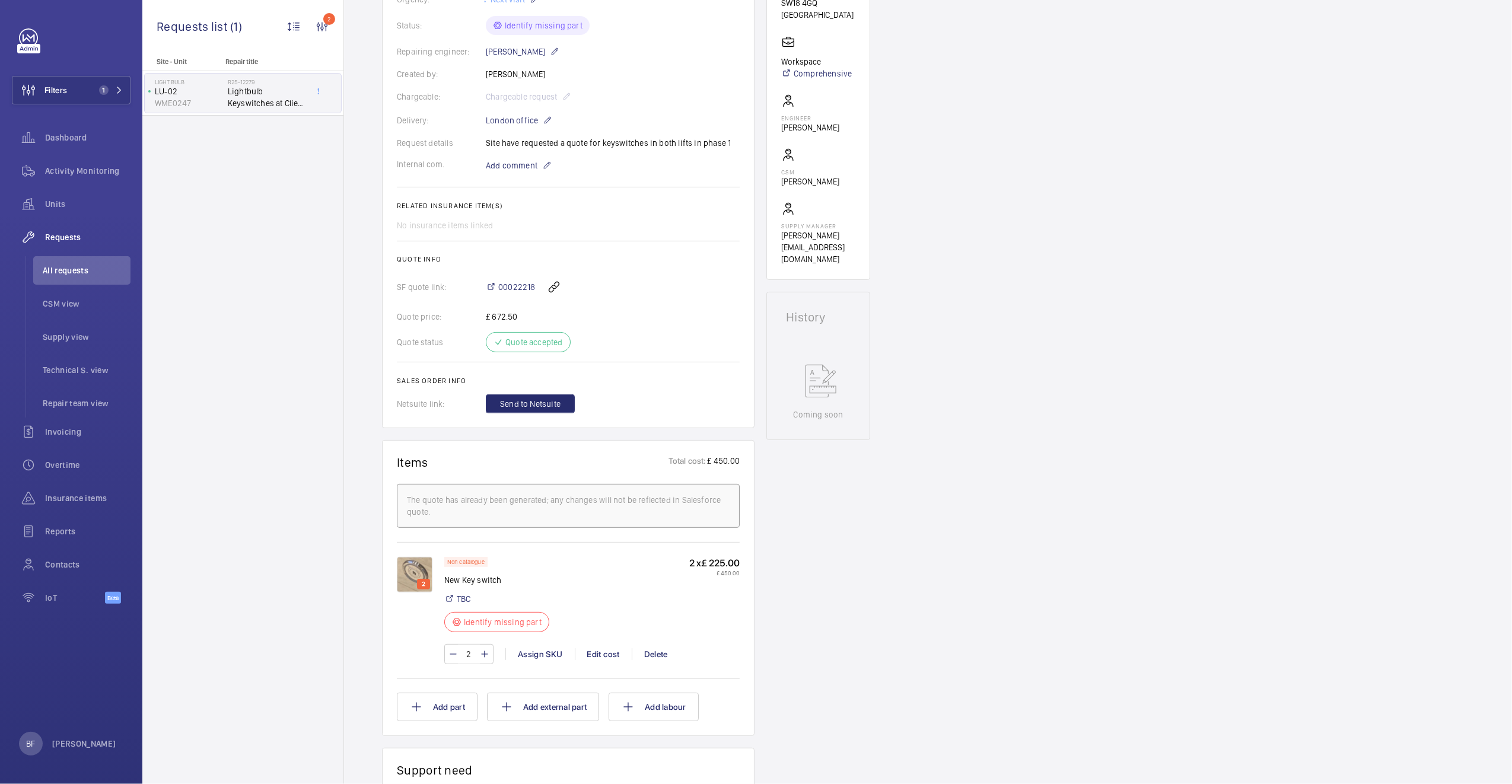
scroll to position [0, 0]
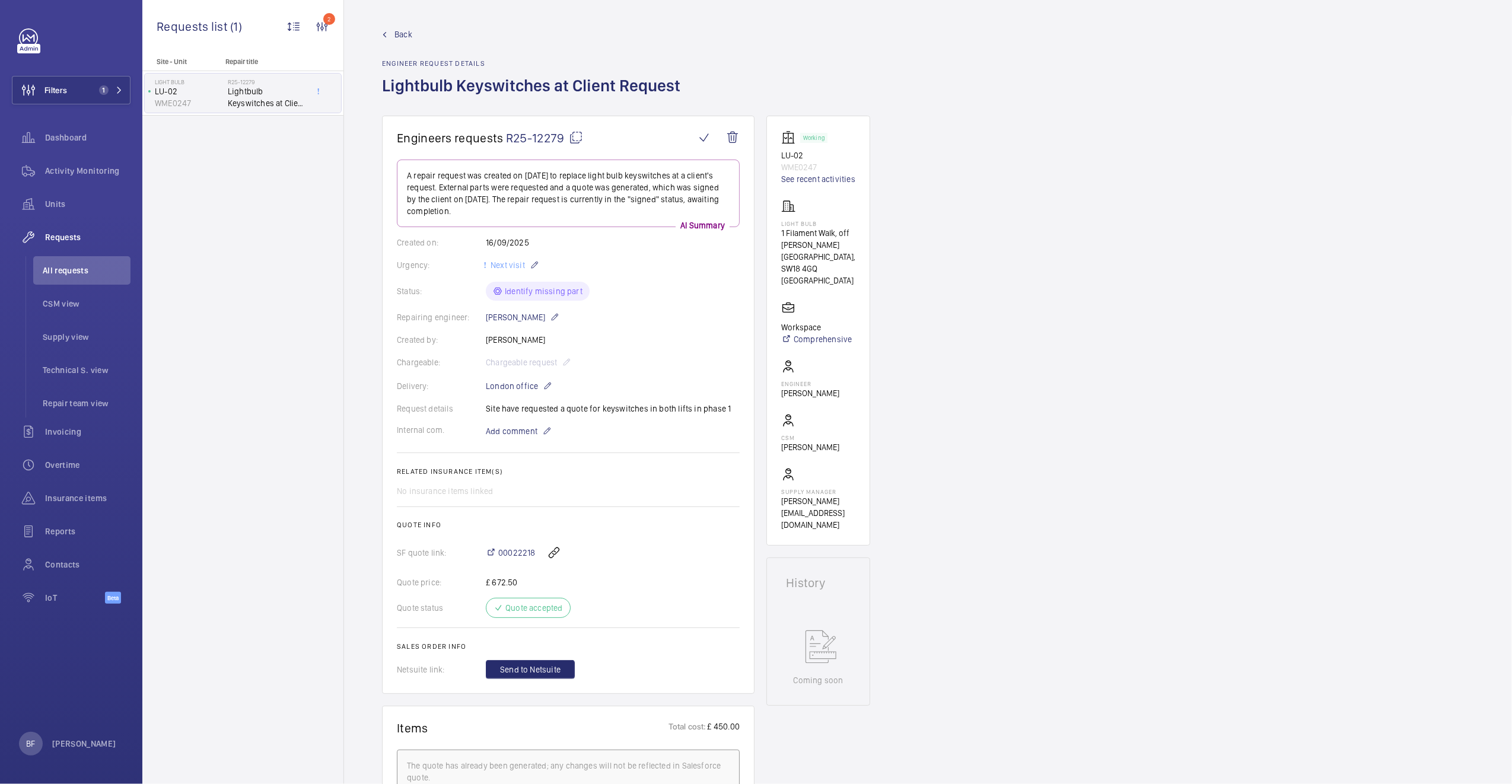
click at [579, 139] on mat-icon at bounding box center [575, 137] width 15 height 15
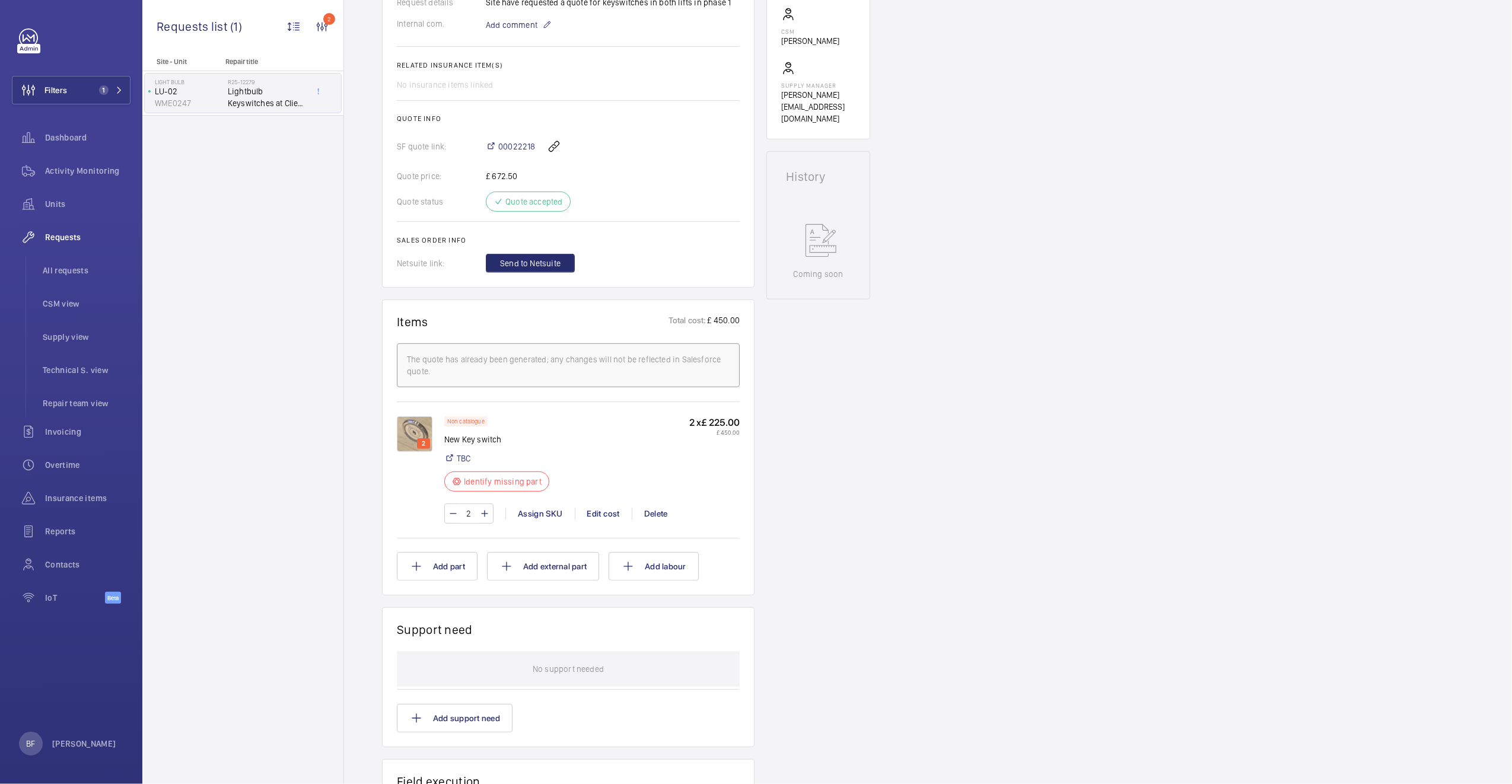
scroll to position [408, 0]
click at [549, 518] on div "Assign SKU" at bounding box center [539, 512] width 69 height 12
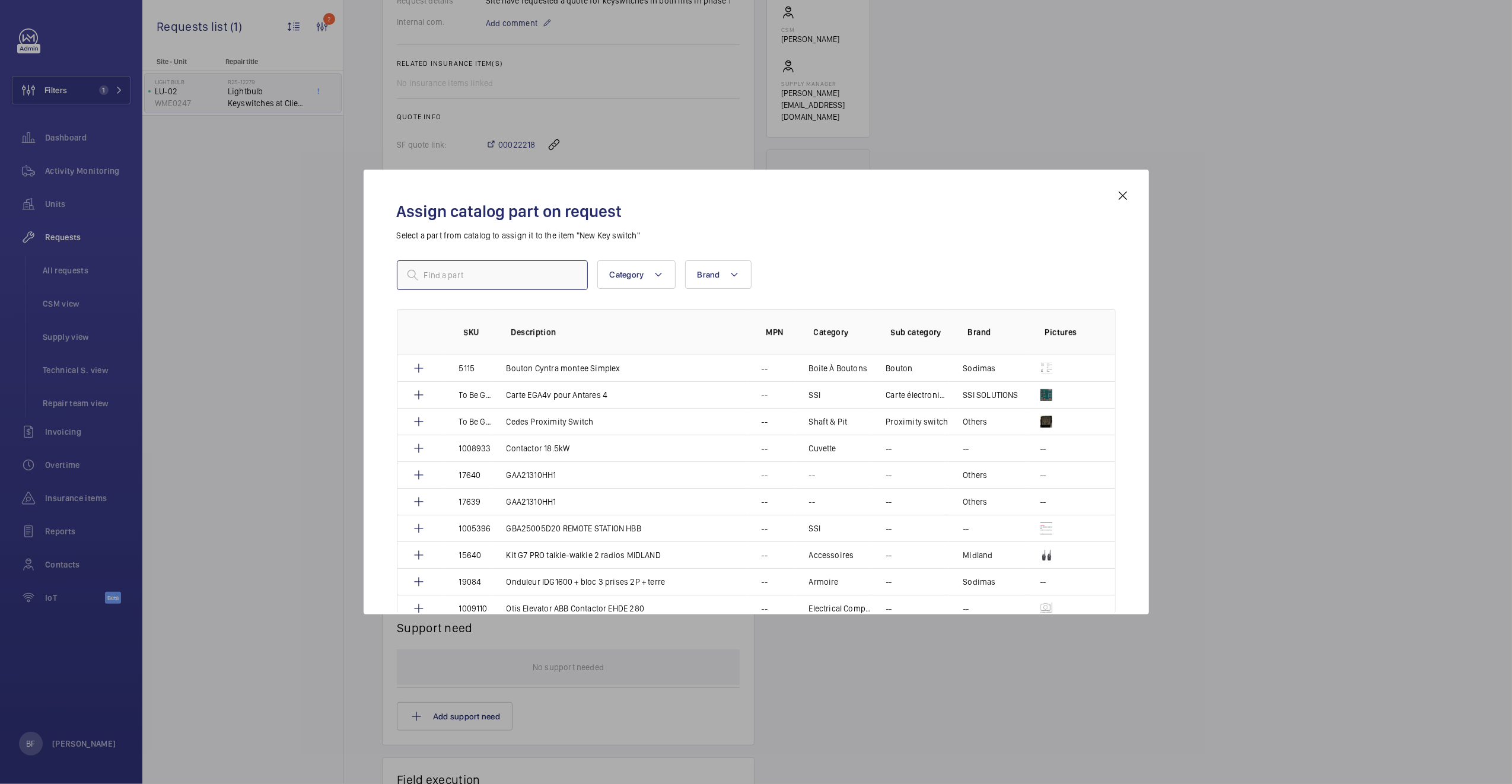
click at [454, 280] on input "text" at bounding box center [492, 275] width 191 height 30
paste input "M20KEYF2A"
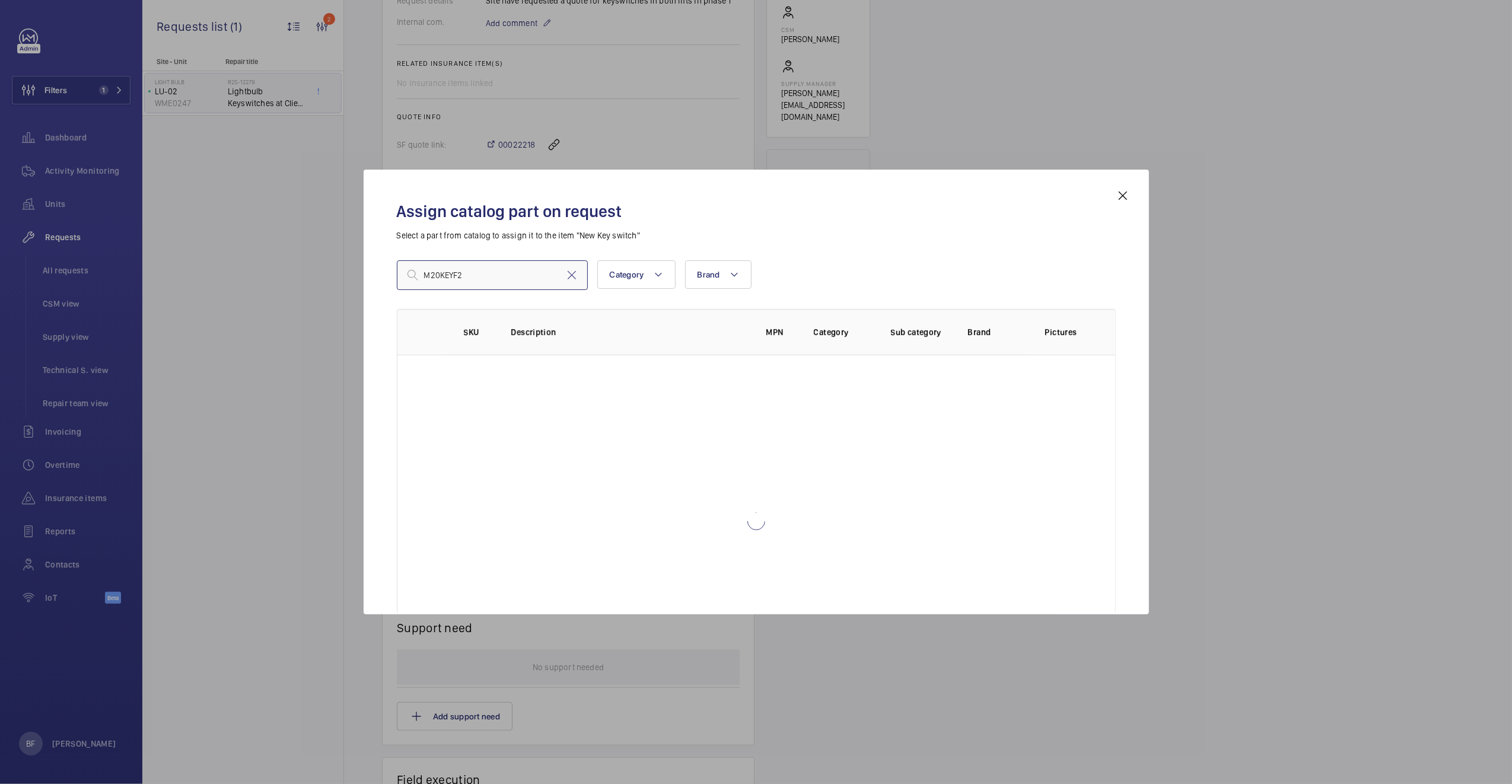
type input "M20KEYF2A"
click at [486, 272] on input "M20KEYF2A" at bounding box center [492, 275] width 191 height 30
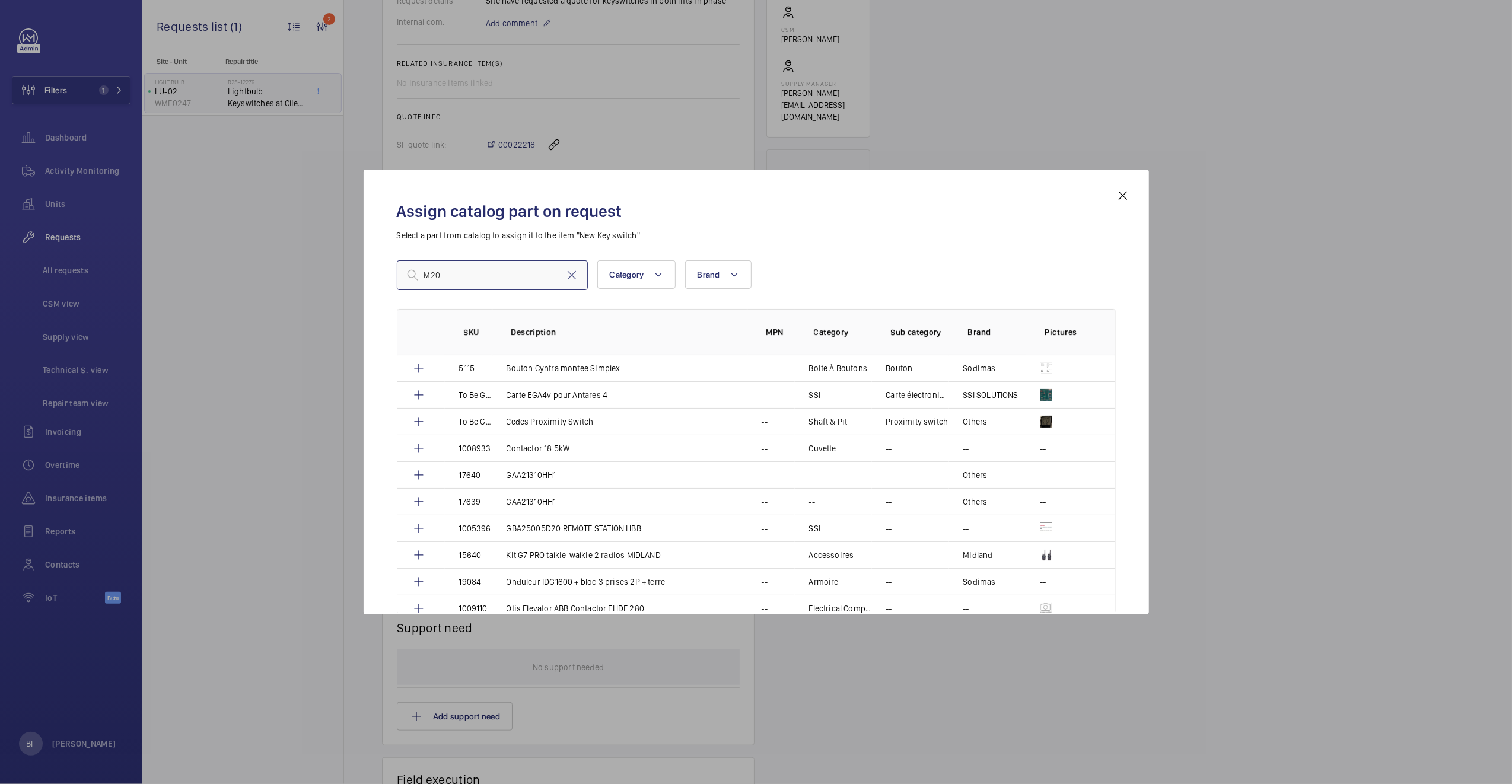
type input "M20"
click at [598, 260] on button "Category" at bounding box center [636, 274] width 79 height 28
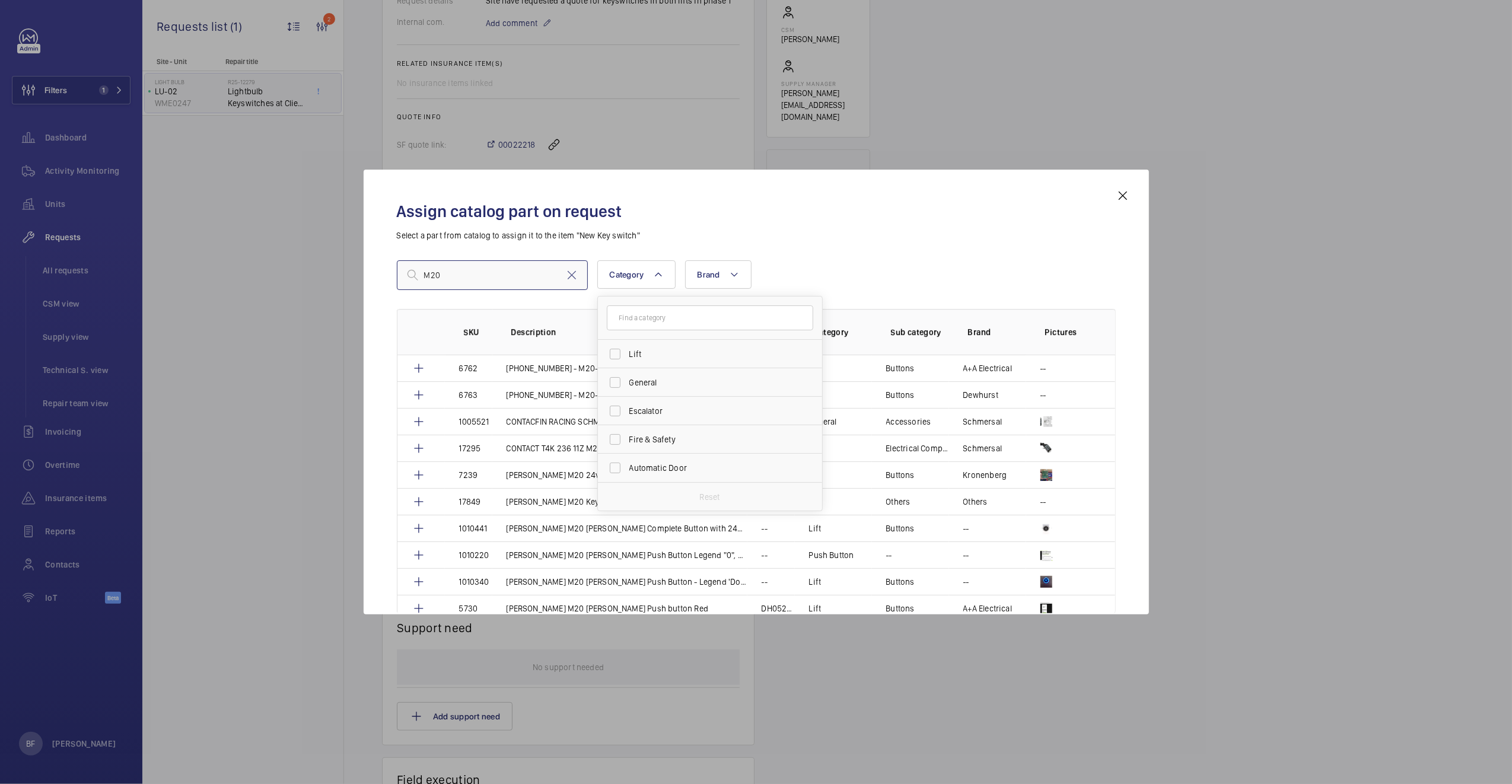
click at [458, 278] on input "M20" at bounding box center [492, 275] width 191 height 30
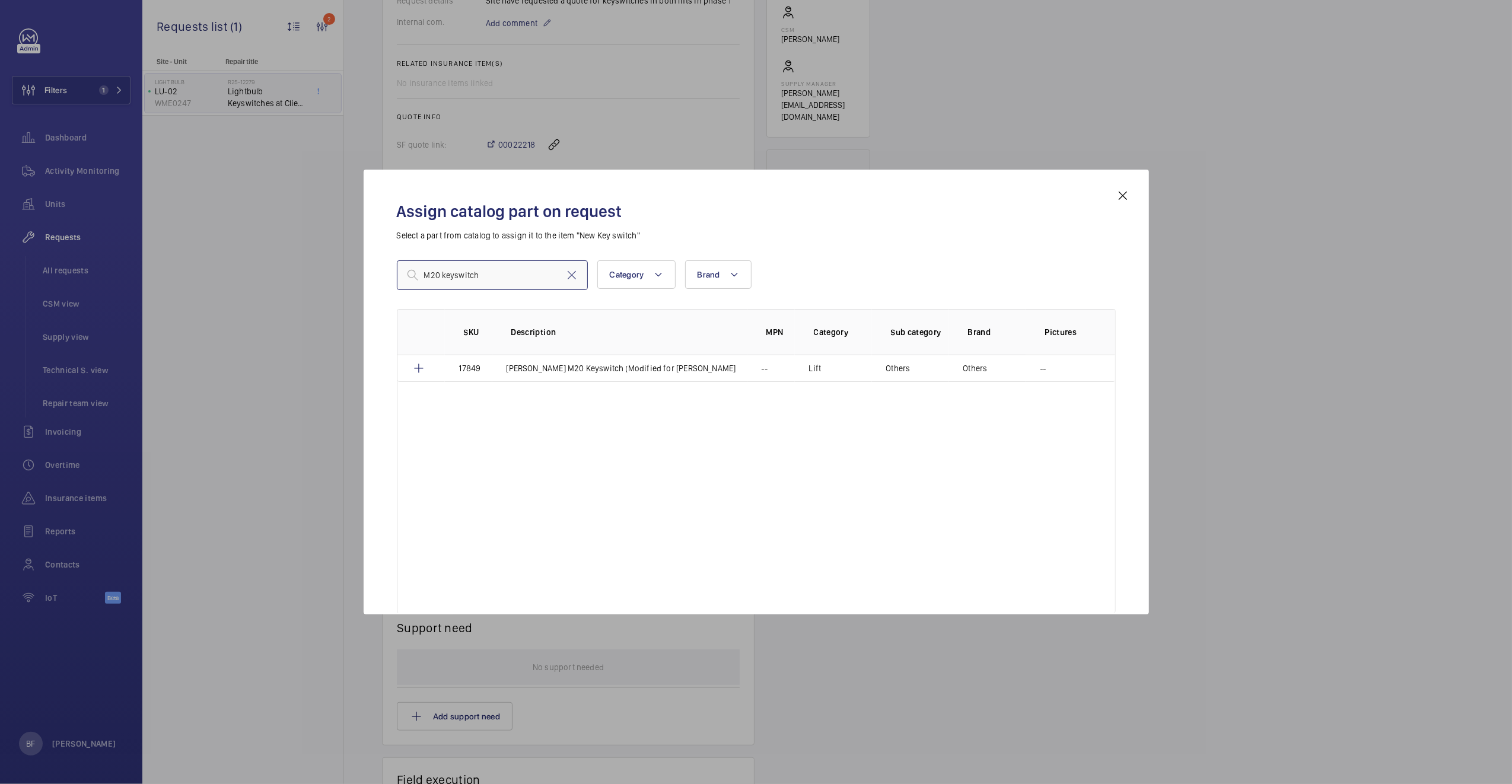
click at [456, 277] on input "M20 keyswitch" at bounding box center [492, 275] width 191 height 30
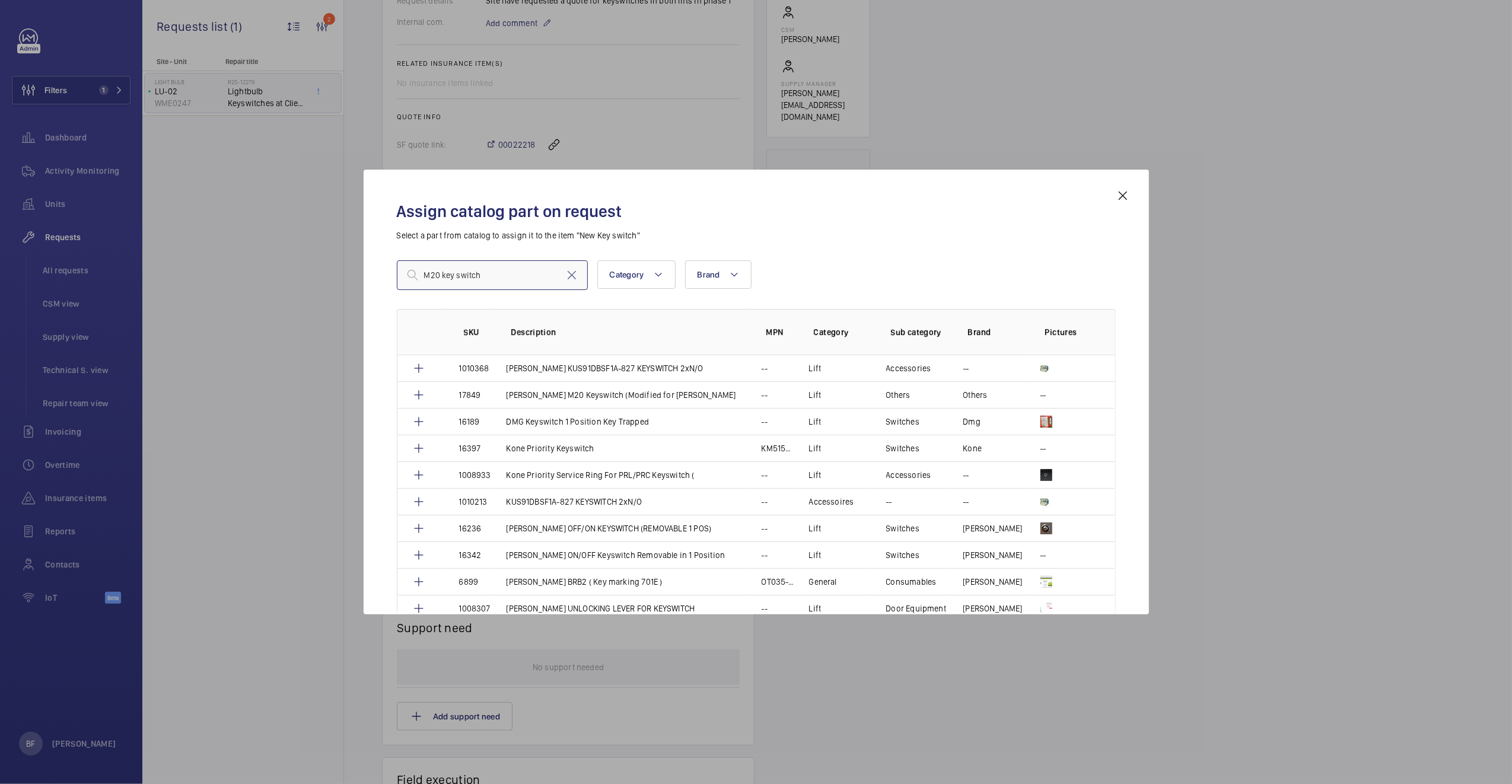
click at [501, 270] on input "M20 key switch" at bounding box center [492, 275] width 191 height 30
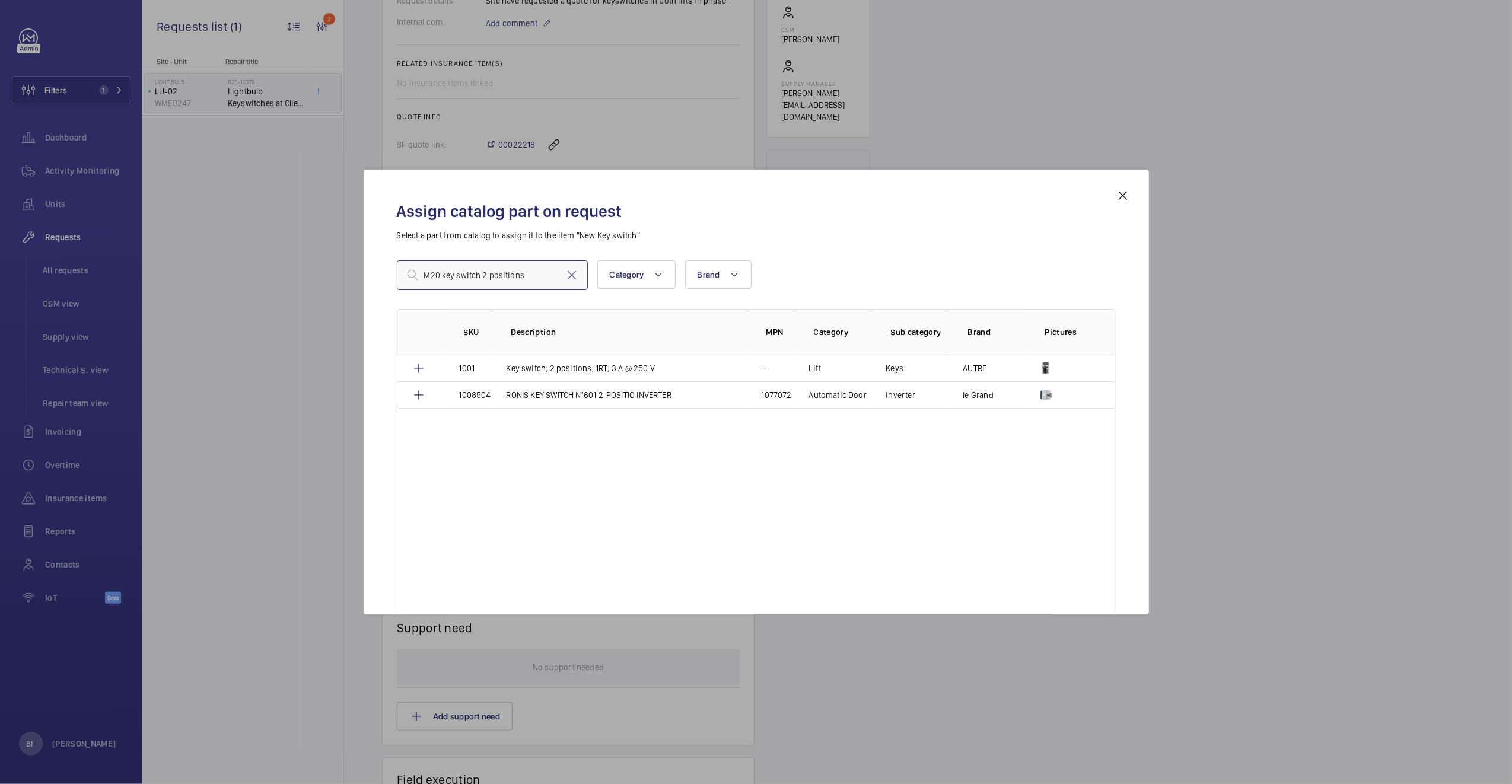
type input "M20 key switch 2 positions"
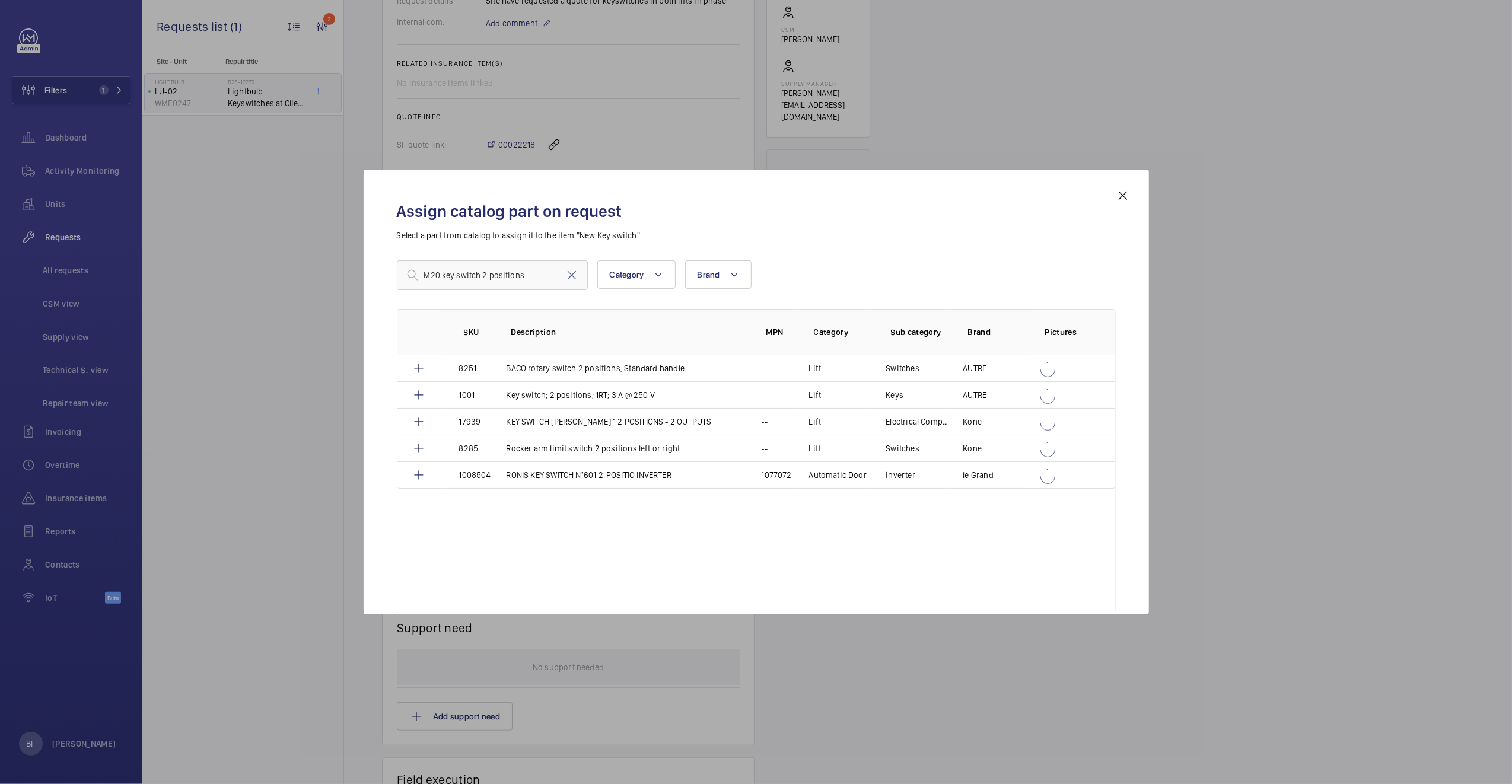
click at [1124, 197] on mat-icon at bounding box center [1122, 195] width 15 height 15
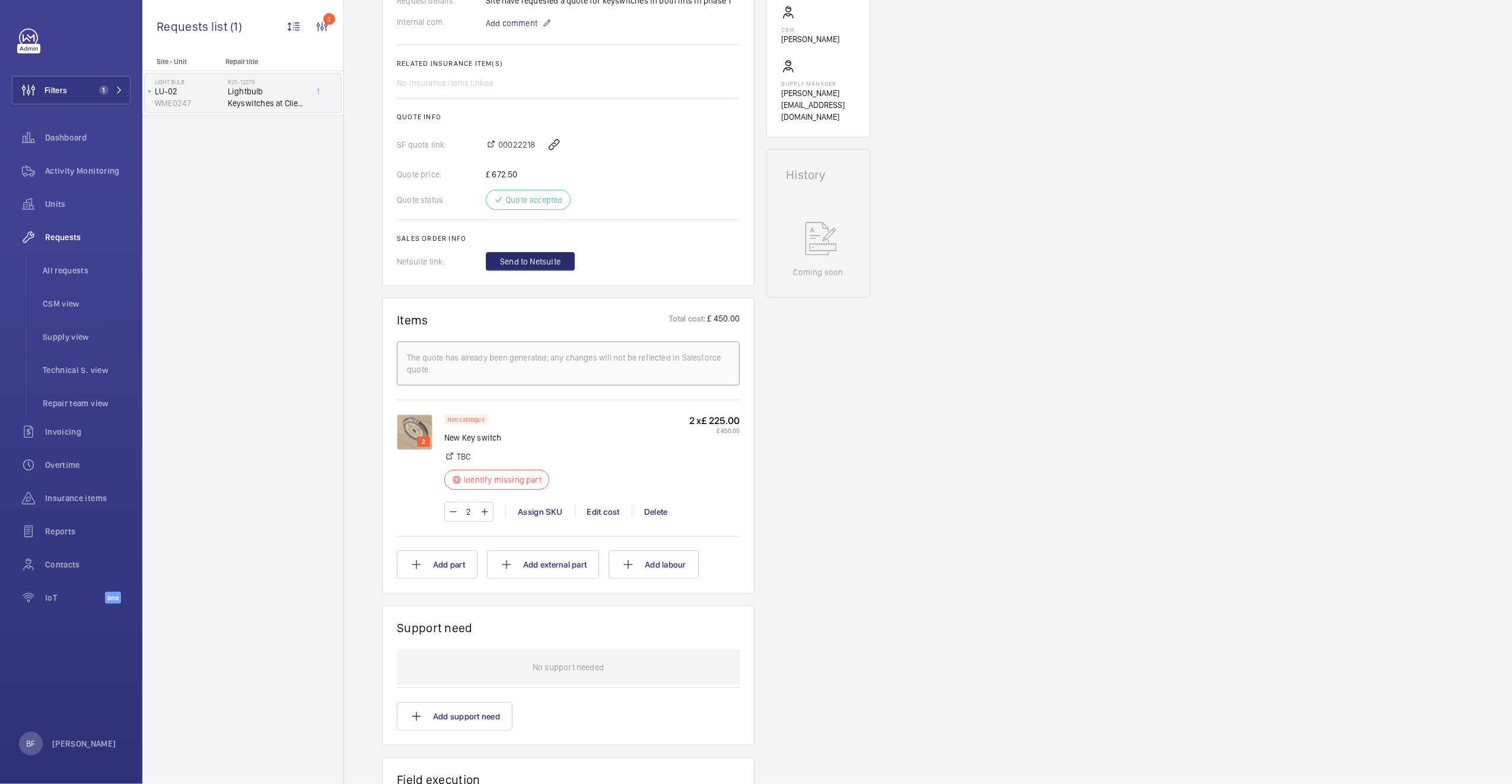
click at [422, 437] on img at bounding box center [414, 432] width 36 height 36
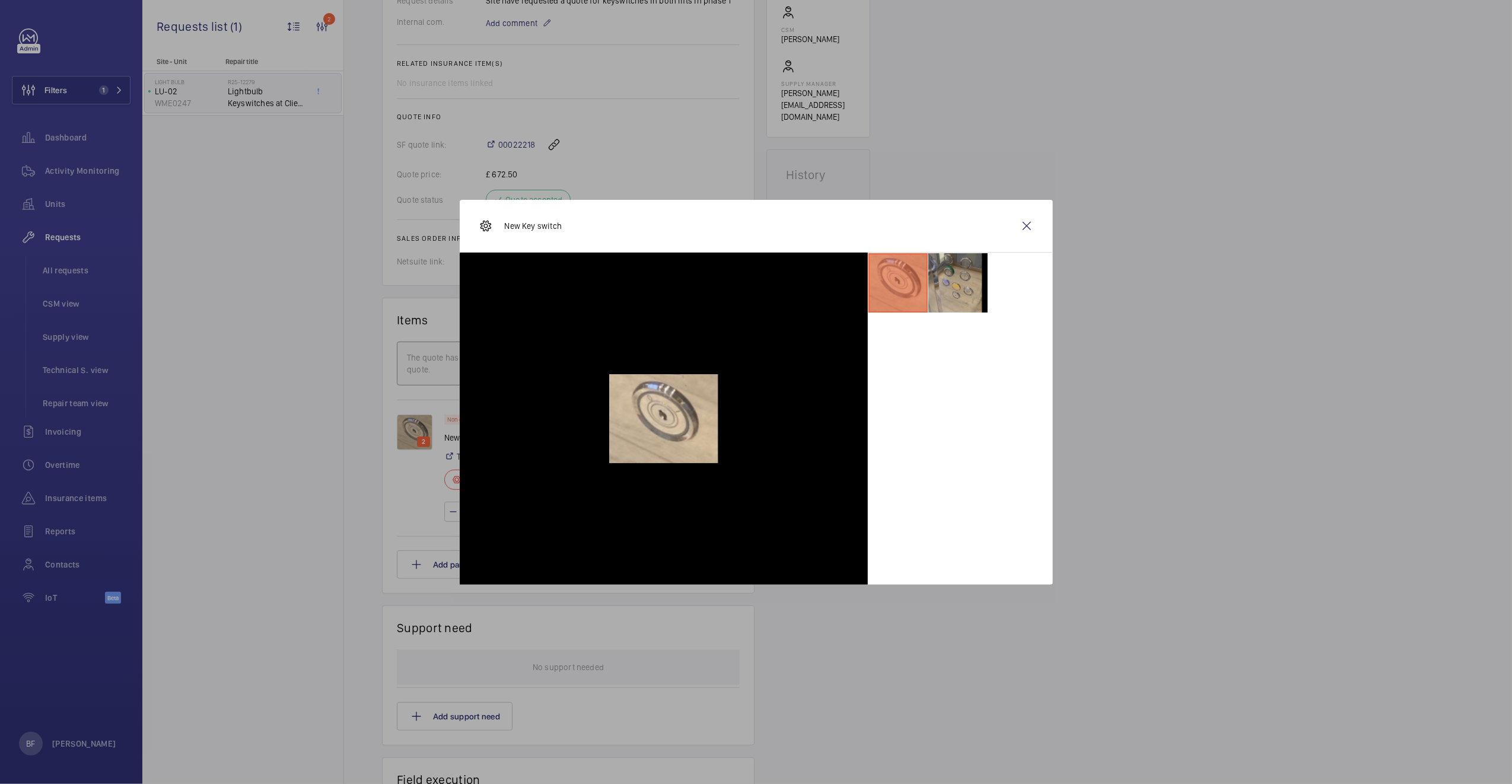
click at [965, 307] on li at bounding box center [957, 283] width 59 height 59
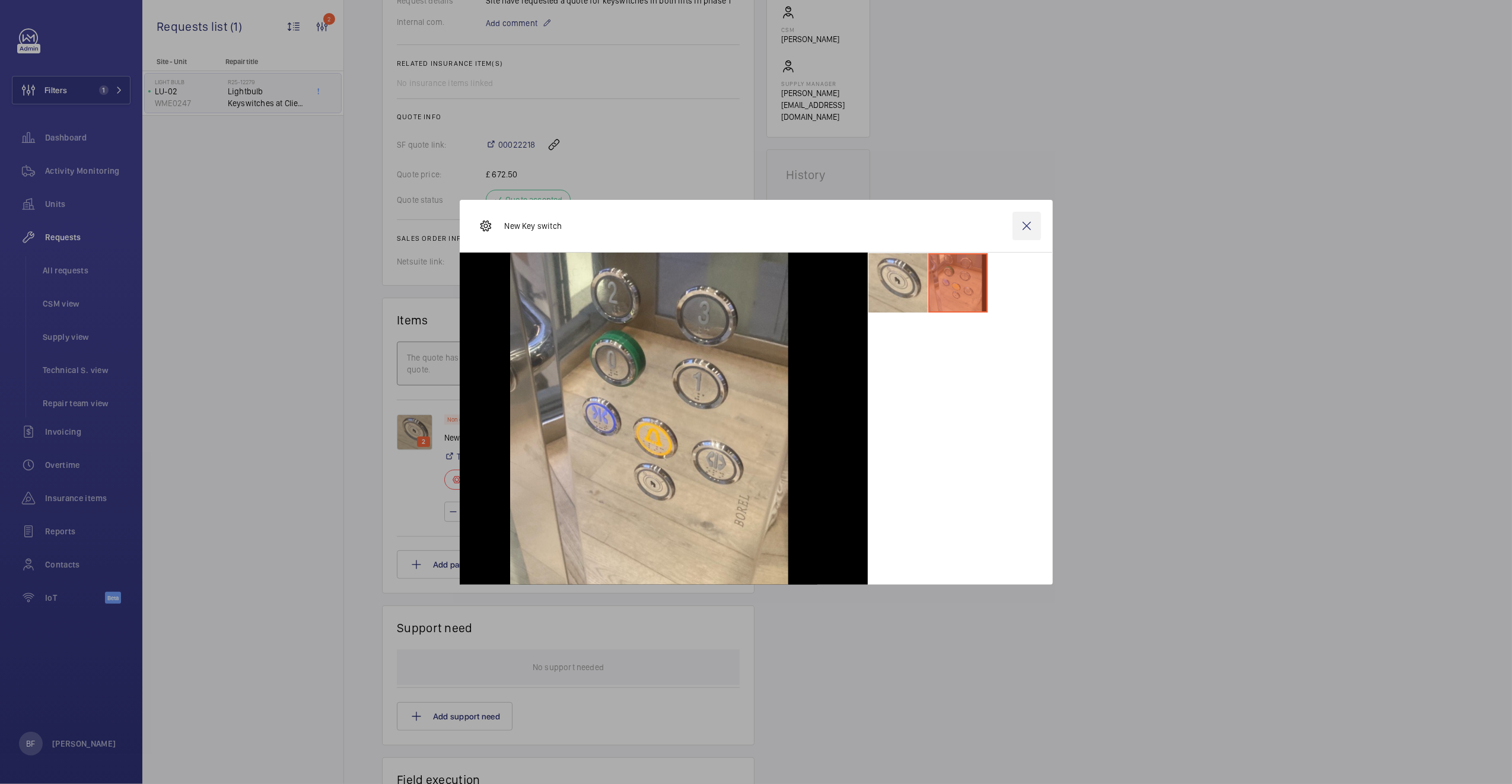
click at [1019, 219] on wm-front-icon-button at bounding box center [1026, 225] width 28 height 28
